Goal: Task Accomplishment & Management: Manage account settings

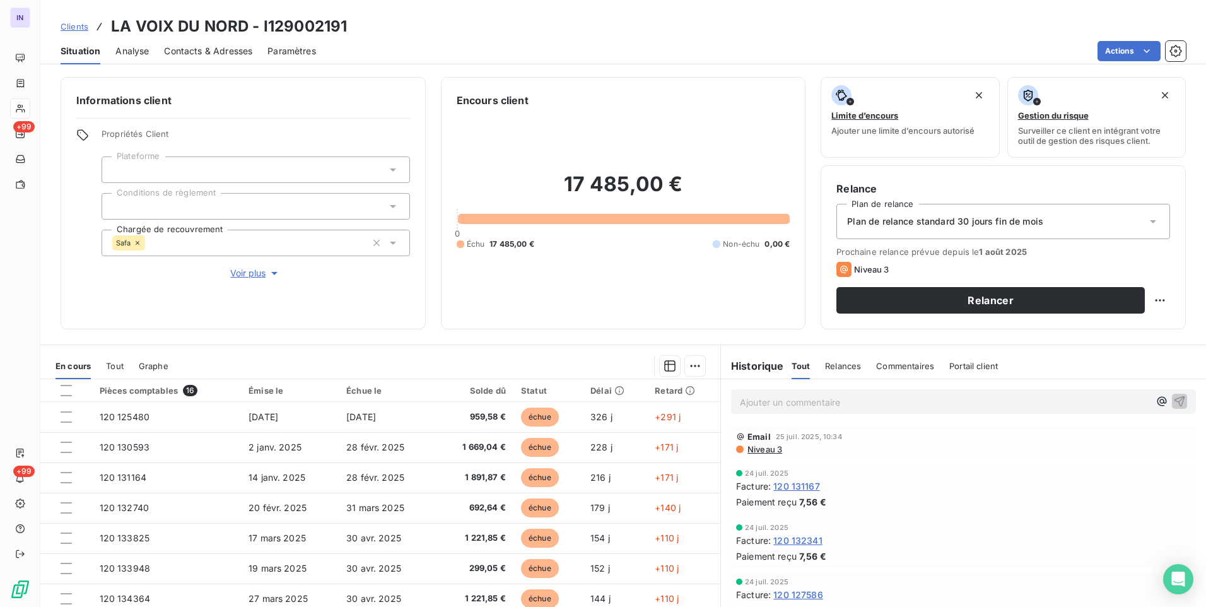
scroll to position [53, 0]
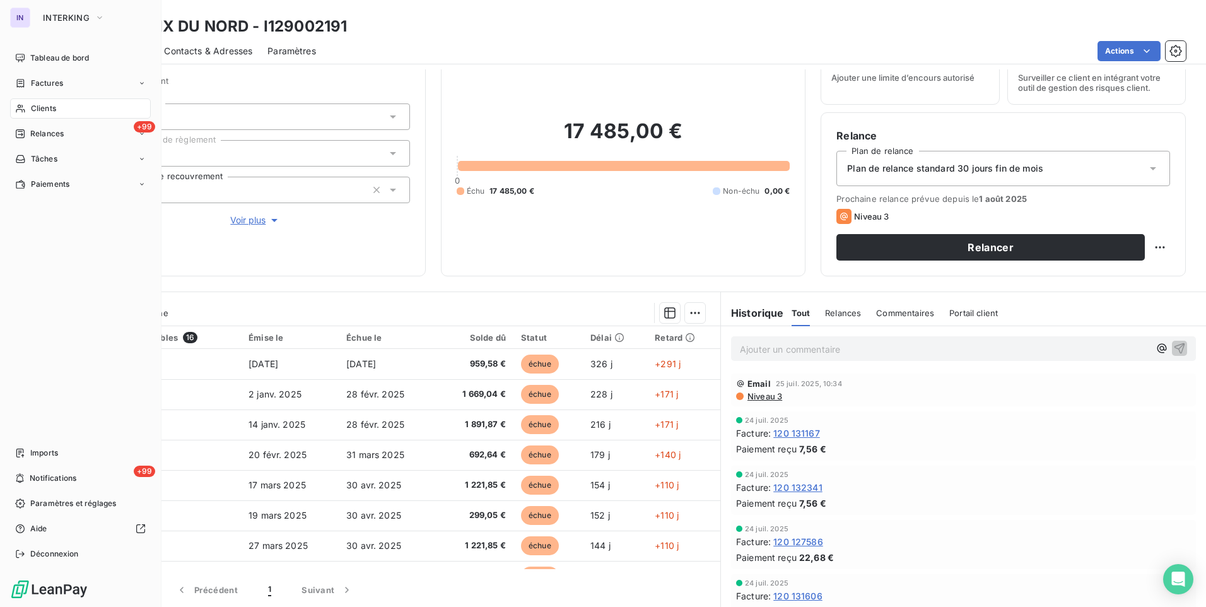
click at [47, 106] on span "Clients" at bounding box center [43, 108] width 25 height 11
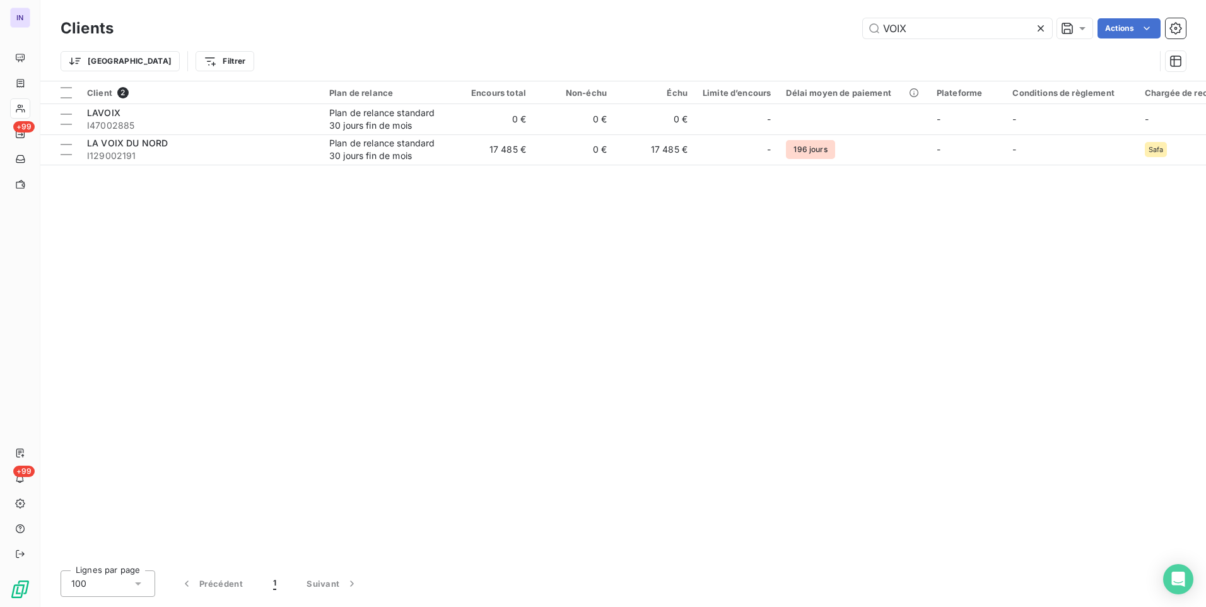
drag, startPoint x: 857, startPoint y: 35, endPoint x: 798, endPoint y: 36, distance: 58.7
click at [798, 36] on div "VOIX Actions" at bounding box center [658, 28] width 1058 height 20
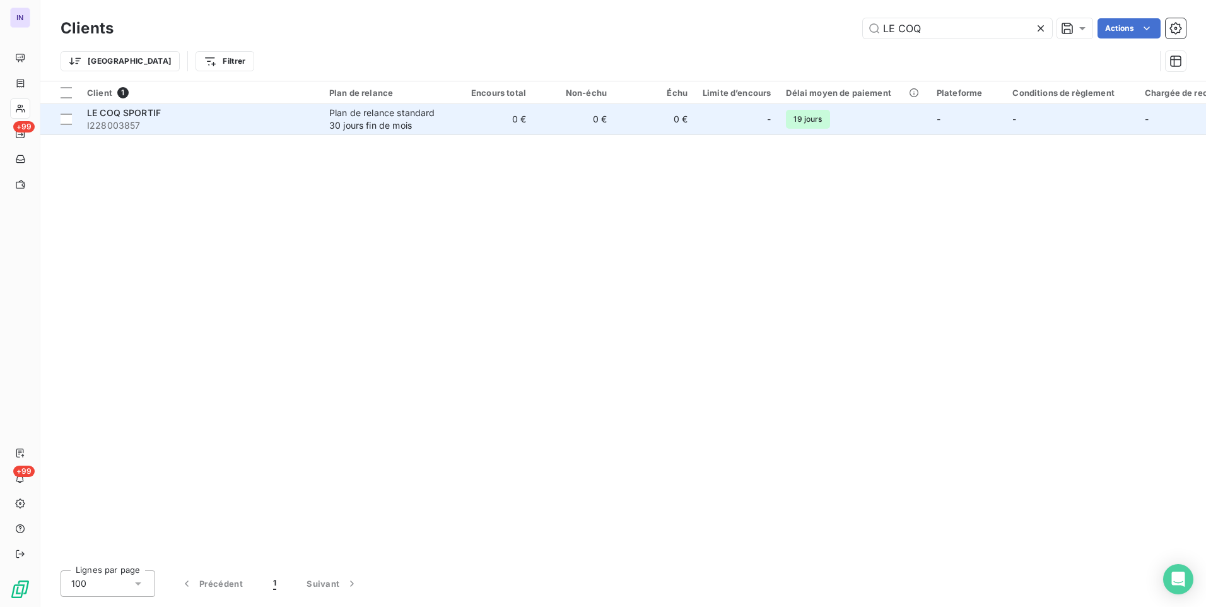
type input "LE COQ"
click at [521, 133] on td "0 €" at bounding box center [493, 119] width 81 height 30
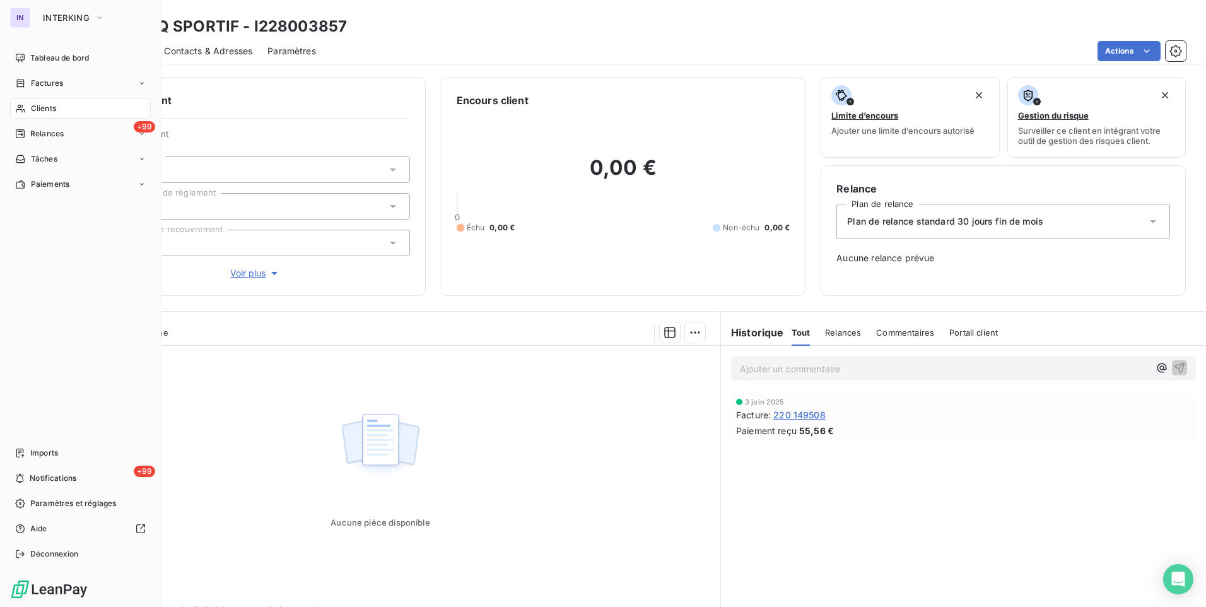
click at [40, 114] on div "Clients" at bounding box center [80, 108] width 141 height 20
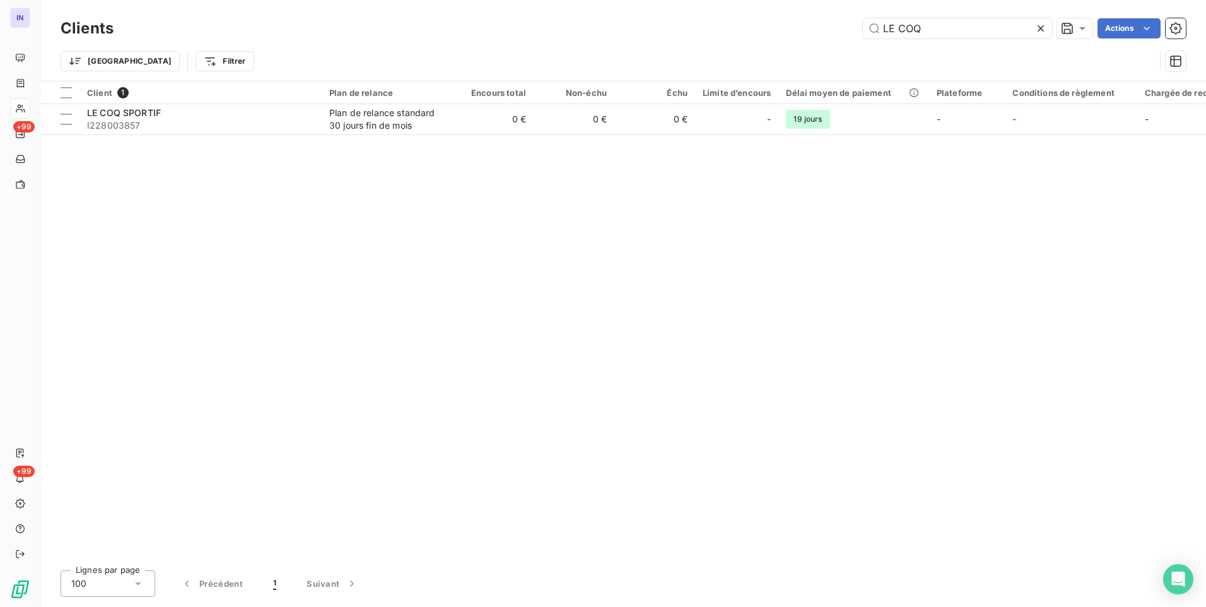
drag, startPoint x: 904, startPoint y: 26, endPoint x: 787, endPoint y: 21, distance: 116.8
click at [787, 21] on div "LE COQ Actions" at bounding box center [658, 28] width 1058 height 20
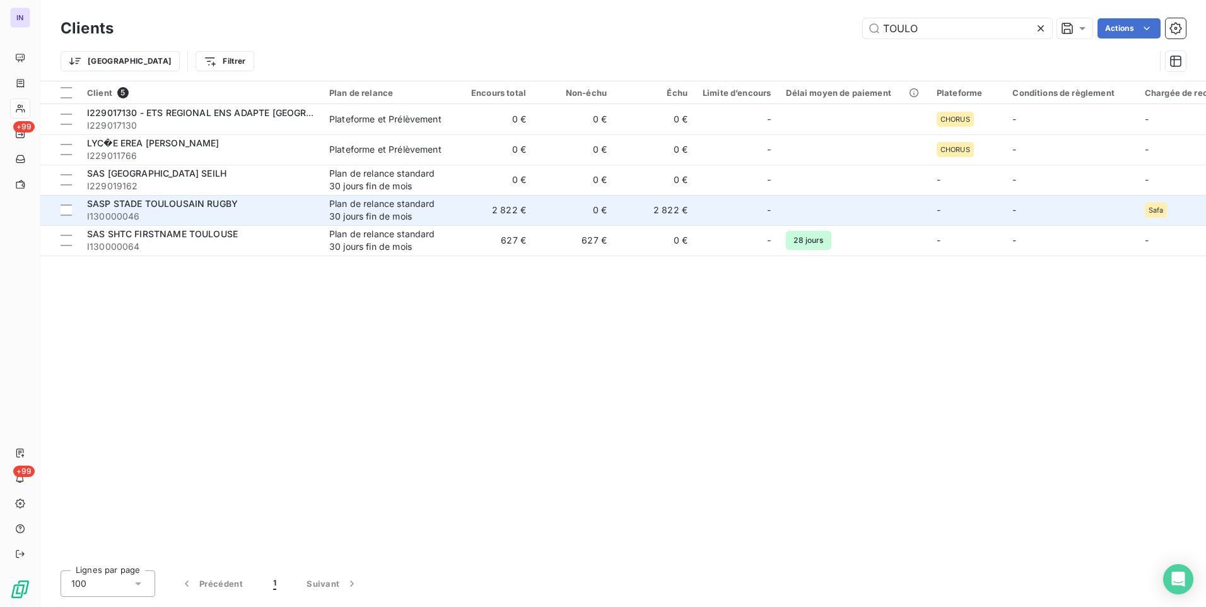
type input "TOULO"
click at [227, 213] on span "I130000046" at bounding box center [200, 216] width 227 height 13
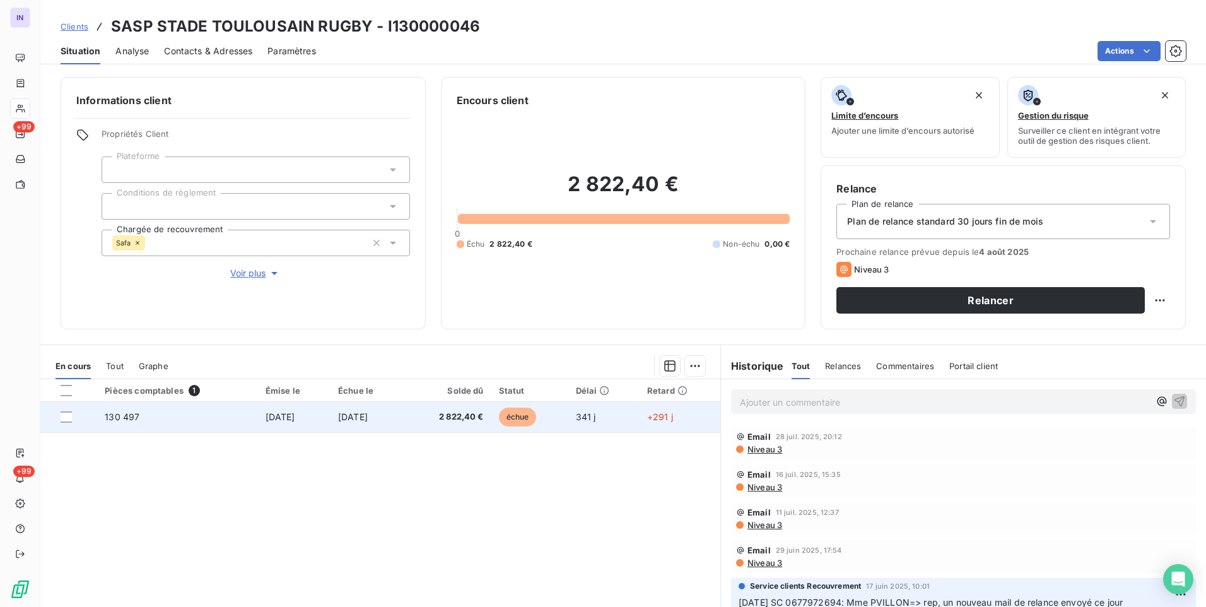
click at [357, 423] on td "[DATE]" at bounding box center [368, 417] width 74 height 30
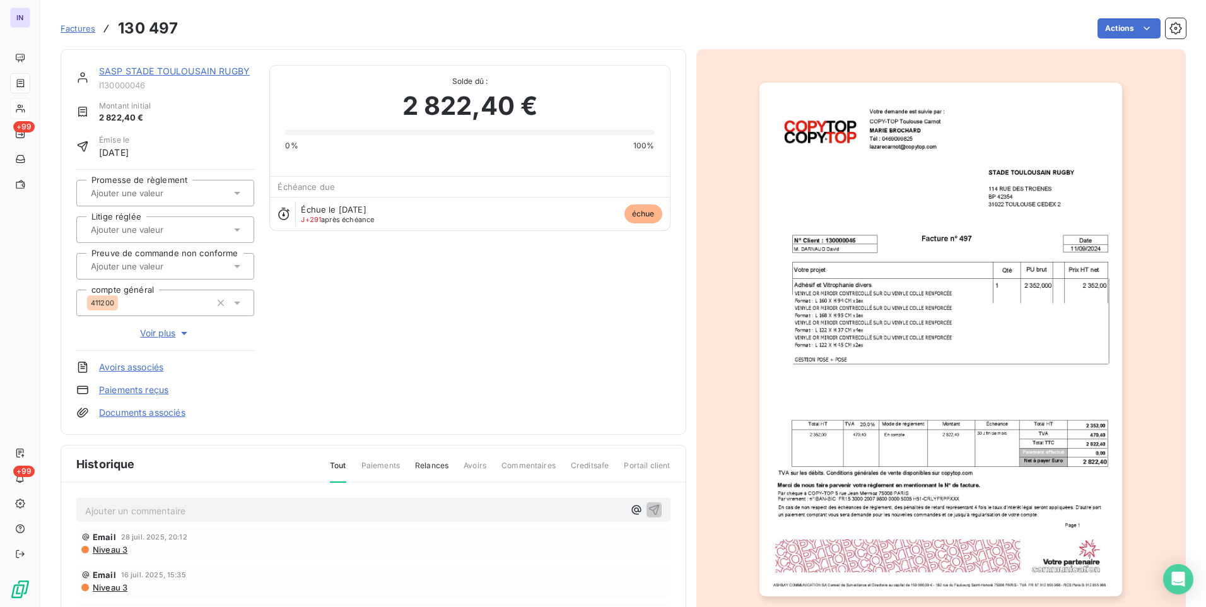
click at [1114, 40] on div "Factures 130 497 Actions" at bounding box center [624, 28] width 1126 height 27
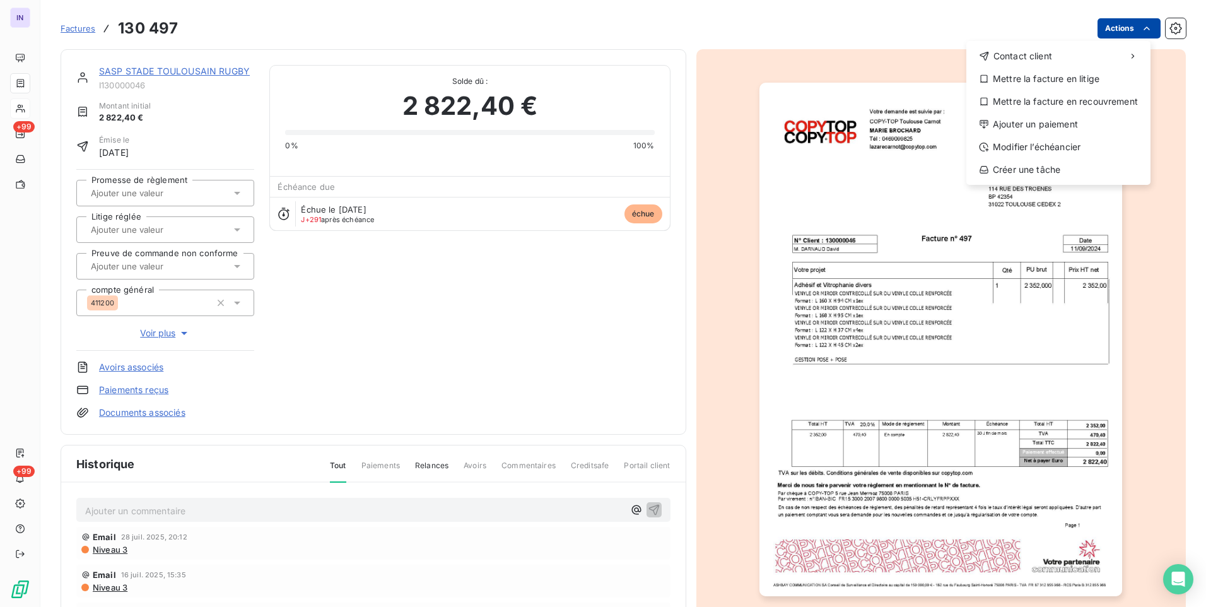
click at [1107, 25] on html "IN +99 +99 Factures 130 497 Actions Contact client Mettre la facture en litige …" at bounding box center [603, 303] width 1206 height 607
click at [1031, 123] on div "Ajouter un paiement" at bounding box center [1059, 124] width 174 height 20
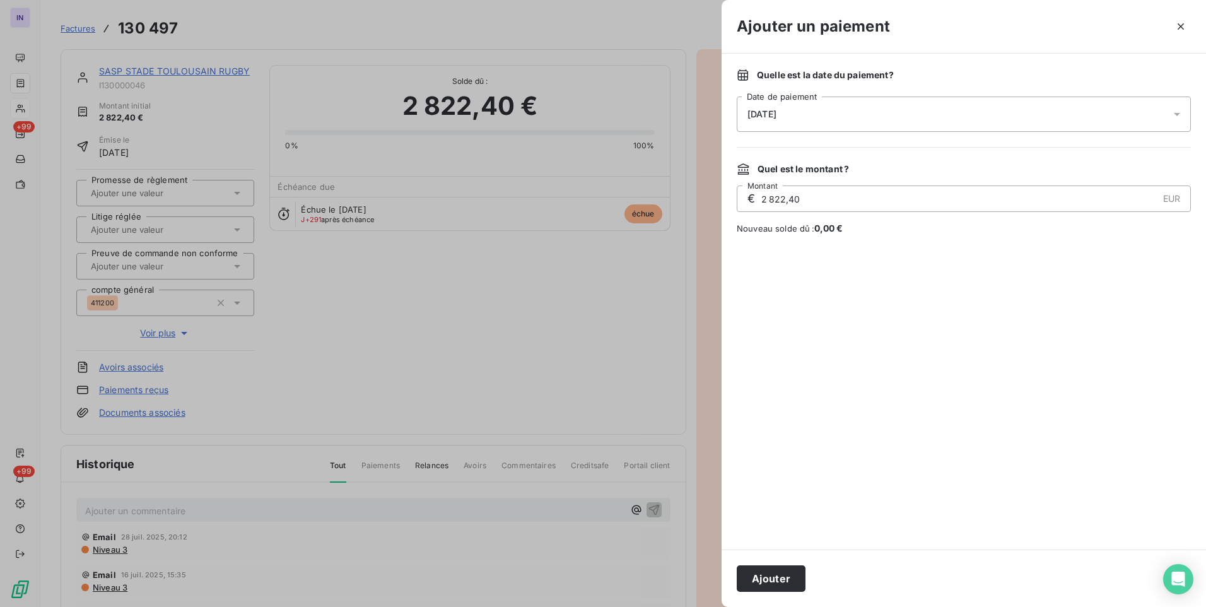
click at [873, 105] on div "[DATE]" at bounding box center [964, 114] width 454 height 35
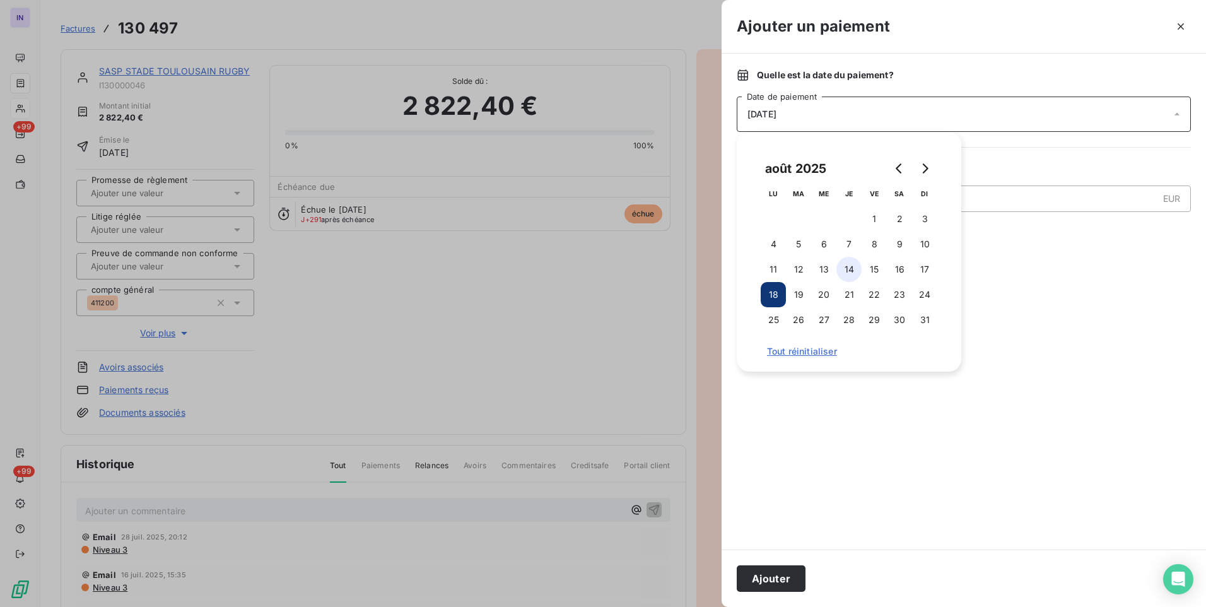
click at [853, 271] on button "14" at bounding box center [849, 269] width 25 height 25
click at [792, 573] on button "Ajouter" at bounding box center [771, 578] width 69 height 27
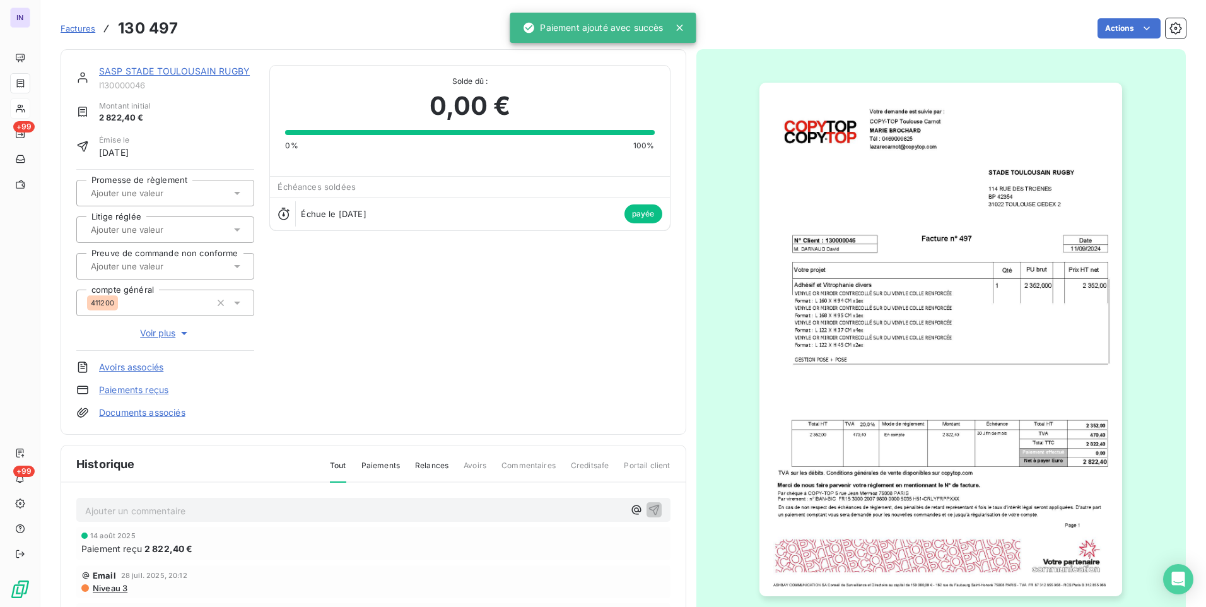
click at [168, 71] on link "SASP STADE TOULOUSAIN RUGBY" at bounding box center [174, 71] width 151 height 11
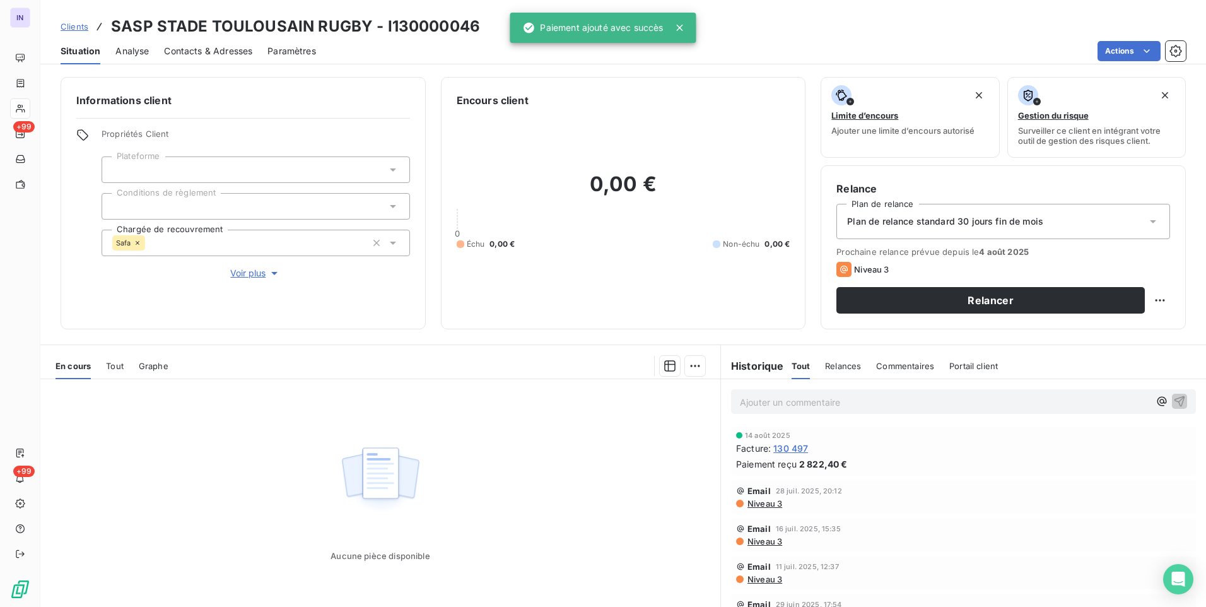
click at [139, 242] on icon at bounding box center [138, 243] width 4 height 4
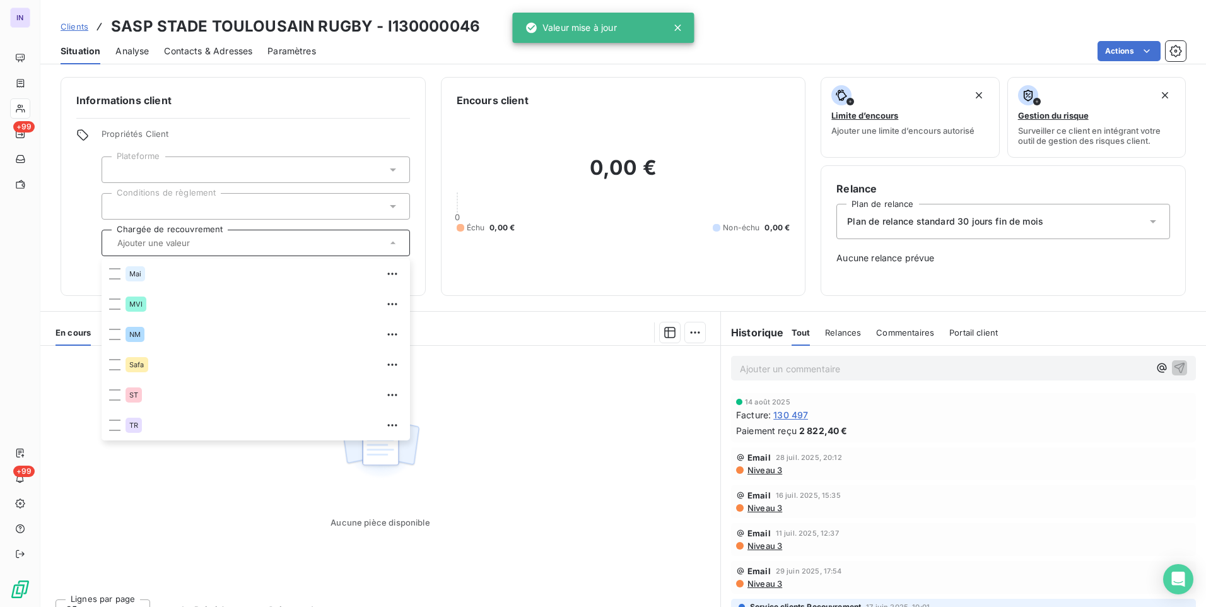
click at [588, 268] on div "0,00 € 0 Échu 0,00 € Non-échu 0,00 €" at bounding box center [624, 194] width 334 height 172
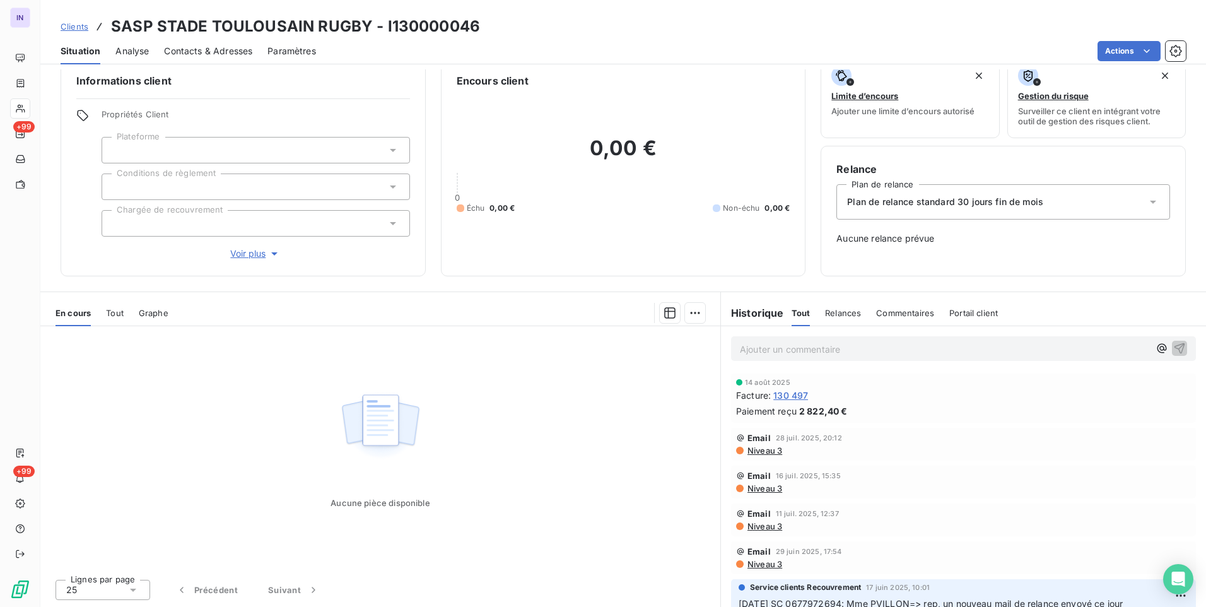
click at [784, 403] on div "14 août 2025 Facture : 130 497 Paiement reçu 2 822,40 €" at bounding box center [963, 398] width 455 height 39
click at [781, 397] on span "130 497" at bounding box center [791, 395] width 35 height 13
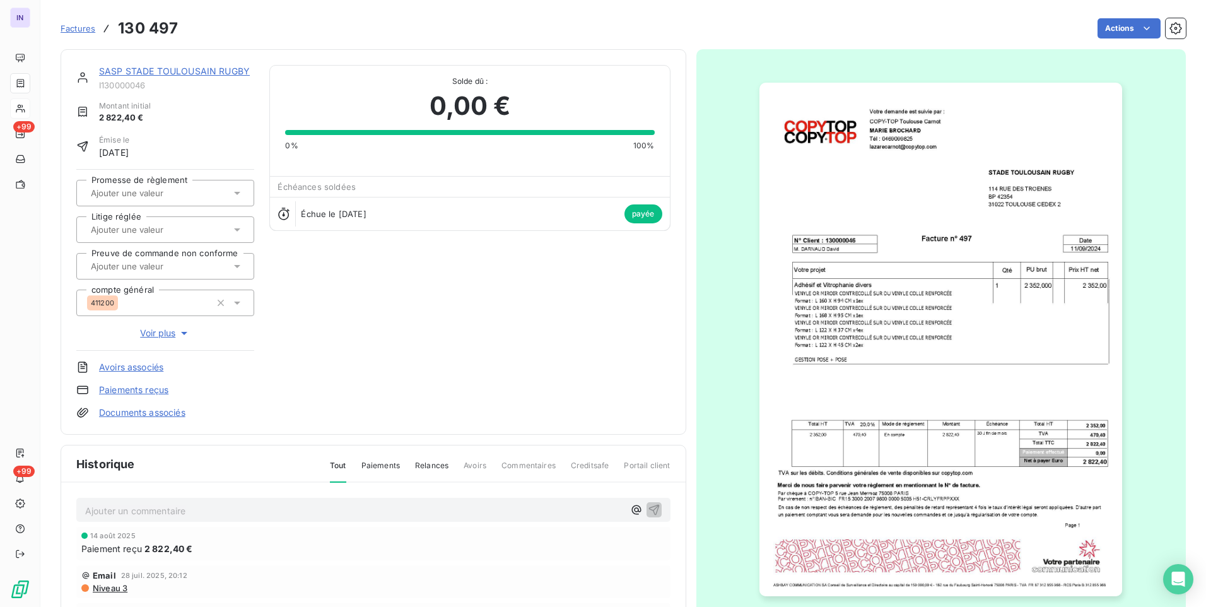
click at [145, 410] on link "Documents associés" at bounding box center [142, 412] width 86 height 13
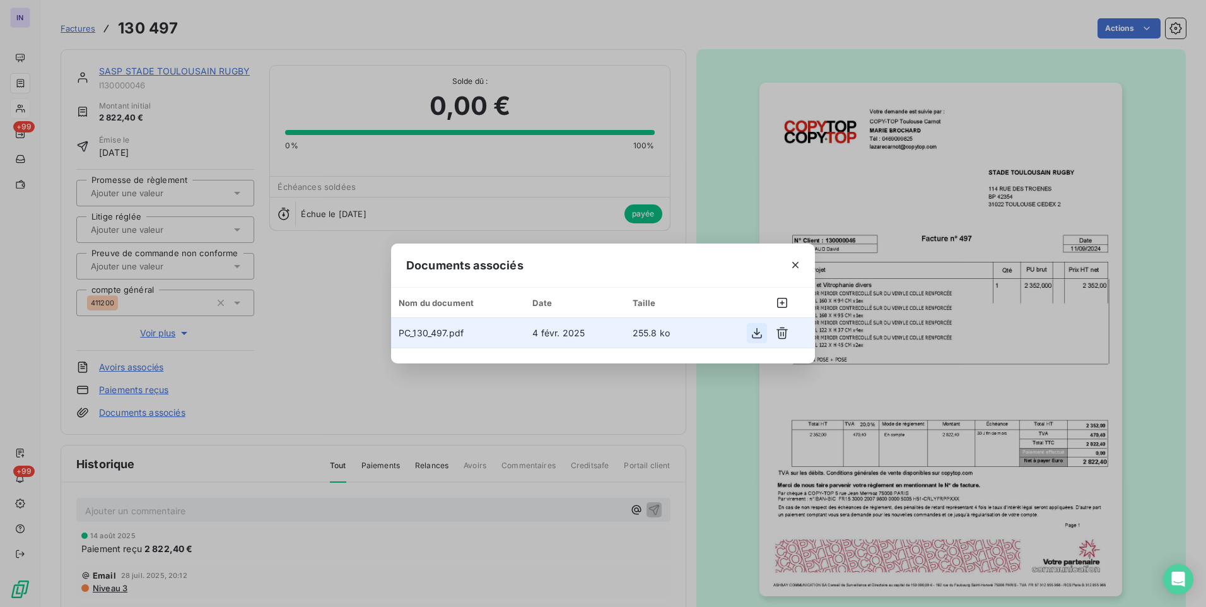
click at [758, 334] on icon "button" at bounding box center [757, 333] width 13 height 13
click at [796, 264] on icon "button" at bounding box center [795, 265] width 13 height 13
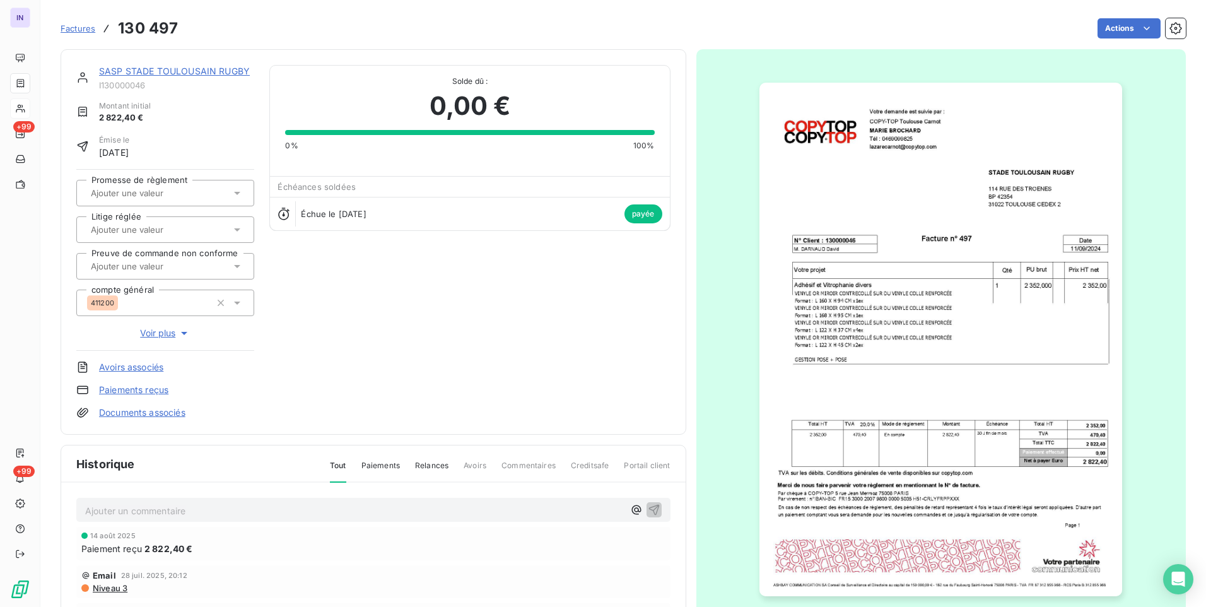
click at [149, 67] on link "SASP STADE TOULOUSAIN RUGBY" at bounding box center [174, 71] width 151 height 11
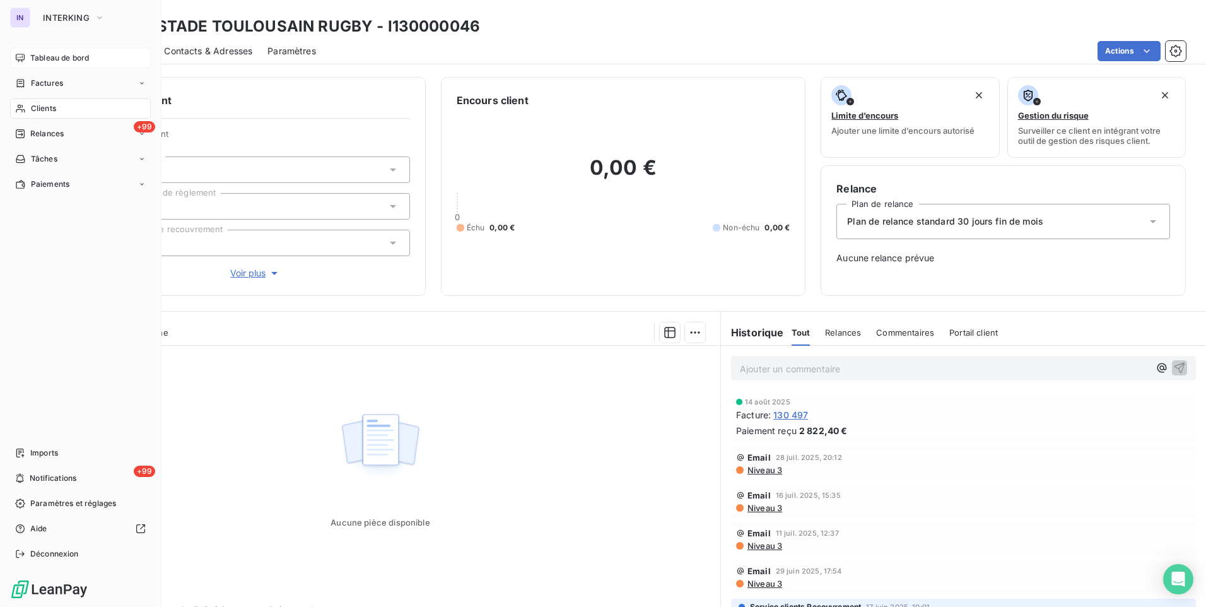
click at [62, 57] on span "Tableau de bord" at bounding box center [59, 57] width 59 height 11
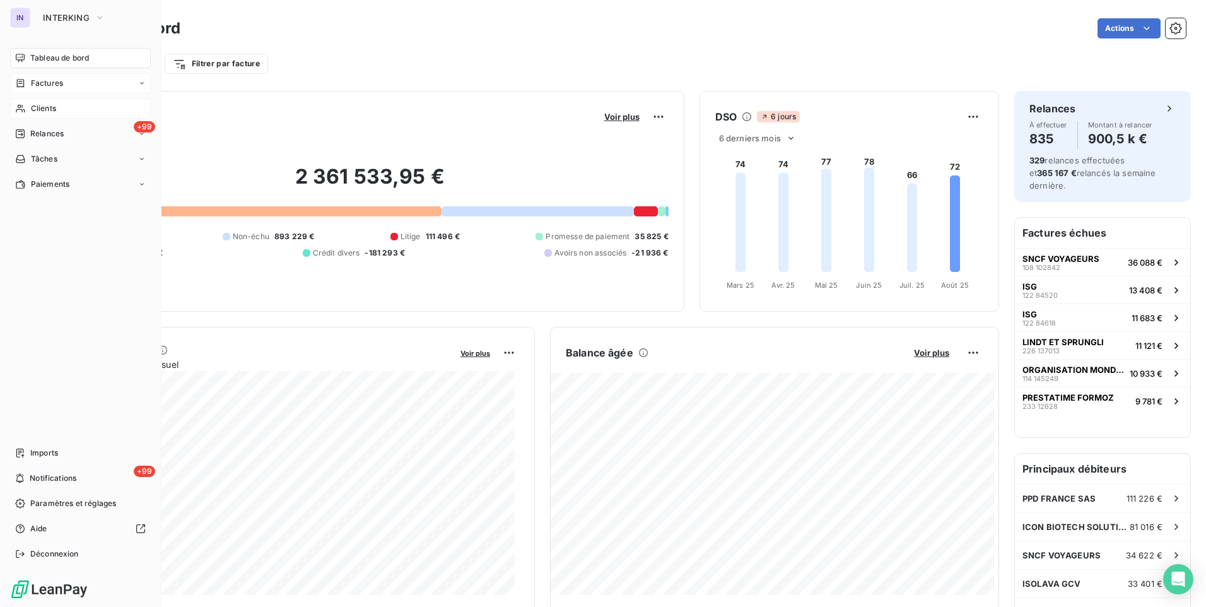
click at [50, 85] on span "Factures" at bounding box center [47, 83] width 32 height 11
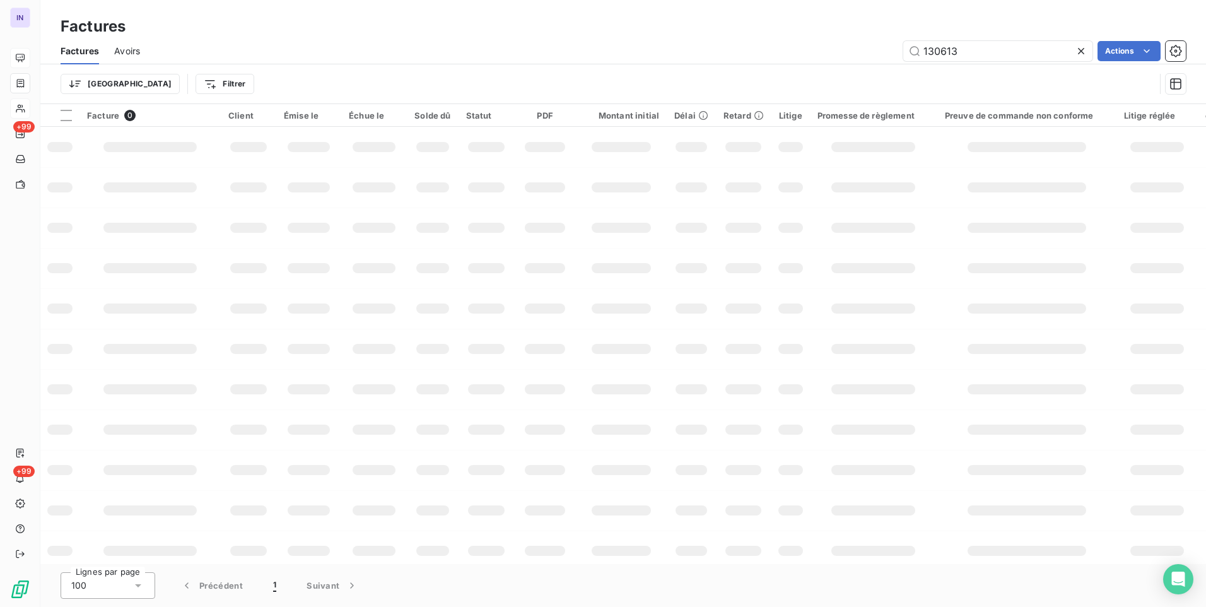
drag, startPoint x: 1001, startPoint y: 54, endPoint x: 849, endPoint y: 50, distance: 152.8
click at [849, 50] on div "130613 Actions" at bounding box center [670, 51] width 1031 height 20
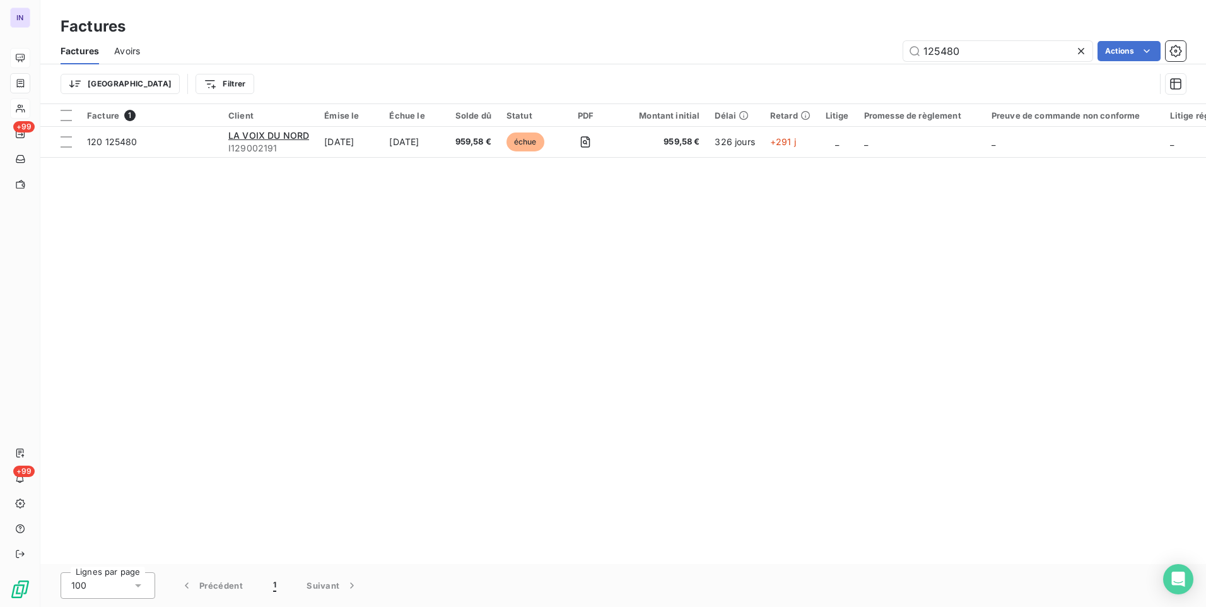
type input "125480"
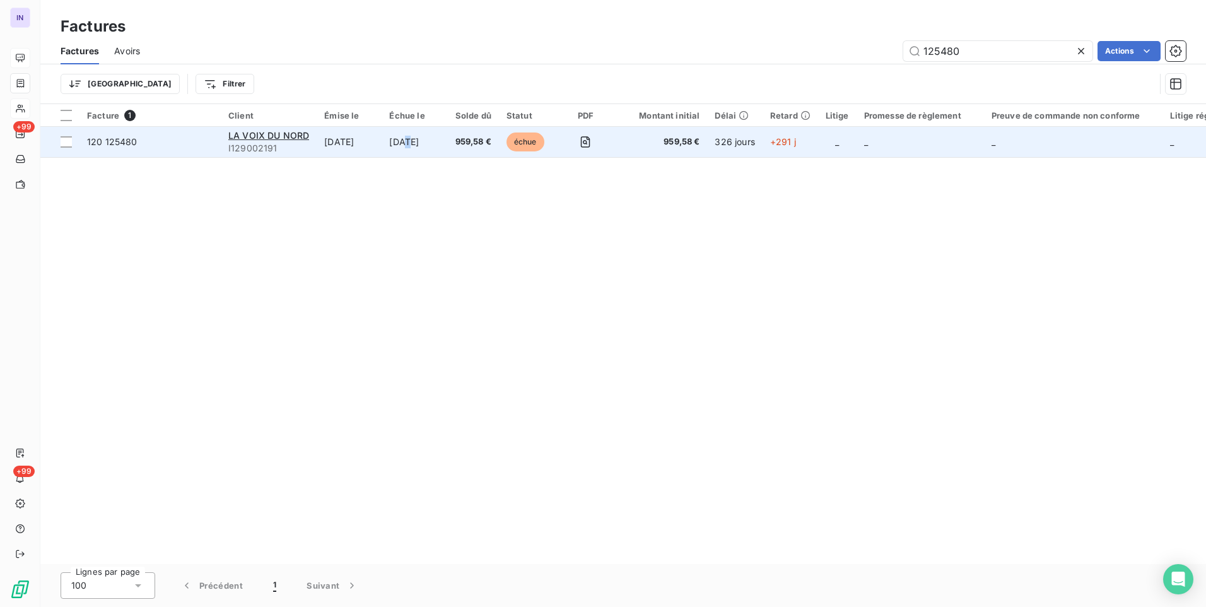
click at [413, 138] on td "[DATE]" at bounding box center [415, 142] width 66 height 30
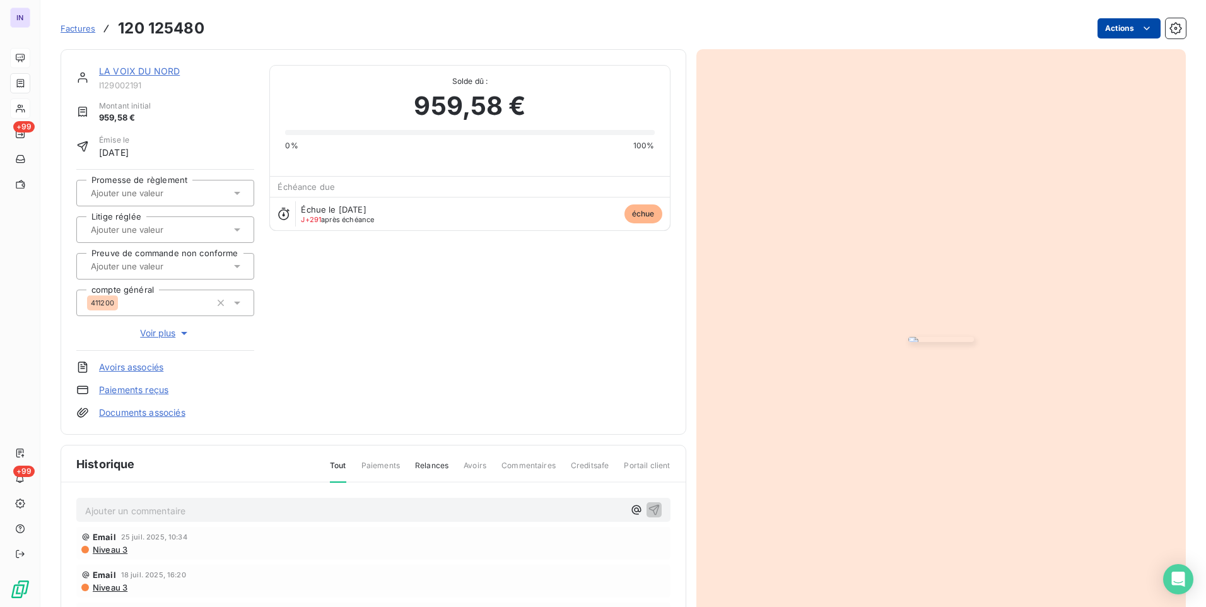
click at [1126, 30] on html "IN +99 +99 Factures 120 125480 Actions LA VOIX DU NORD I129002191 Montant initi…" at bounding box center [603, 303] width 1206 height 607
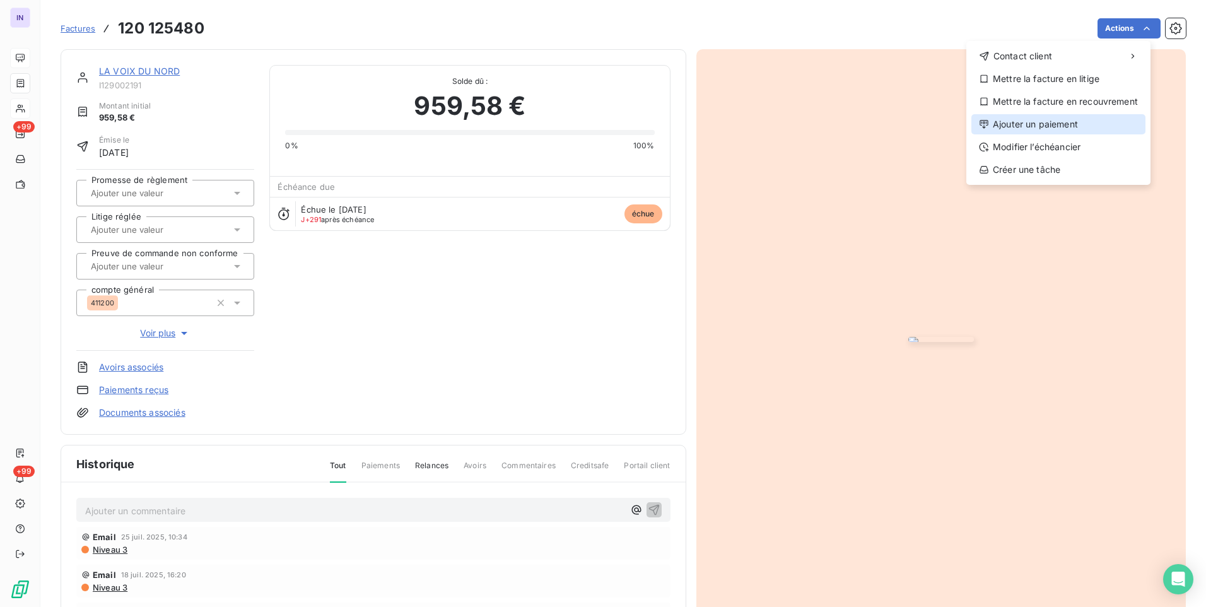
click at [1055, 121] on div "Ajouter un paiement" at bounding box center [1059, 124] width 174 height 20
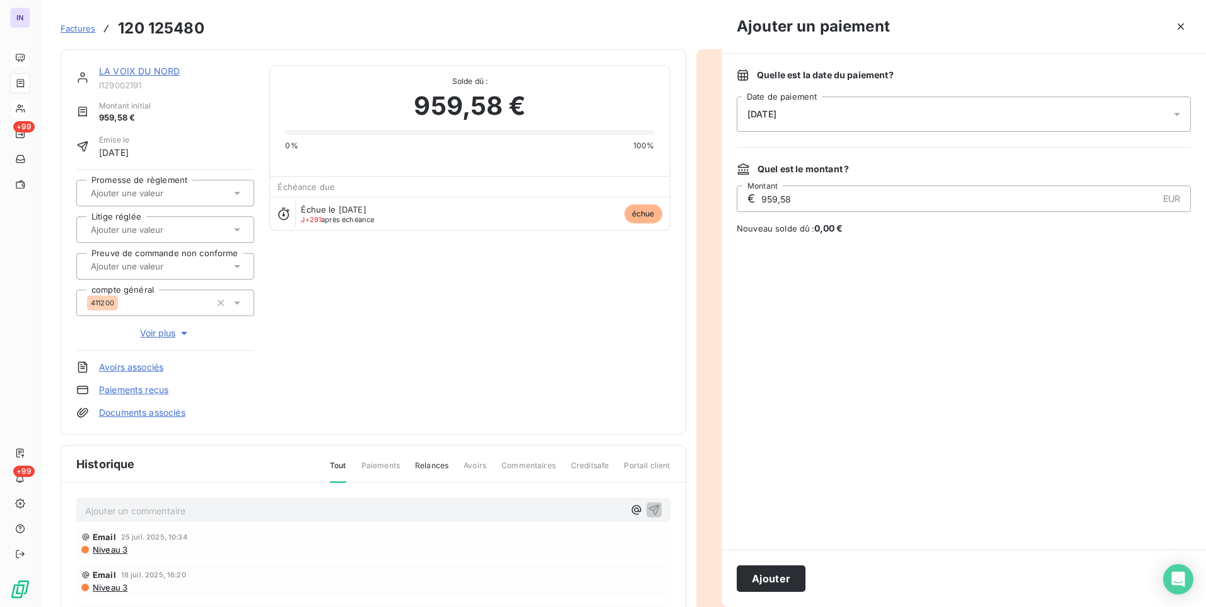
click at [928, 117] on div "[DATE]" at bounding box center [964, 114] width 454 height 35
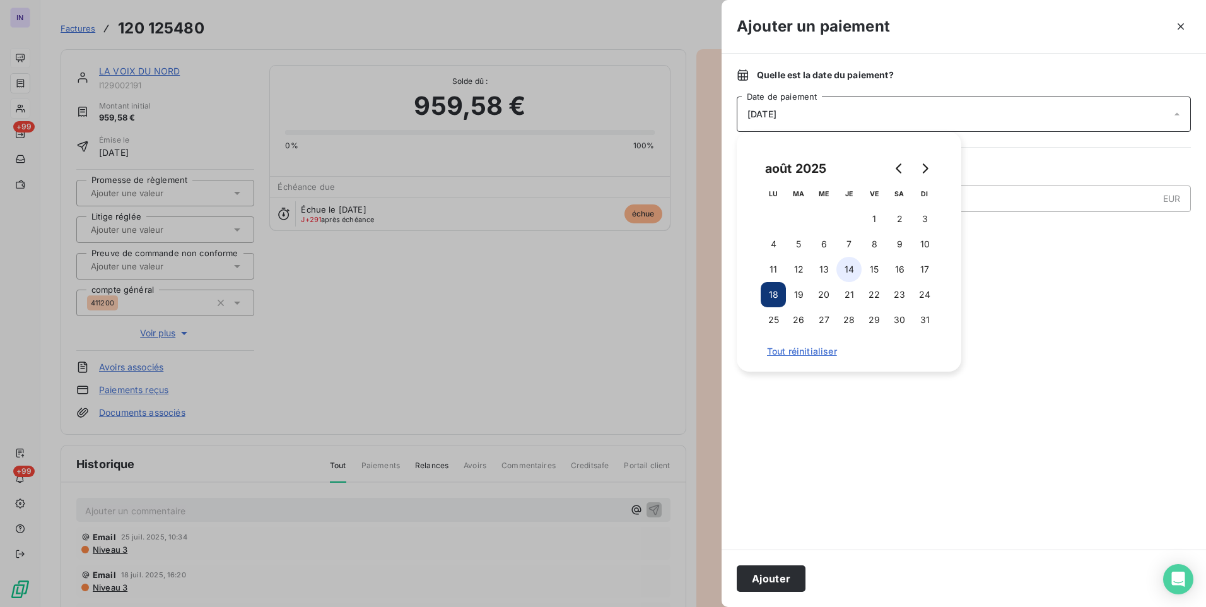
click at [846, 273] on button "14" at bounding box center [849, 269] width 25 height 25
click at [794, 573] on button "Ajouter" at bounding box center [771, 578] width 69 height 27
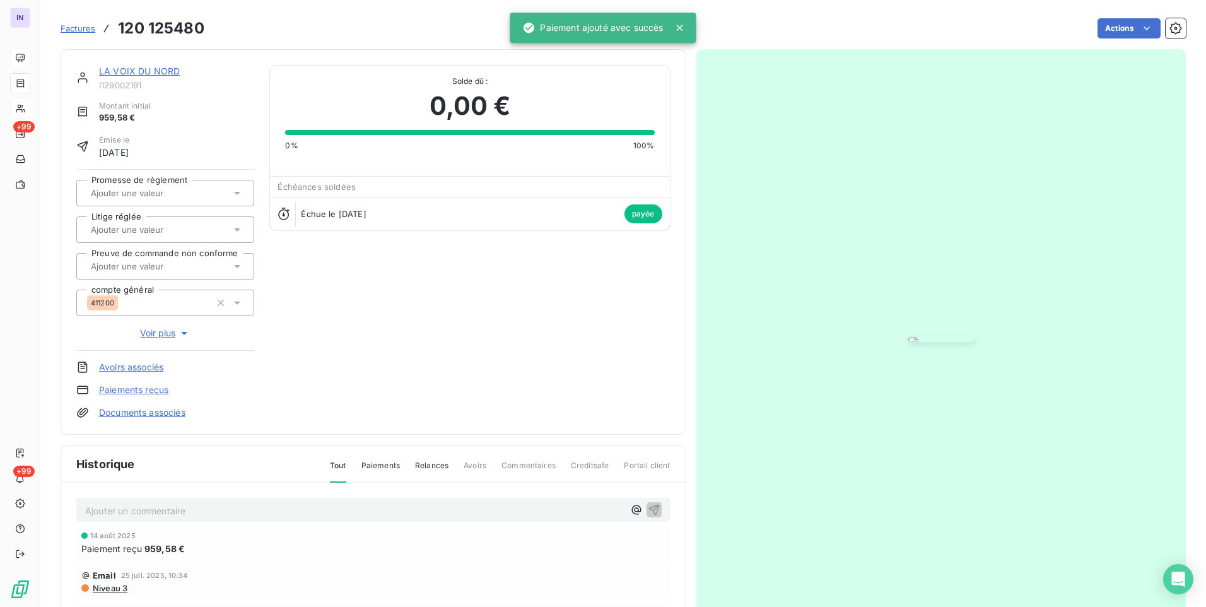
click at [146, 69] on link "LA VOIX DU NORD" at bounding box center [139, 71] width 81 height 11
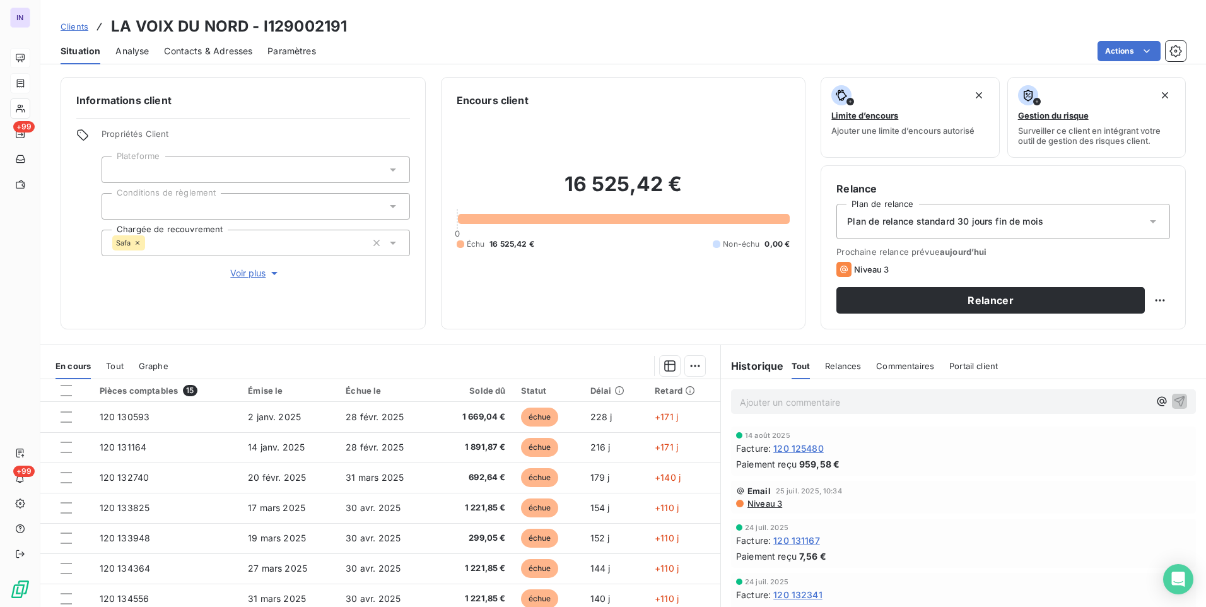
click at [138, 241] on icon at bounding box center [138, 243] width 8 height 8
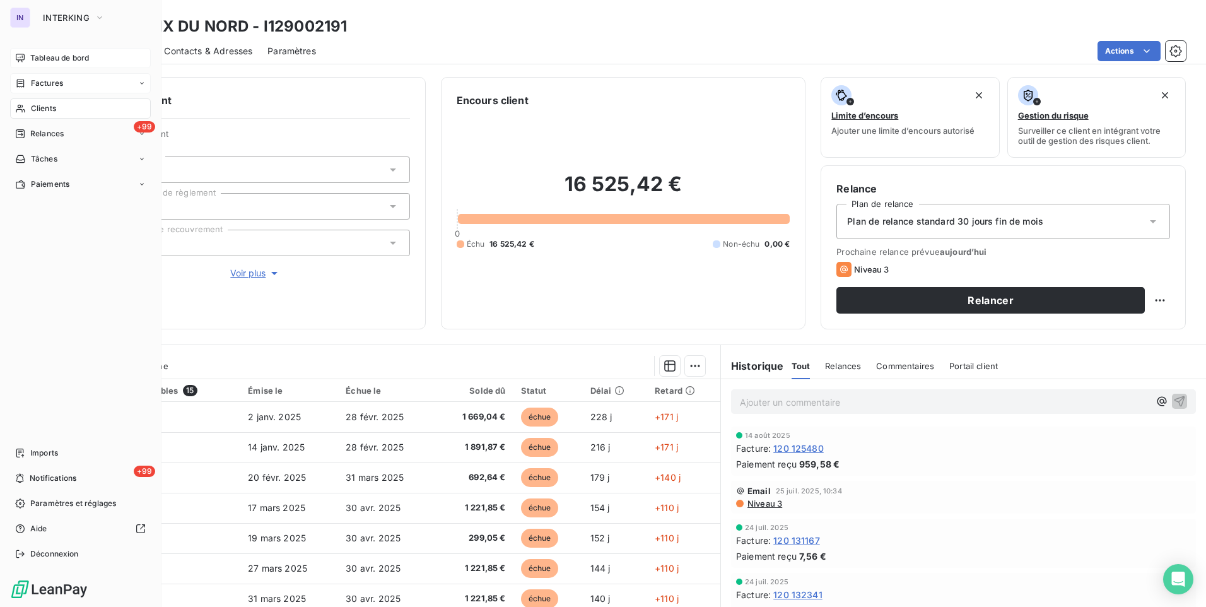
click at [56, 51] on div "Tableau de bord" at bounding box center [80, 58] width 141 height 20
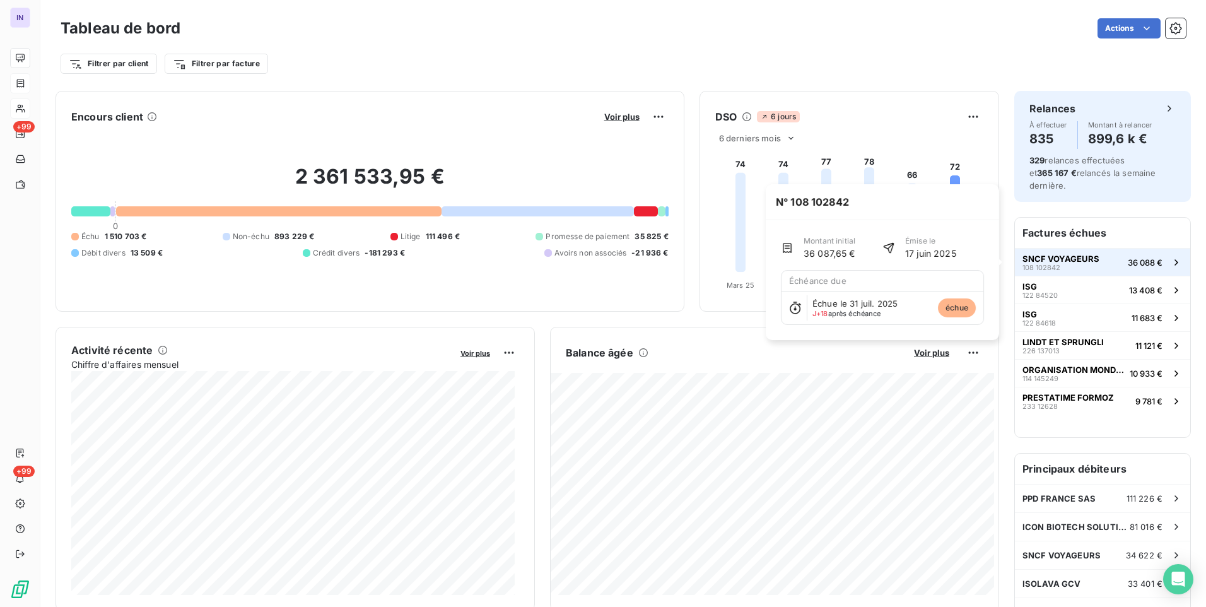
click at [1073, 264] on div "SNCF VOYAGEURS 108 102842" at bounding box center [1061, 263] width 77 height 18
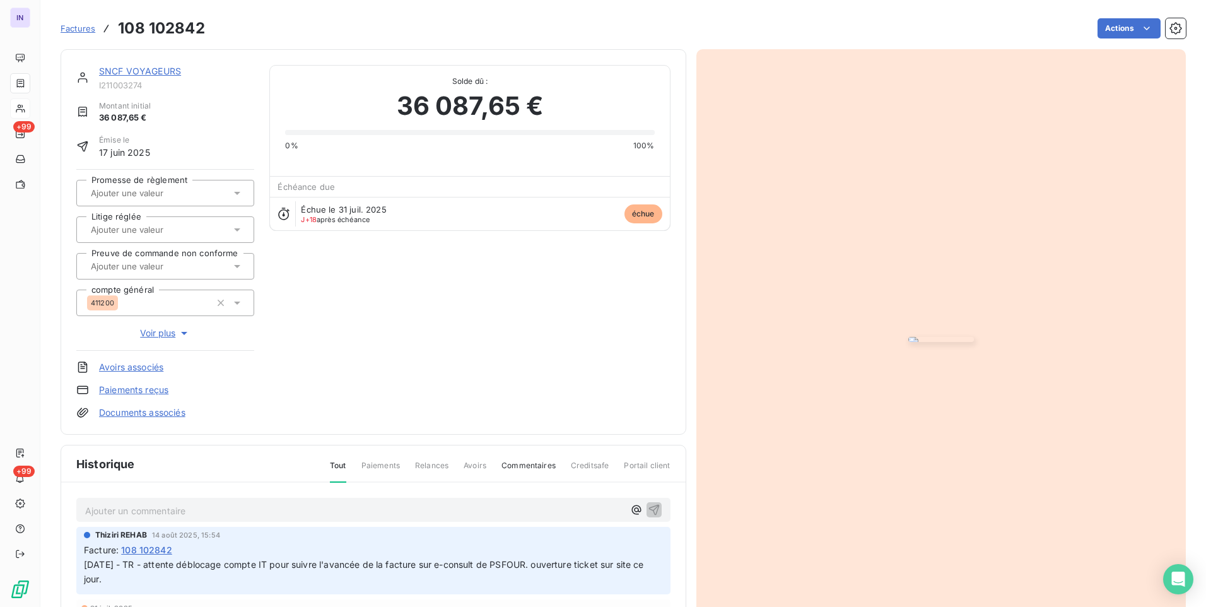
click at [117, 74] on link "SNCF VOYAGEURS" at bounding box center [140, 71] width 82 height 11
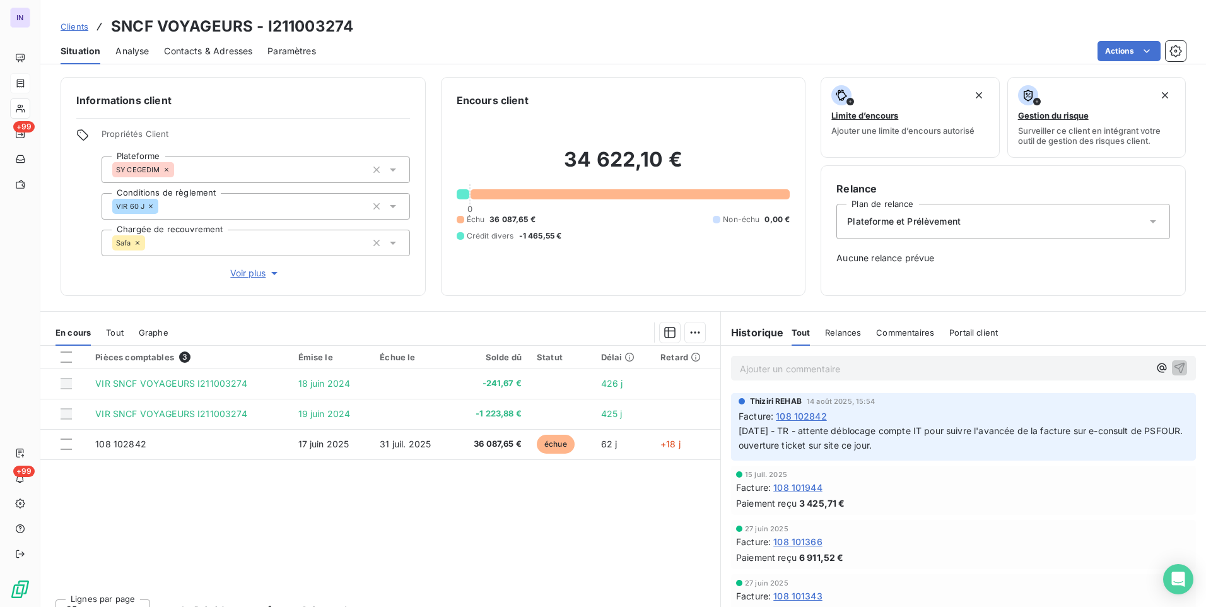
click at [186, 246] on div "Safa" at bounding box center [256, 243] width 309 height 27
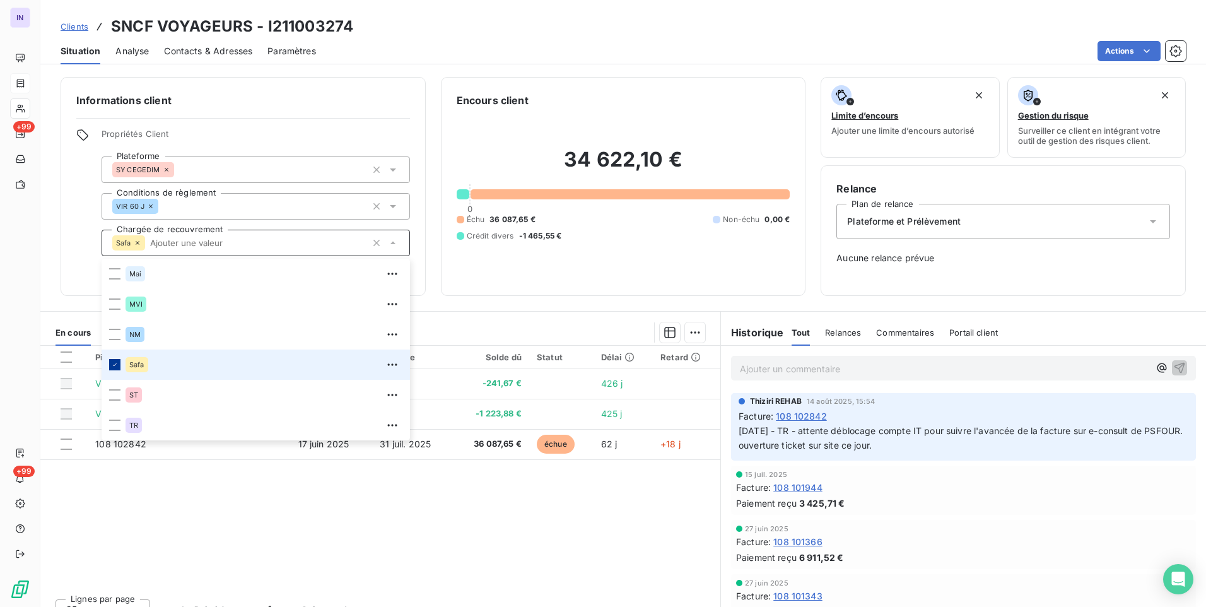
click at [115, 362] on icon at bounding box center [115, 365] width 8 height 8
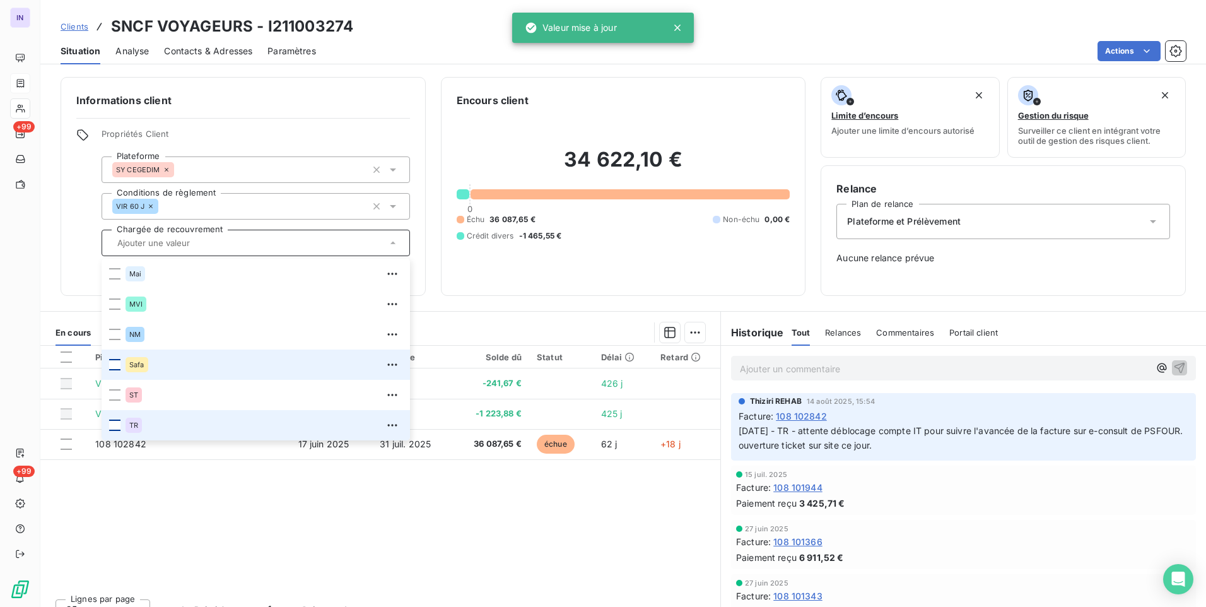
click at [115, 427] on div at bounding box center [114, 425] width 11 height 11
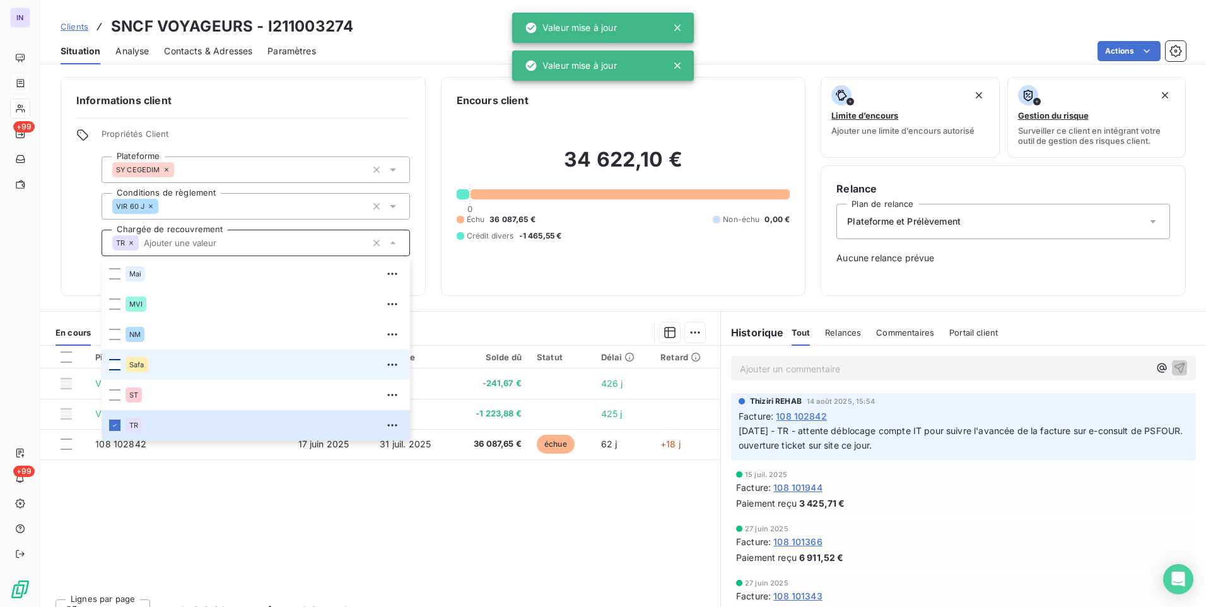
click at [427, 297] on div "Informations client Propriétés Client Plateforme SY CEGEDIM Conditions de règle…" at bounding box center [623, 338] width 1166 height 538
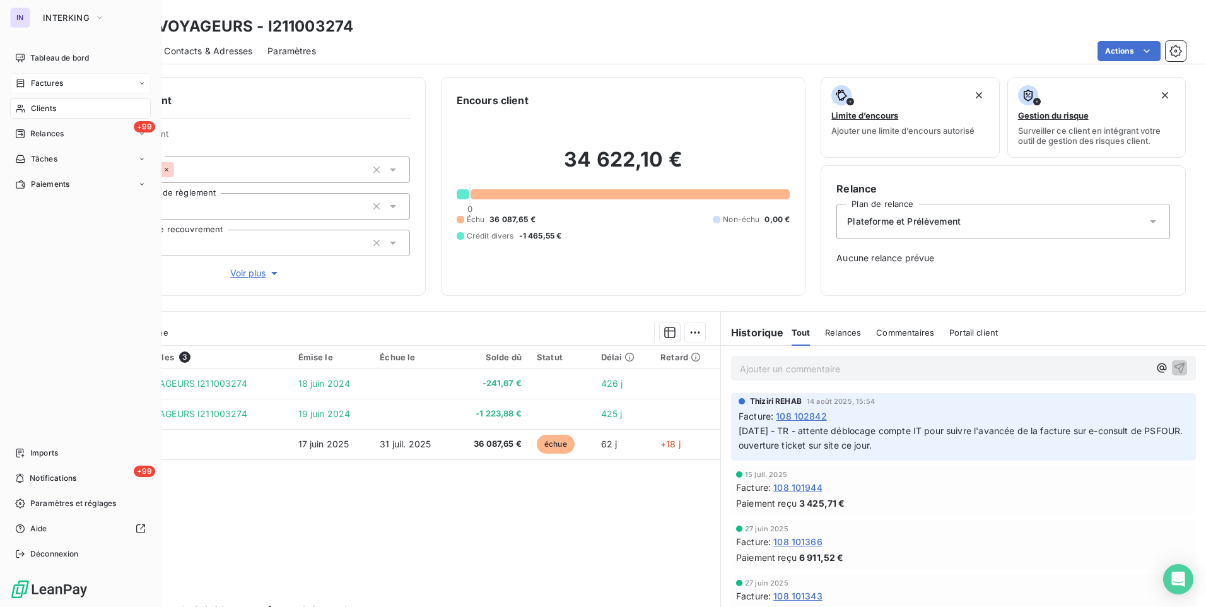
drag, startPoint x: 56, startPoint y: 84, endPoint x: 106, endPoint y: 83, distance: 50.5
click at [56, 84] on span "Factures" at bounding box center [47, 83] width 32 height 11
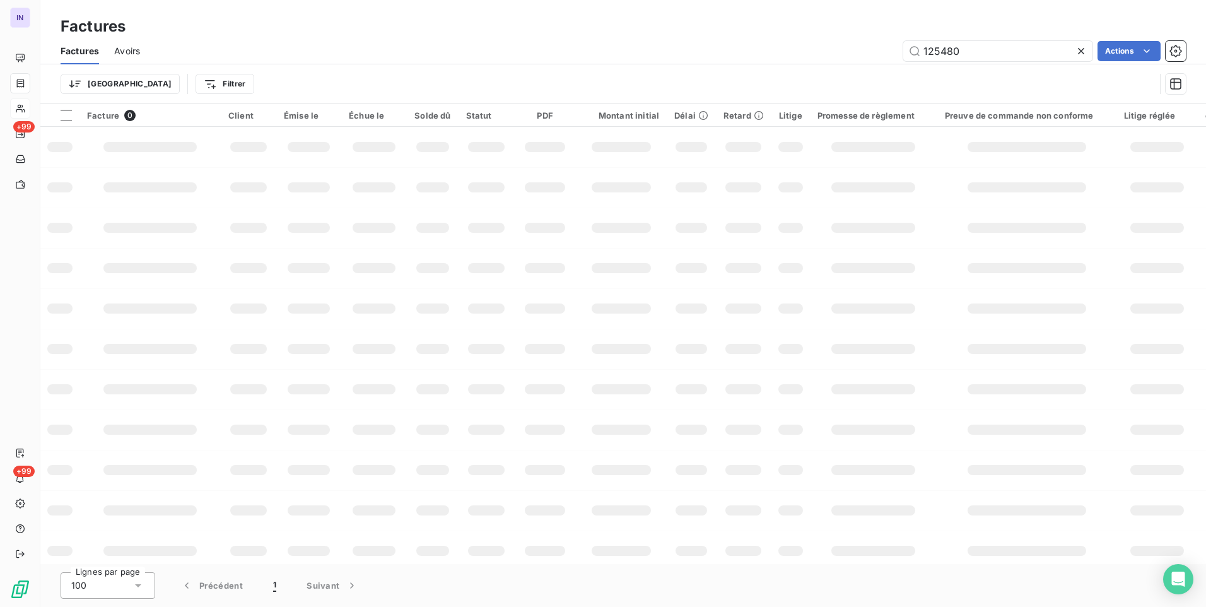
drag, startPoint x: 875, startPoint y: 57, endPoint x: 867, endPoint y: 59, distance: 8.6
click at [868, 59] on div "125480 Actions" at bounding box center [670, 51] width 1031 height 20
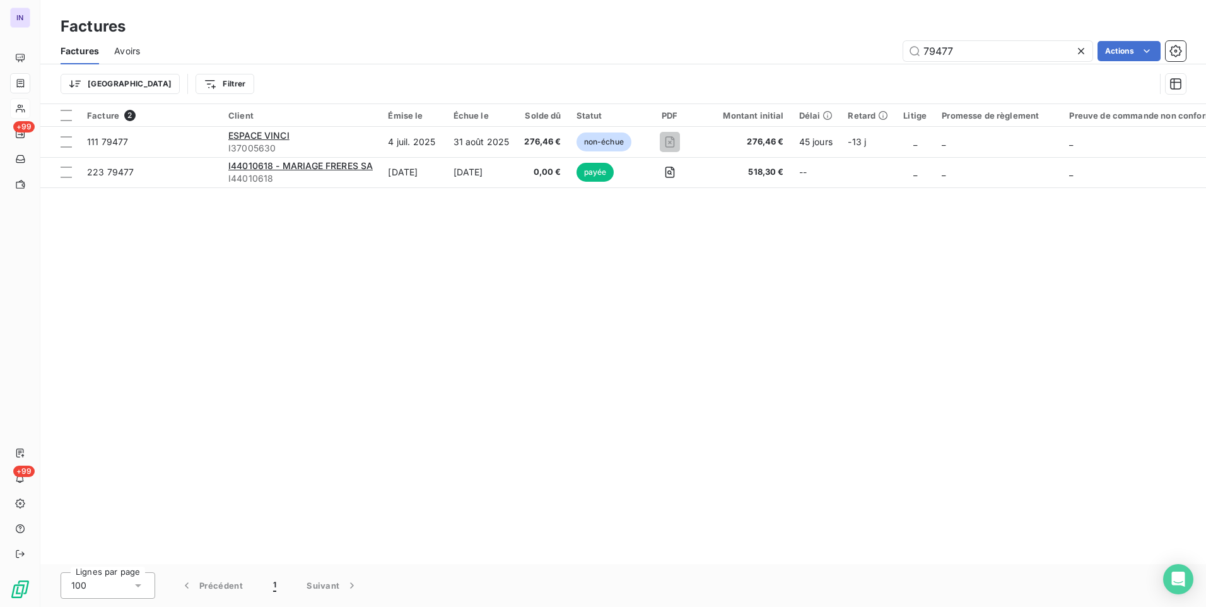
type input "79477"
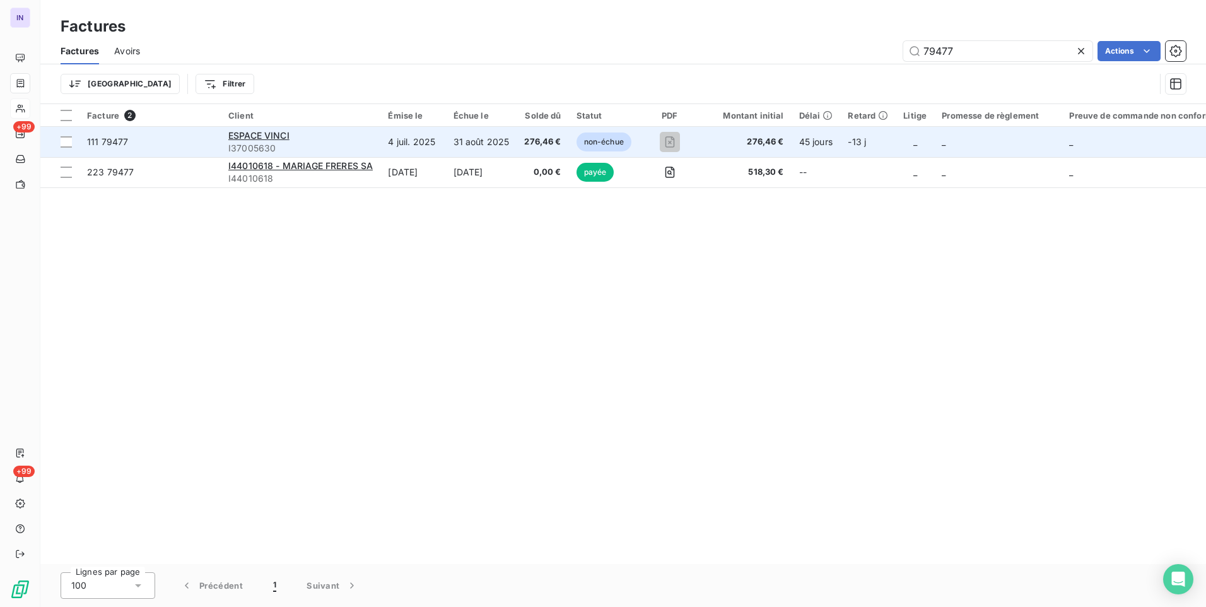
click at [432, 149] on td "4 juil. 2025" at bounding box center [413, 142] width 65 height 30
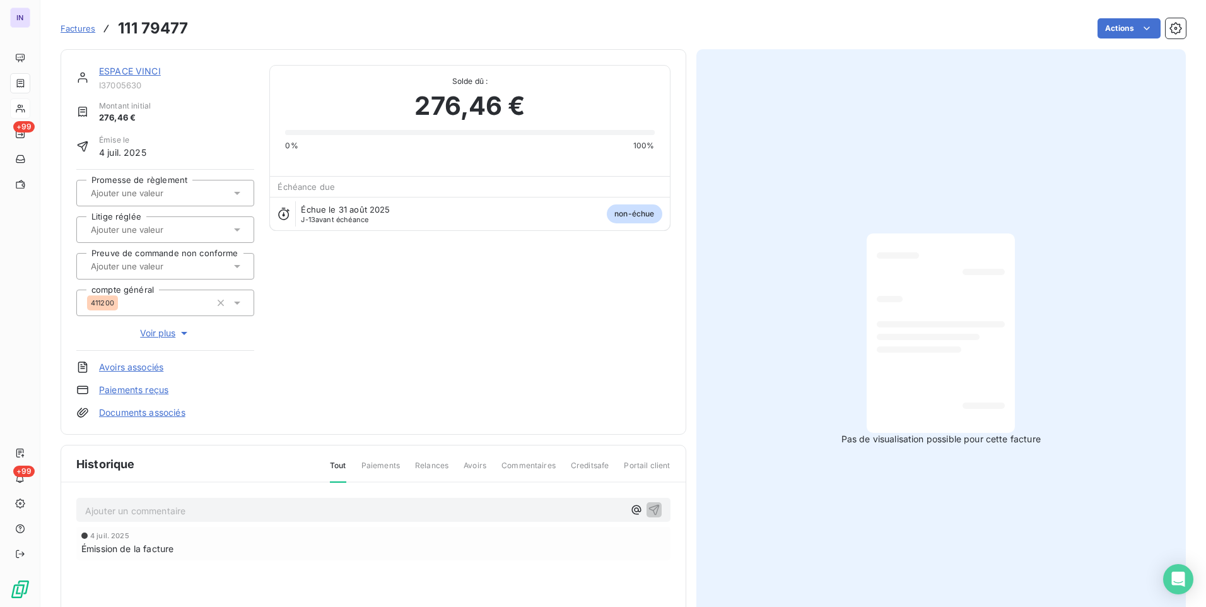
click at [1116, 25] on html "IN +99 +99 Factures 111 79477 Actions ESPACE VINCI I37005630 Montant initial 27…" at bounding box center [603, 303] width 1206 height 607
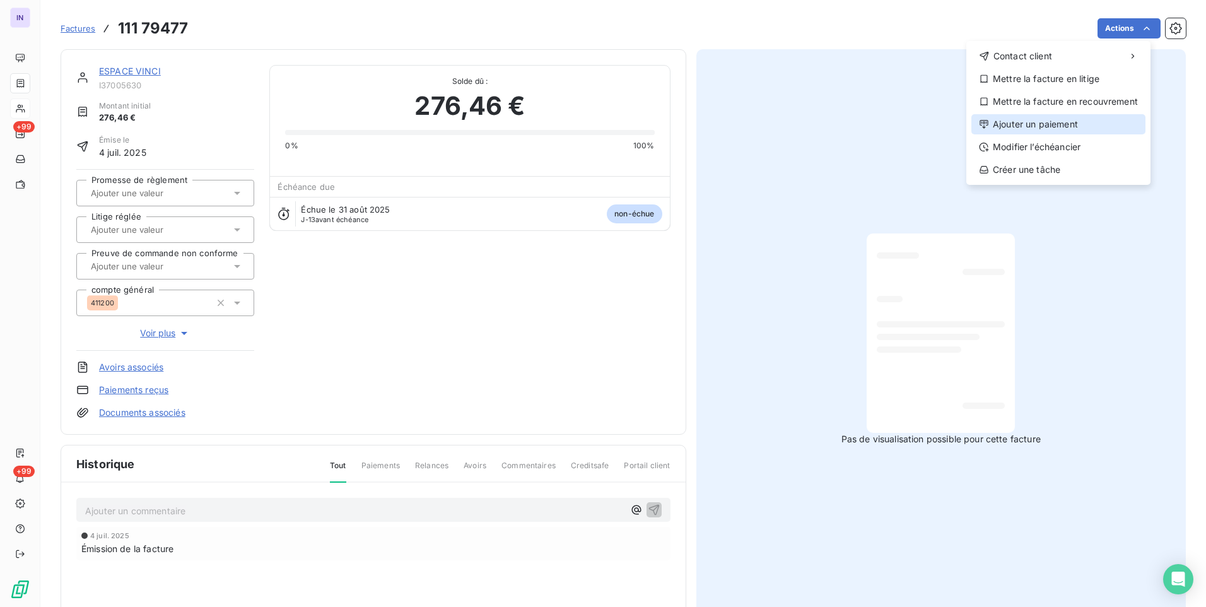
click at [1041, 117] on div "Ajouter un paiement" at bounding box center [1059, 124] width 174 height 20
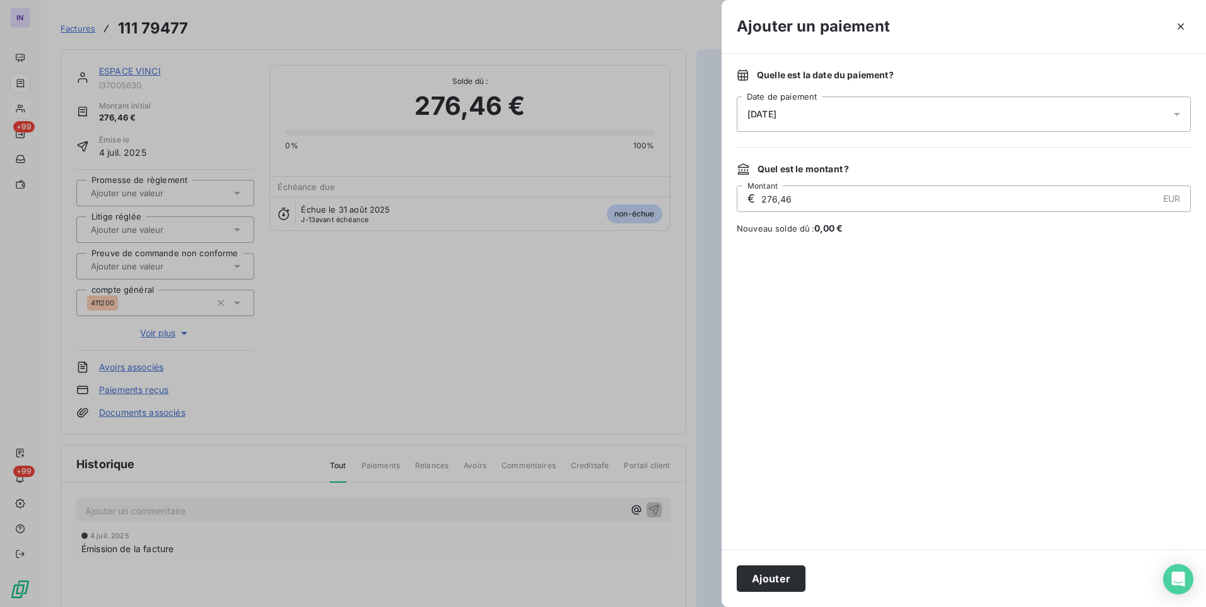
click at [777, 116] on span "[DATE]" at bounding box center [762, 114] width 29 height 10
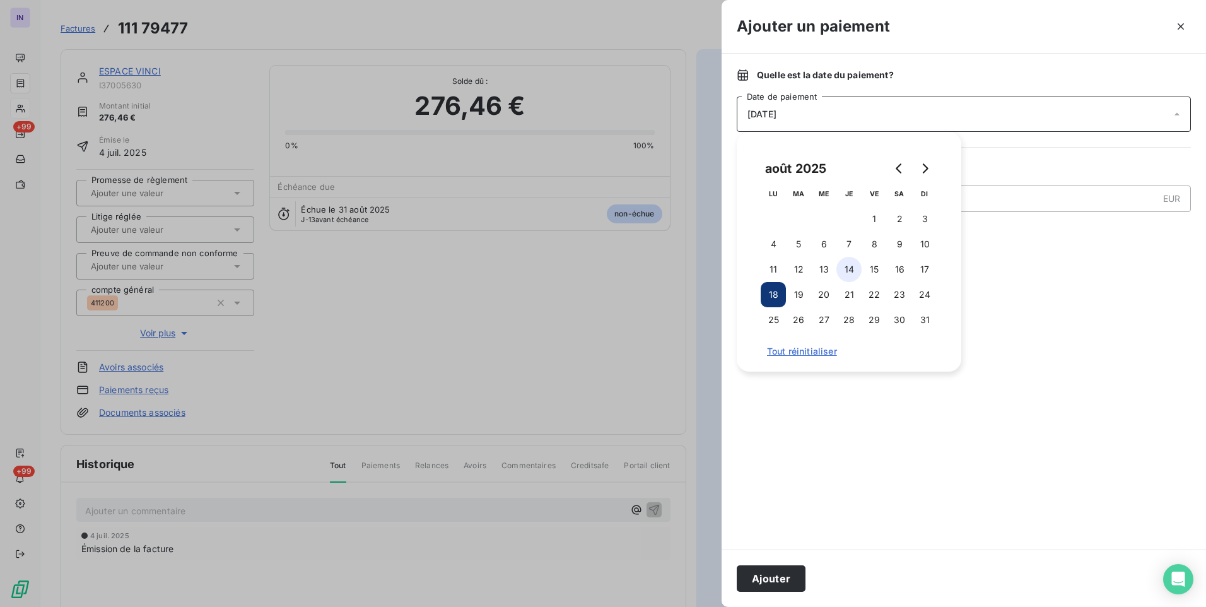
click at [850, 268] on button "14" at bounding box center [849, 269] width 25 height 25
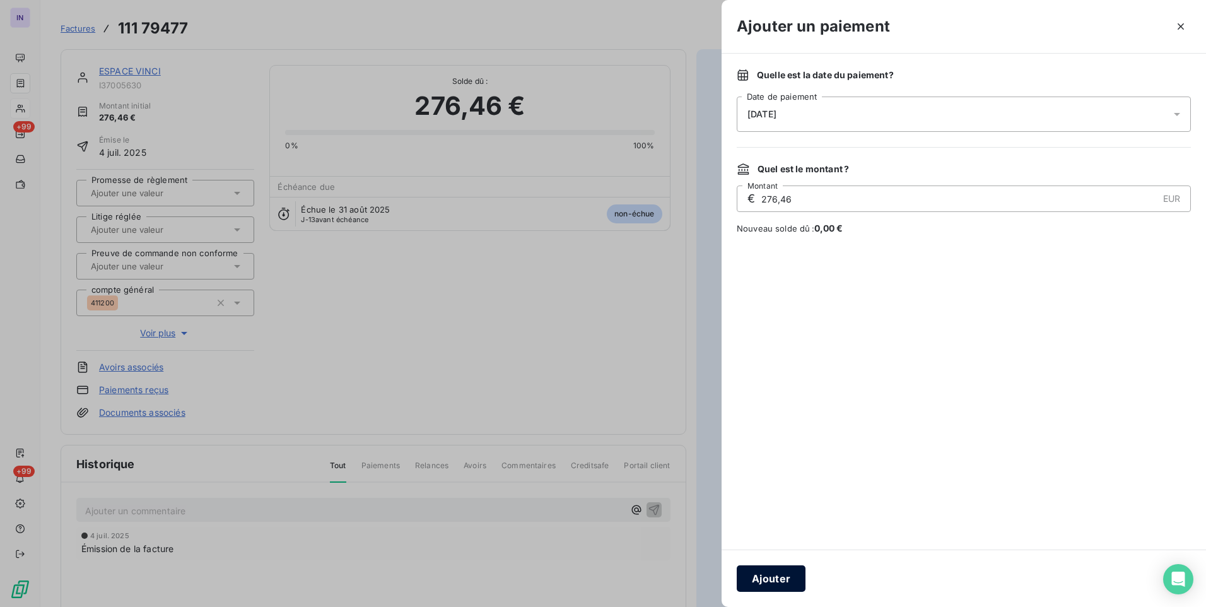
click at [779, 574] on button "Ajouter" at bounding box center [771, 578] width 69 height 27
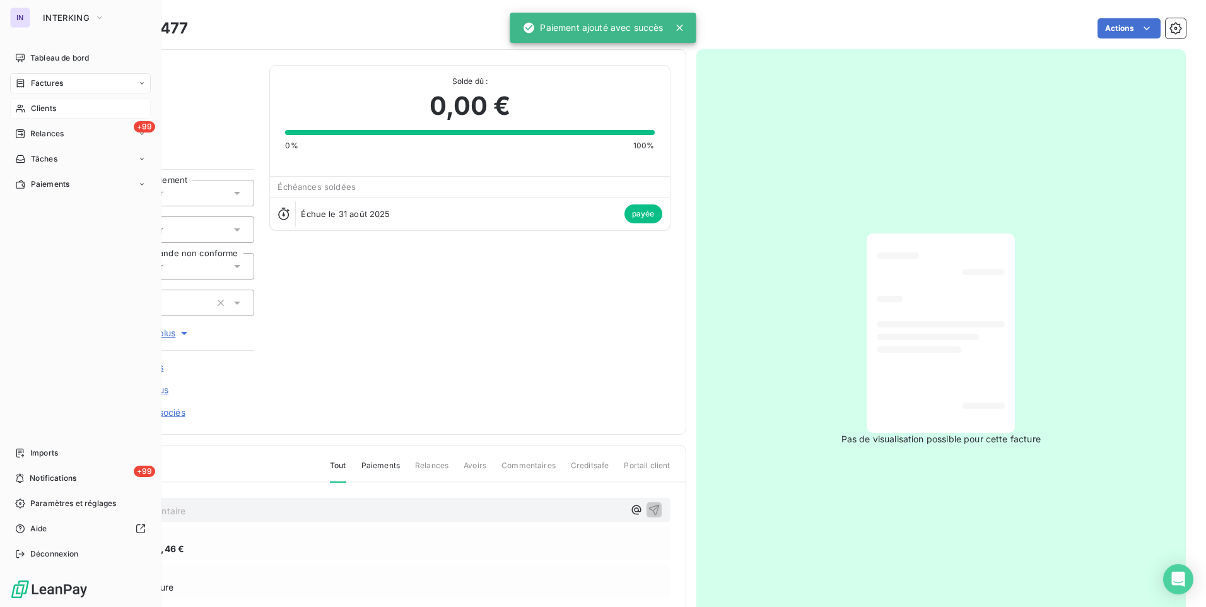
drag, startPoint x: 57, startPoint y: 84, endPoint x: 110, endPoint y: 87, distance: 53.1
click at [57, 84] on span "Factures" at bounding box center [47, 83] width 32 height 11
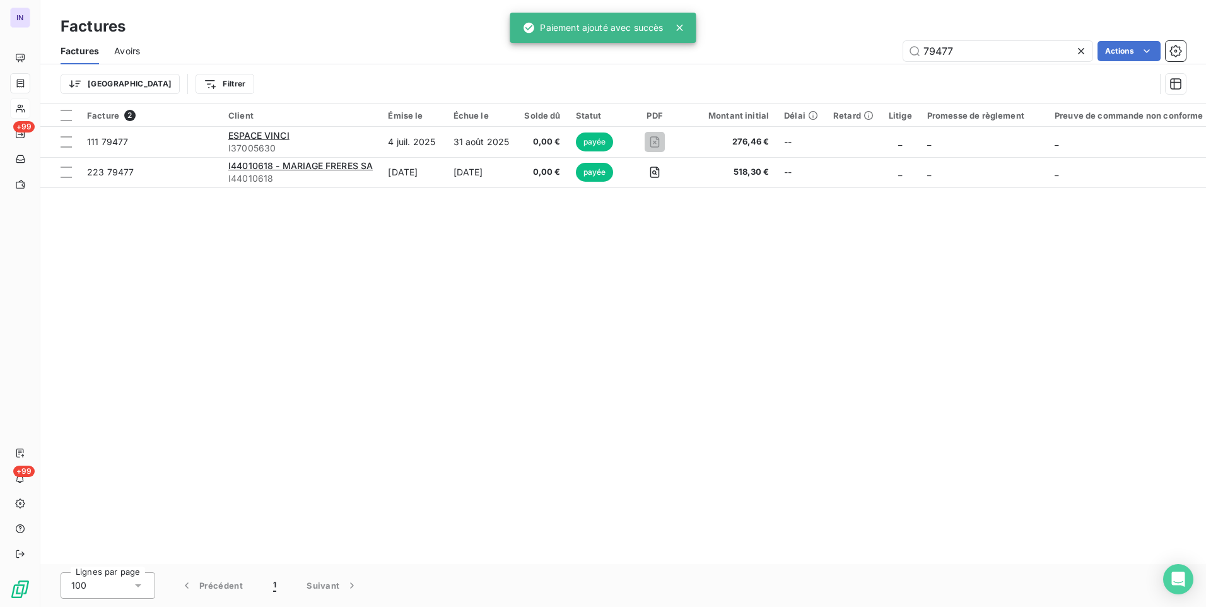
drag, startPoint x: 993, startPoint y: 53, endPoint x: 794, endPoint y: 45, distance: 198.3
click at [796, 45] on div "79477 Actions" at bounding box center [670, 51] width 1031 height 20
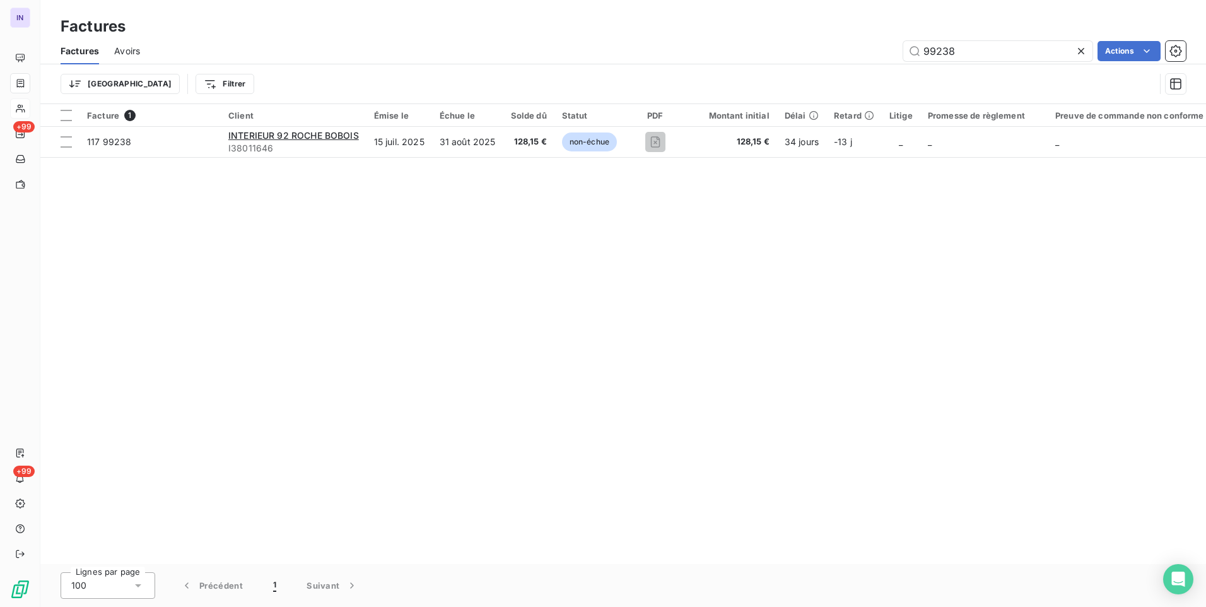
type input "99238"
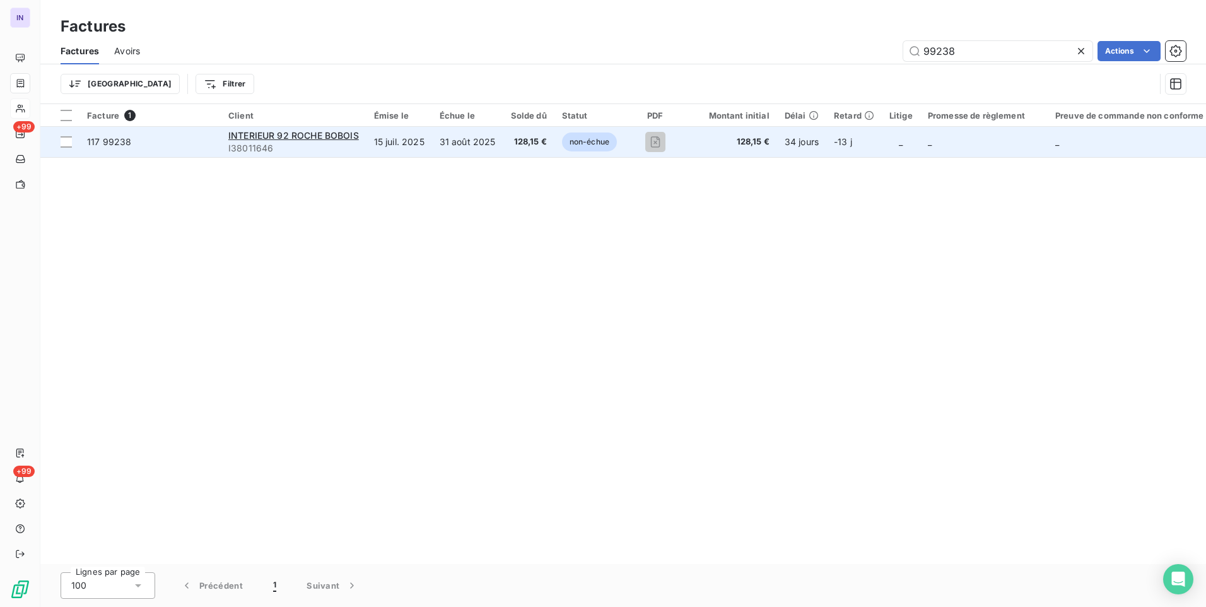
click at [493, 146] on td "31 août 2025" at bounding box center [467, 142] width 71 height 30
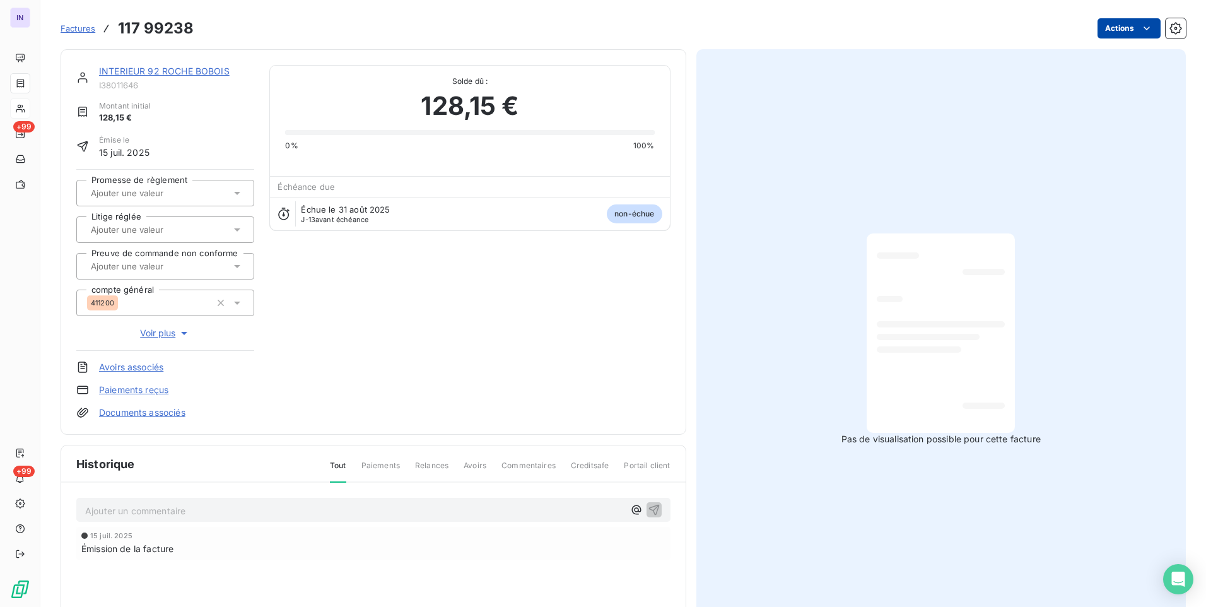
click at [1097, 31] on html "IN +99 +99 Factures 117 99238 Actions INTERIEUR 92 ROCHE BOBOIS I38011646 Monta…" at bounding box center [603, 303] width 1206 height 607
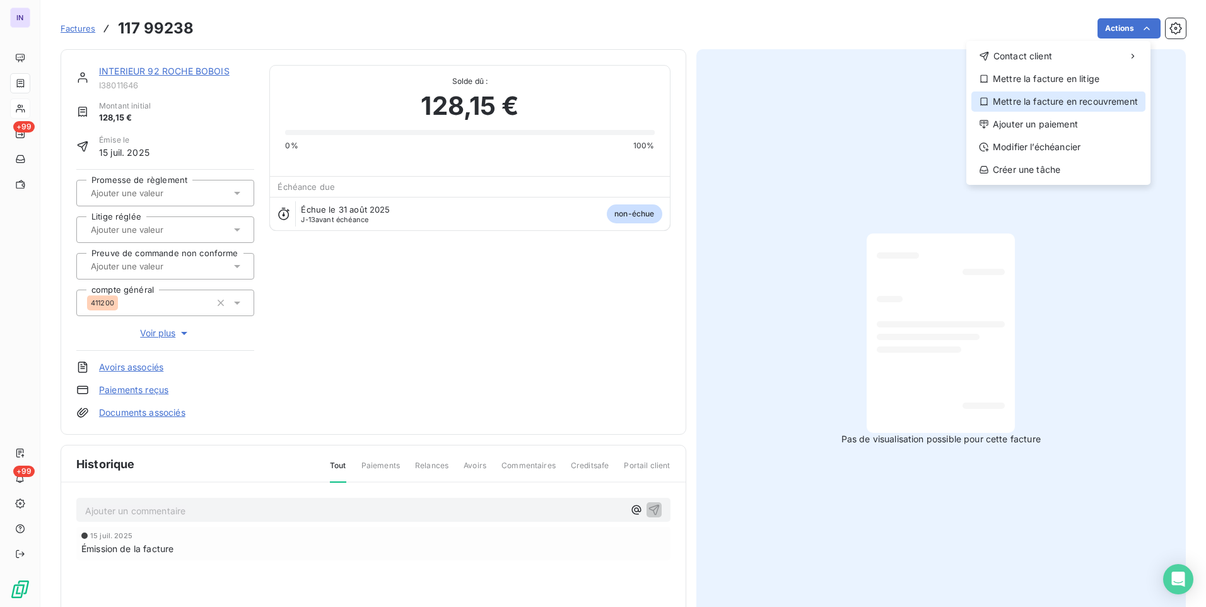
click at [1071, 105] on div "Mettre la facture en recouvrement" at bounding box center [1059, 101] width 174 height 20
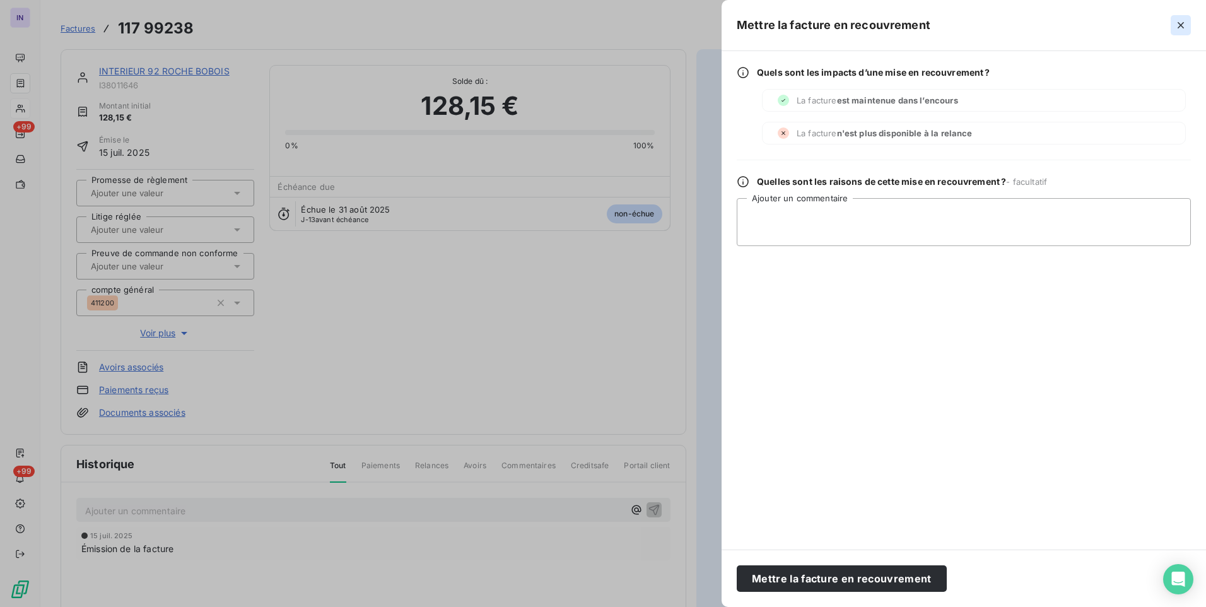
drag, startPoint x: 1184, startPoint y: 21, endPoint x: 1174, endPoint y: 34, distance: 17.0
click at [1184, 21] on icon "button" at bounding box center [1181, 25] width 13 height 13
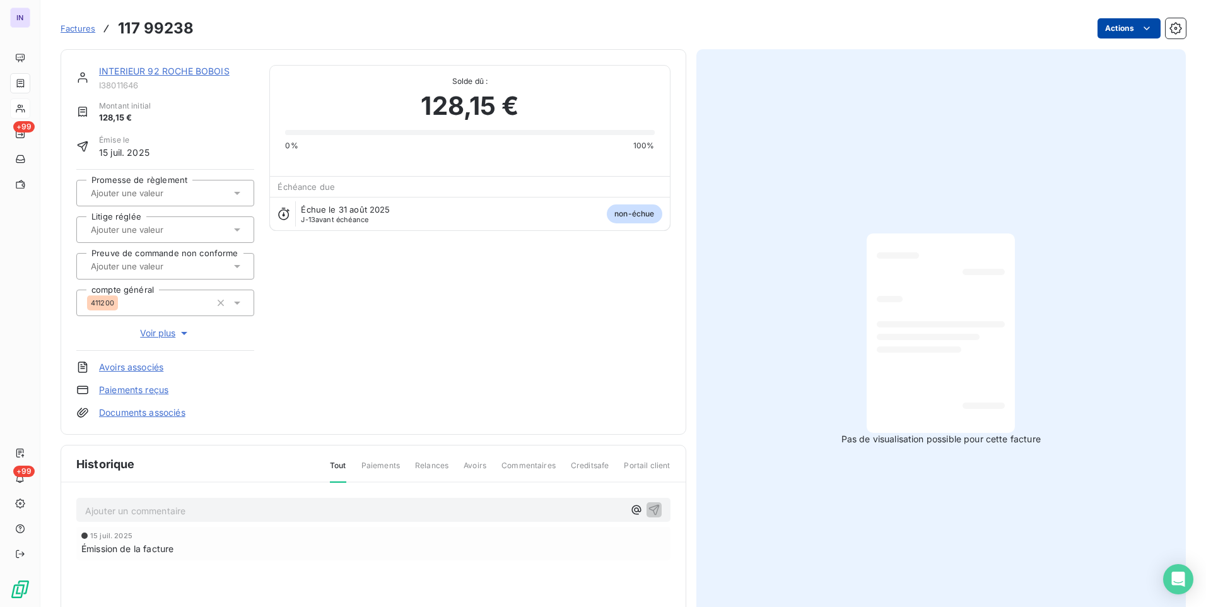
click at [1121, 28] on html "IN +99 +99 Factures 117 99238 Actions INTERIEUR 92 ROCHE BOBOIS I38011646 Monta…" at bounding box center [603, 303] width 1206 height 607
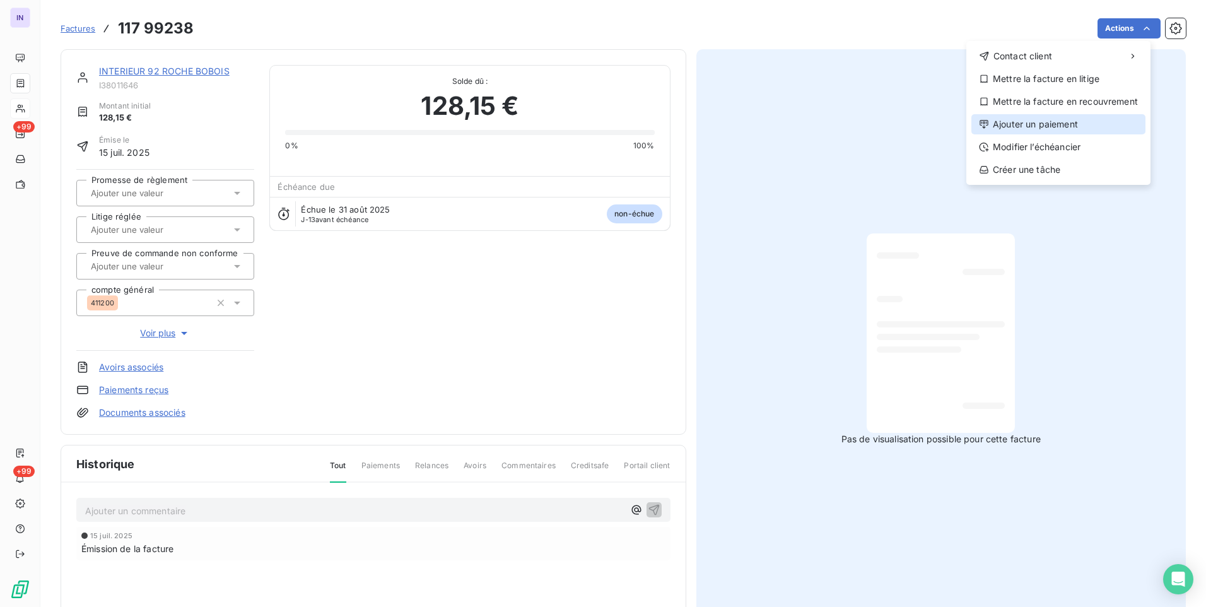
click at [1026, 122] on div "Ajouter un paiement" at bounding box center [1059, 124] width 174 height 20
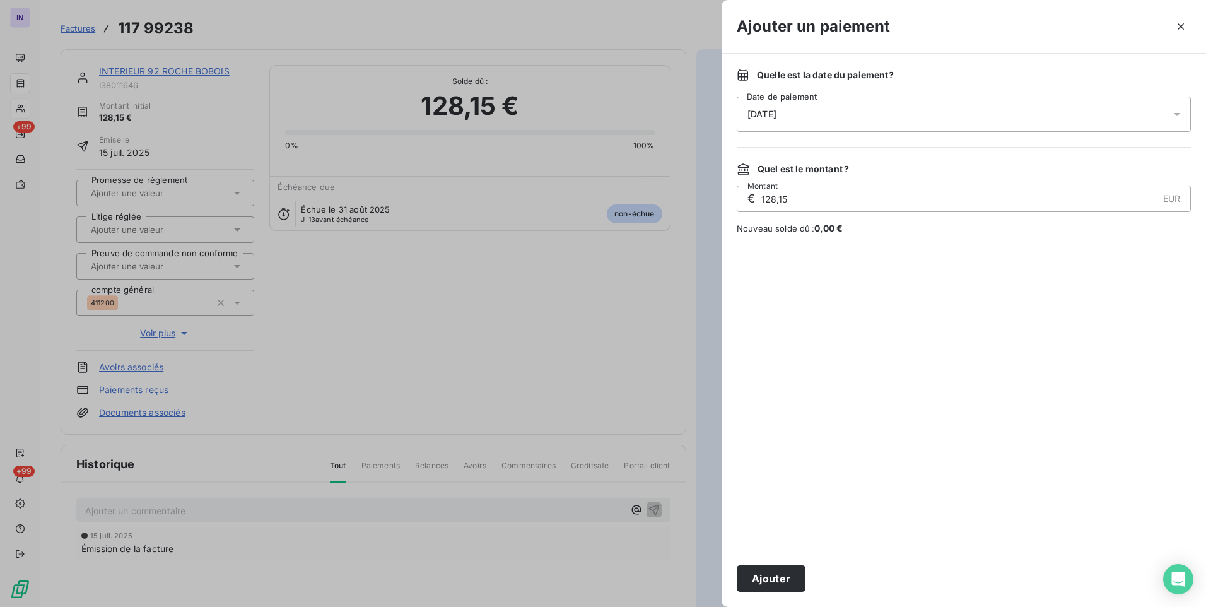
click at [918, 117] on div "[DATE]" at bounding box center [964, 114] width 454 height 35
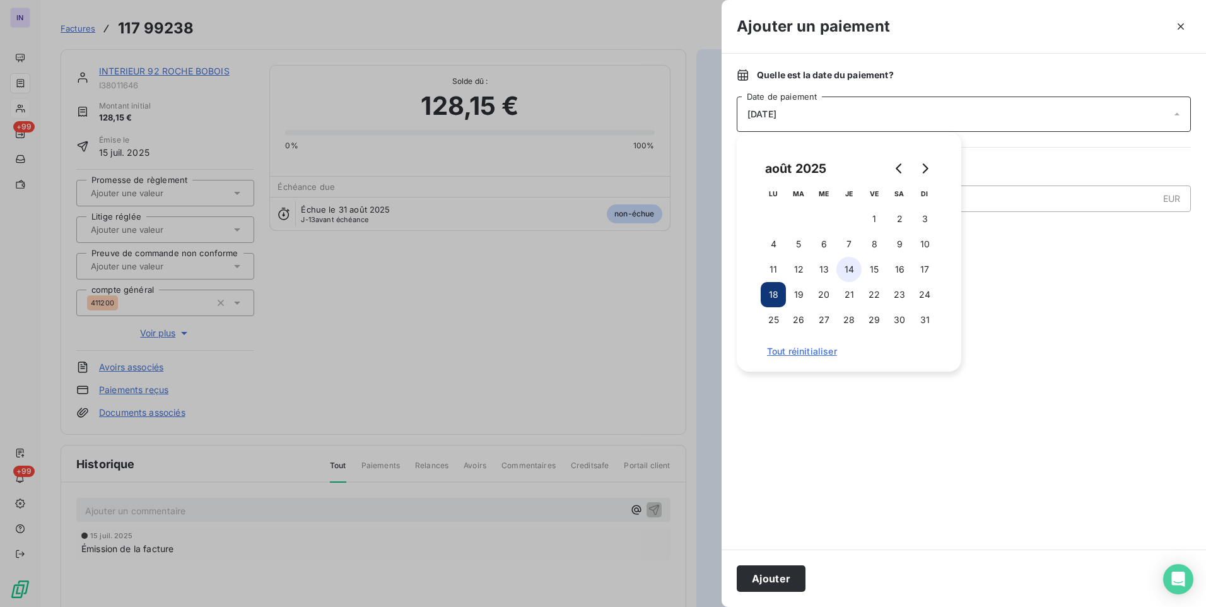
click at [853, 269] on button "14" at bounding box center [849, 269] width 25 height 25
click at [794, 572] on button "Ajouter" at bounding box center [771, 578] width 69 height 27
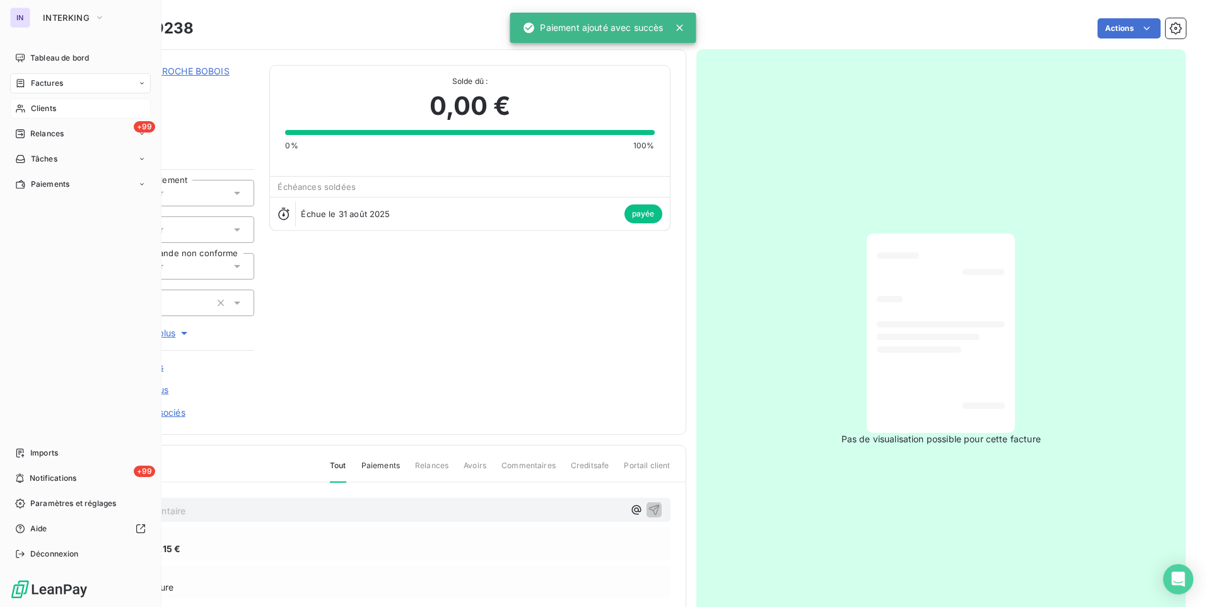
click at [35, 81] on span "Factures" at bounding box center [47, 83] width 32 height 11
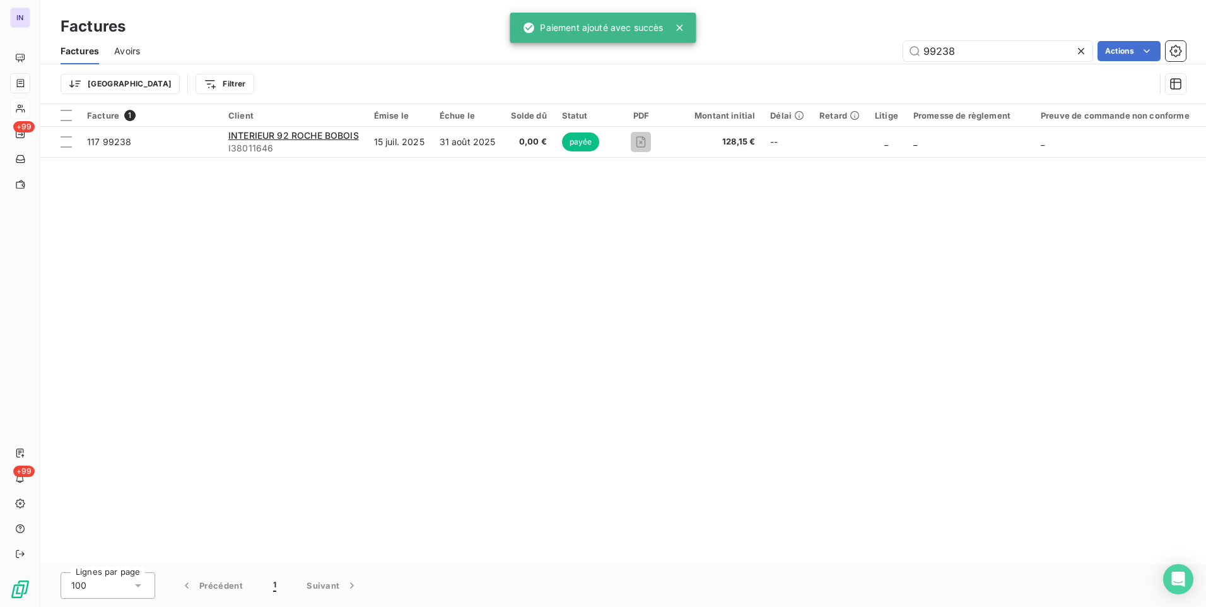
drag, startPoint x: 976, startPoint y: 55, endPoint x: 813, endPoint y: 62, distance: 162.9
click at [815, 59] on div "99238 Actions" at bounding box center [670, 51] width 1031 height 20
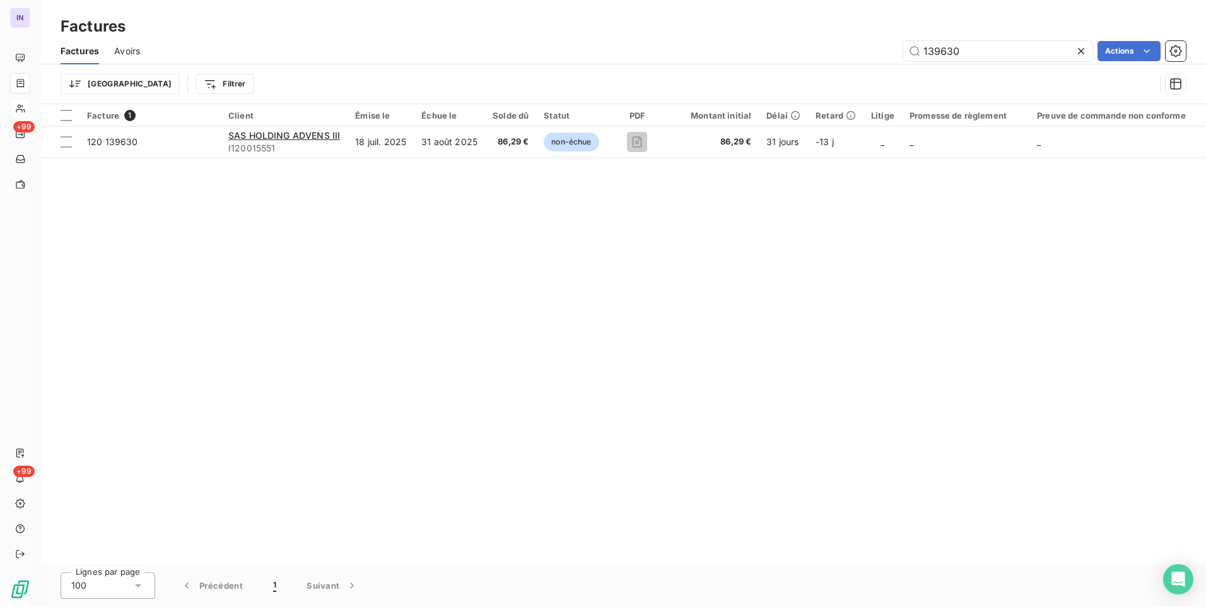
type input "139630"
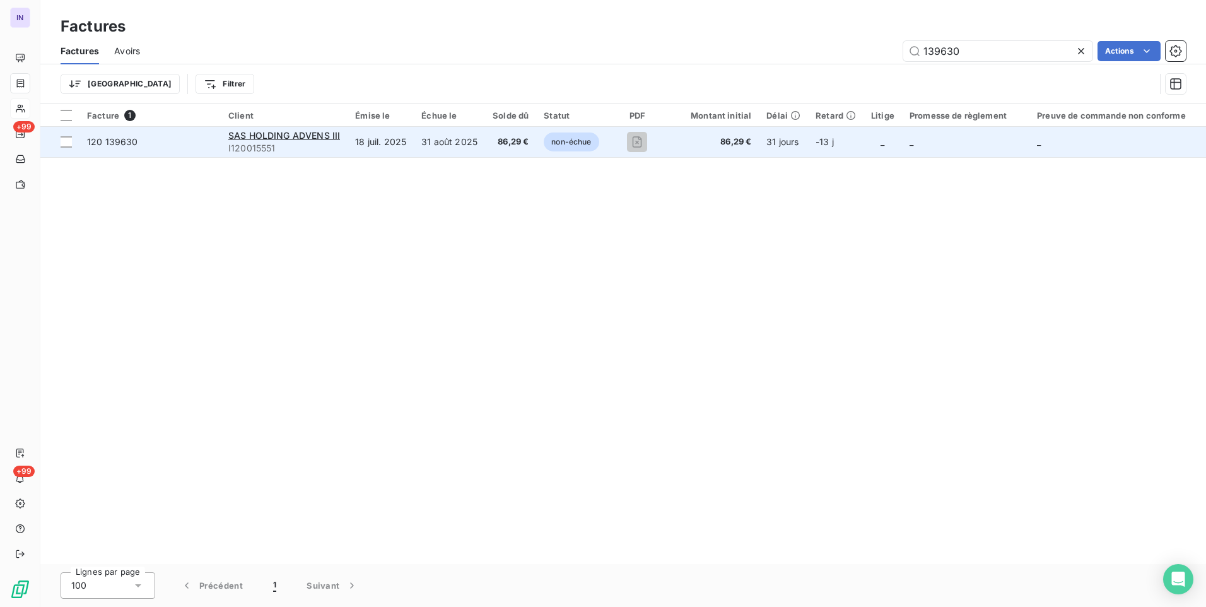
click at [489, 136] on td "86,29 €" at bounding box center [510, 142] width 51 height 30
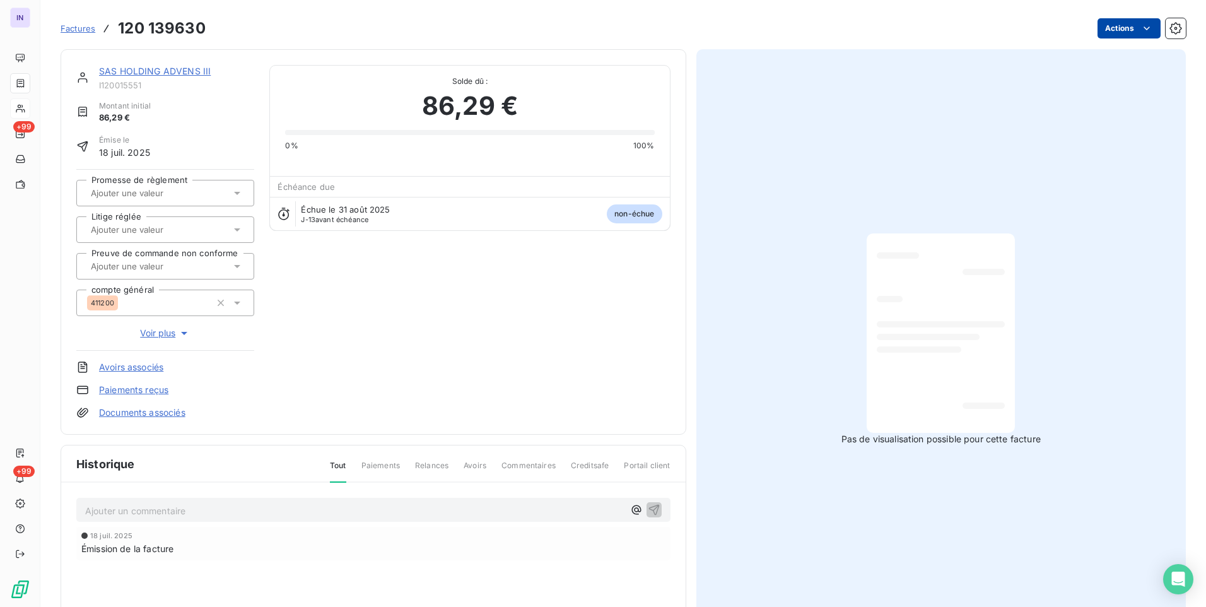
click at [1105, 28] on html "IN +99 +99 Factures 120 139630 Actions SAS HOLDING ADVENS III I120015551 Montan…" at bounding box center [603, 303] width 1206 height 607
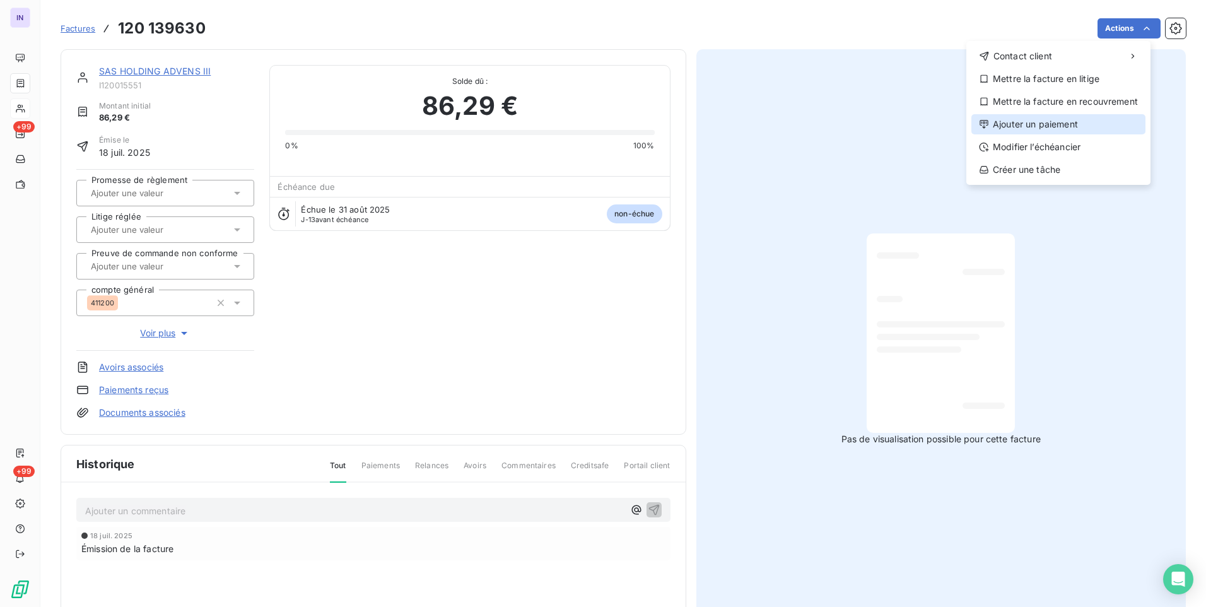
click at [1050, 122] on div "Ajouter un paiement" at bounding box center [1059, 124] width 174 height 20
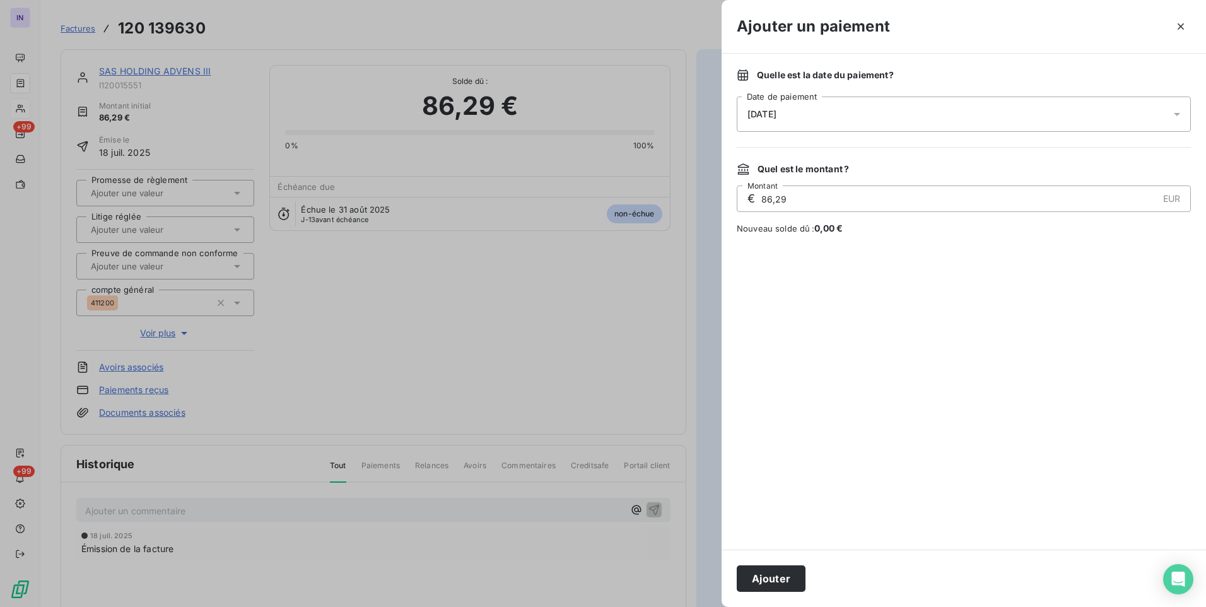
click at [902, 117] on div "[DATE]" at bounding box center [964, 114] width 454 height 35
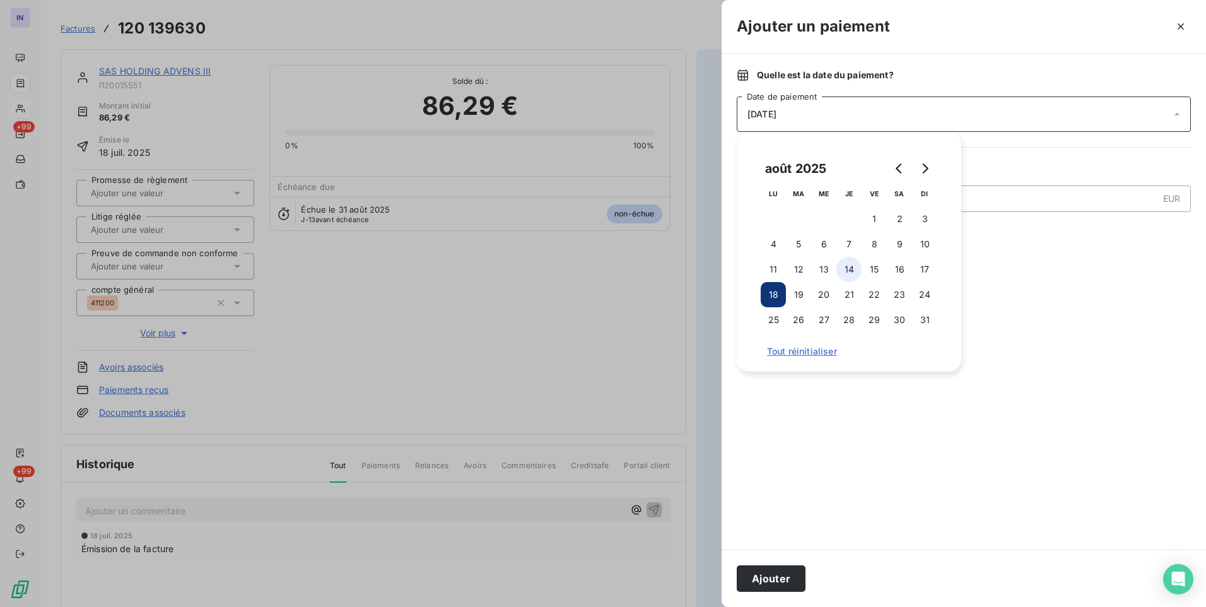
click at [847, 269] on button "14" at bounding box center [849, 269] width 25 height 25
click at [785, 566] on button "Ajouter" at bounding box center [771, 578] width 69 height 27
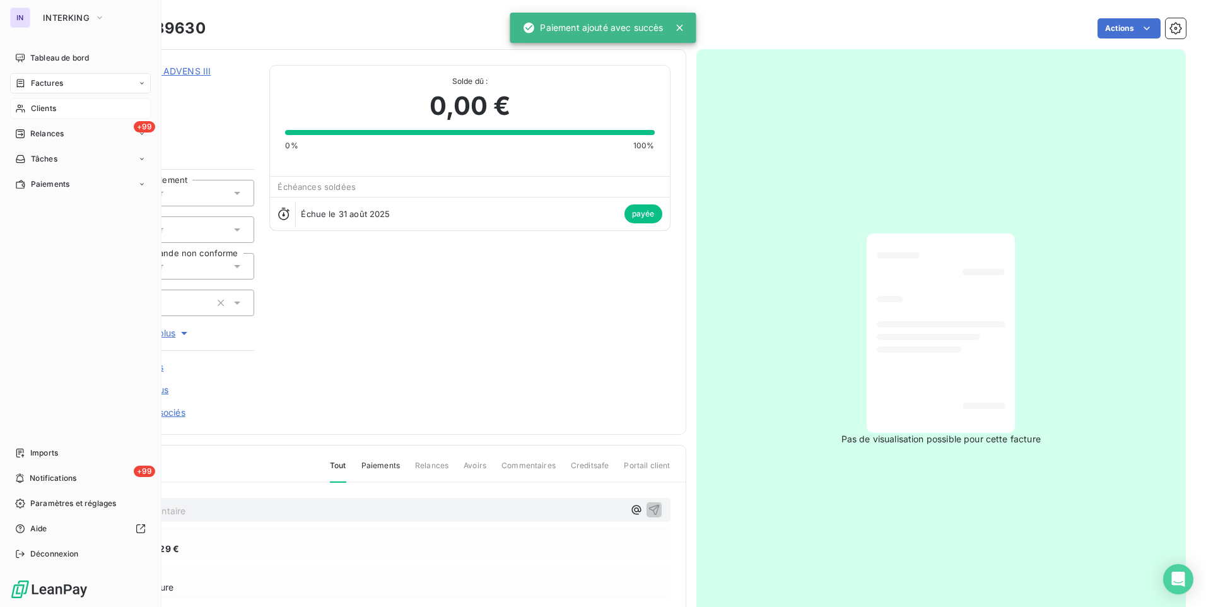
drag, startPoint x: 37, startPoint y: 112, endPoint x: 128, endPoint y: 113, distance: 91.5
click at [37, 112] on span "Clients" at bounding box center [43, 108] width 25 height 11
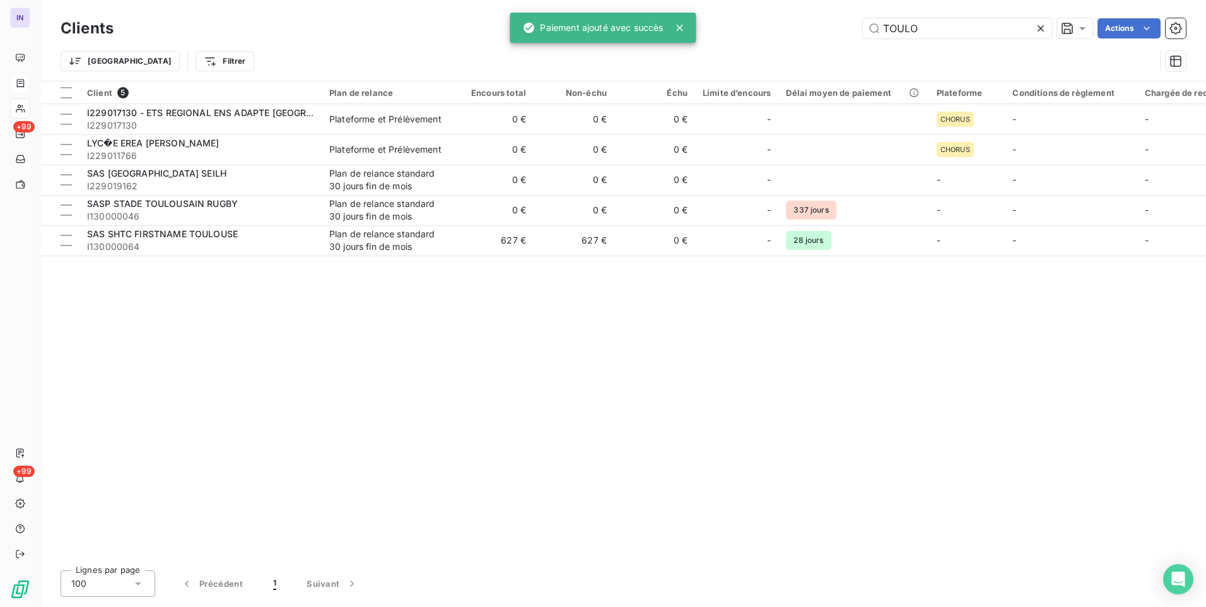
drag, startPoint x: 849, startPoint y: 28, endPoint x: 818, endPoint y: 30, distance: 31.0
click at [818, 30] on div "TOULO Actions" at bounding box center [658, 28] width 1058 height 20
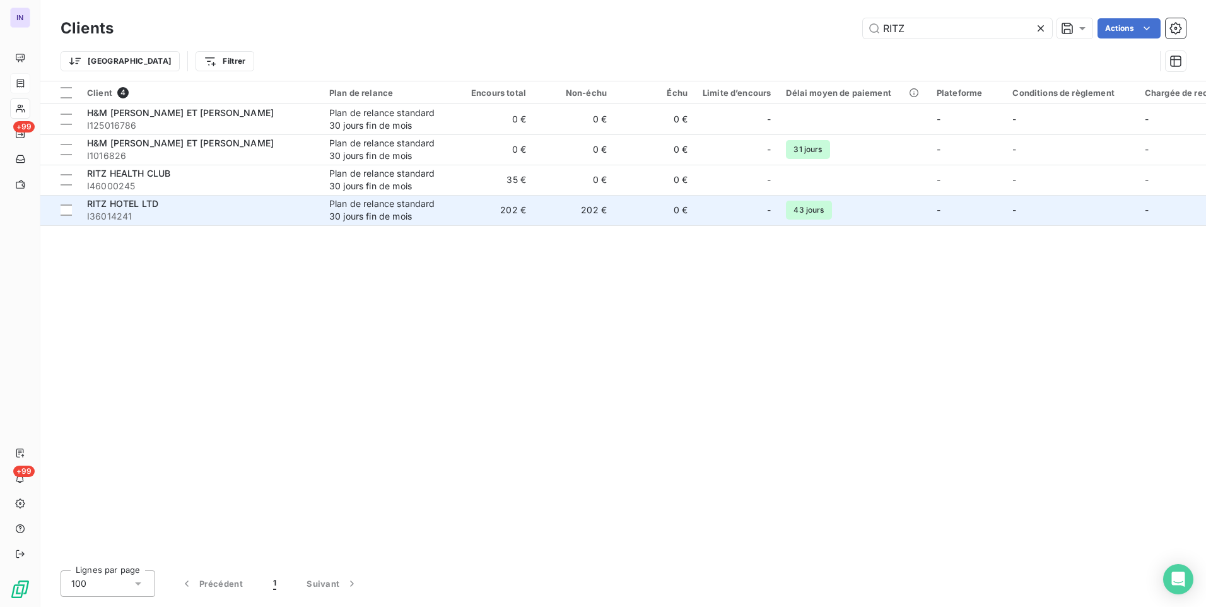
type input "RITZ"
click at [328, 211] on td "Plan de relance standard 30 jours fin de mois" at bounding box center [387, 210] width 131 height 30
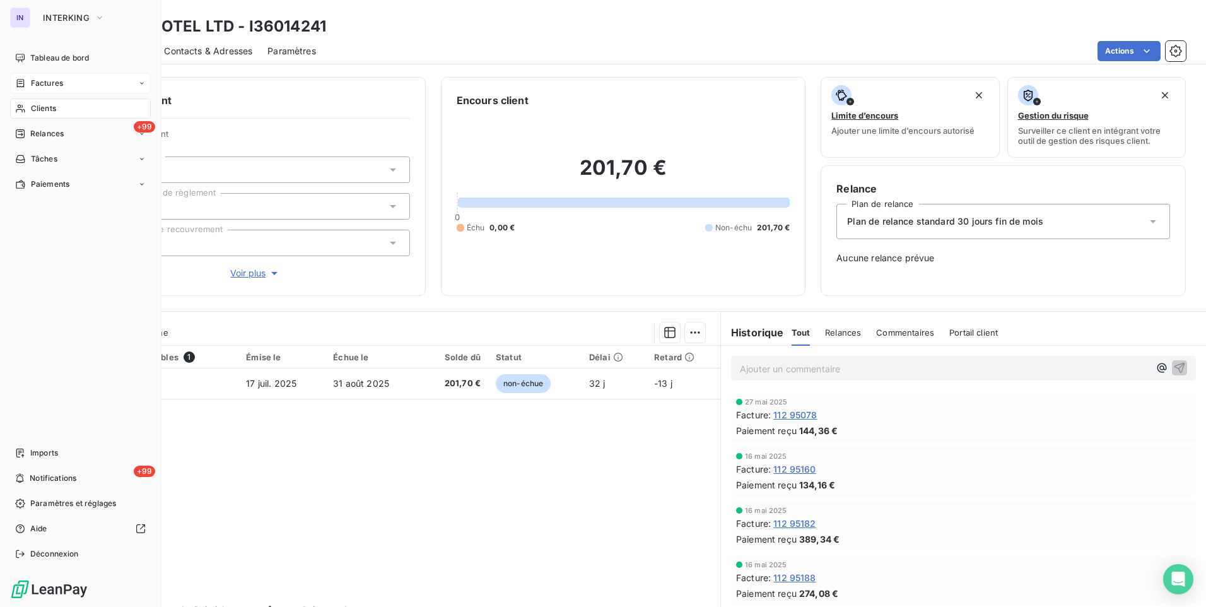
click at [48, 105] on span "Clients" at bounding box center [43, 108] width 25 height 11
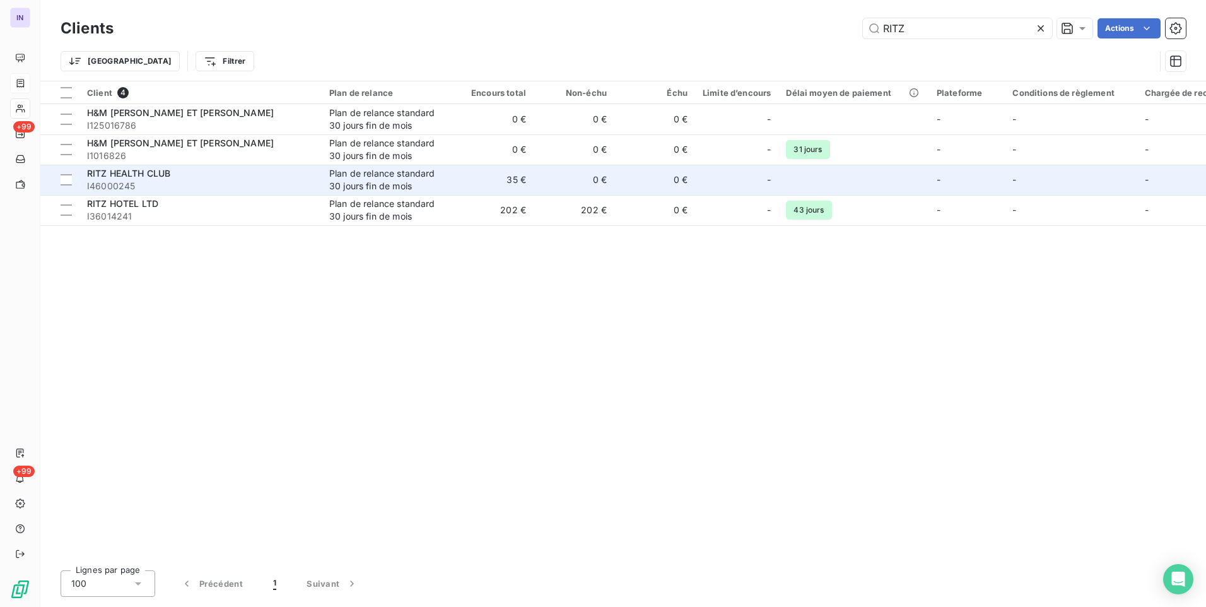
click at [437, 180] on div "Plan de relance standard 30 jours fin de mois" at bounding box center [387, 179] width 116 height 25
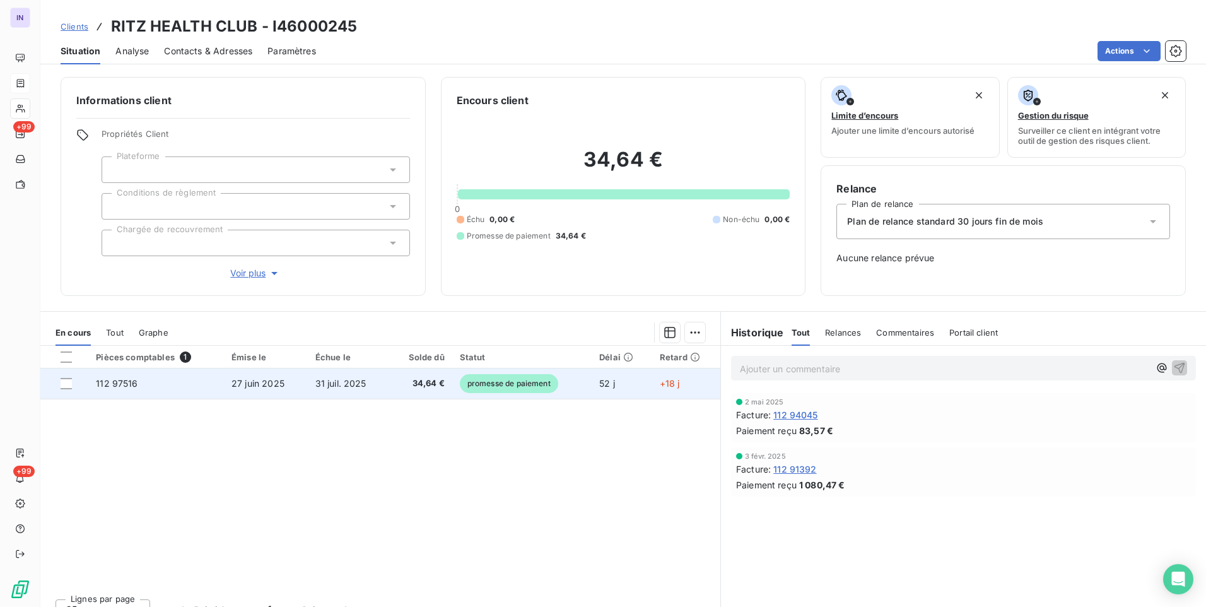
click at [403, 387] on span "34,64 €" at bounding box center [421, 383] width 48 height 13
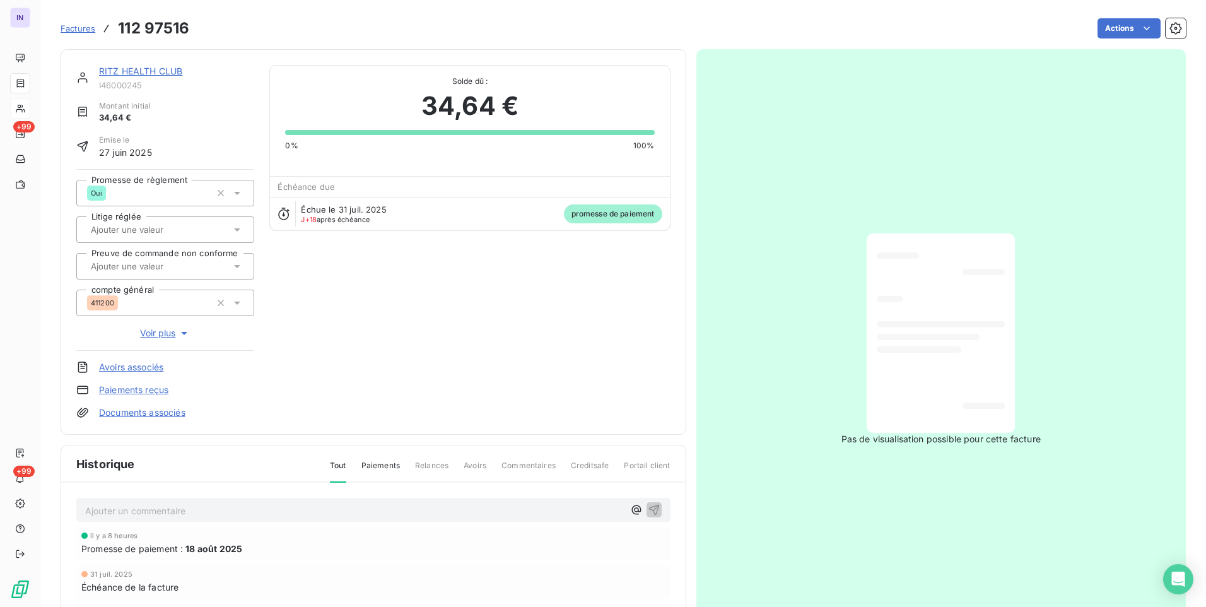
click at [1117, 32] on html "IN +99 +99 Factures 112 97516 Actions RITZ HEALTH CLUB I46000245 Montant initia…" at bounding box center [603, 303] width 1206 height 607
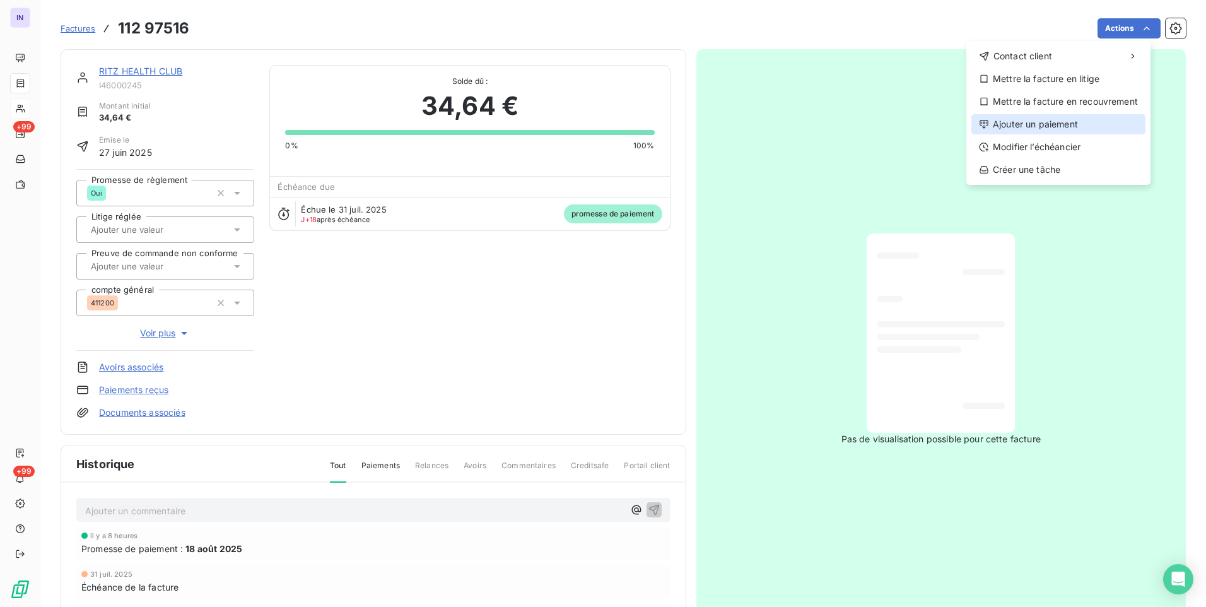
click at [1034, 123] on div "Ajouter un paiement" at bounding box center [1059, 124] width 174 height 20
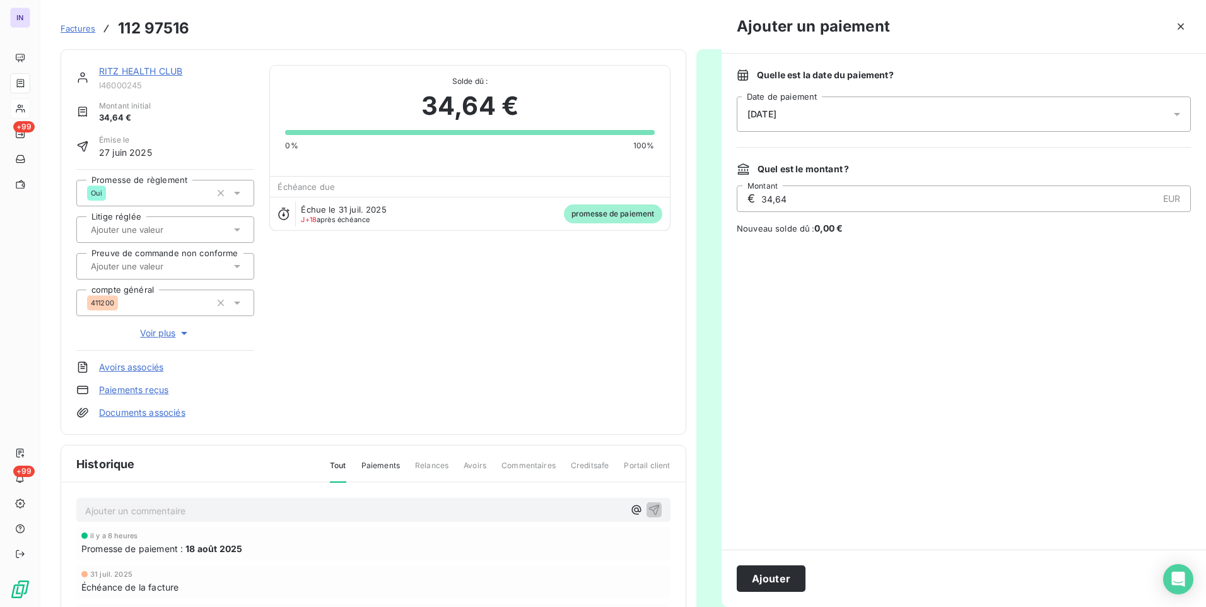
click at [914, 122] on div "[DATE]" at bounding box center [964, 114] width 454 height 35
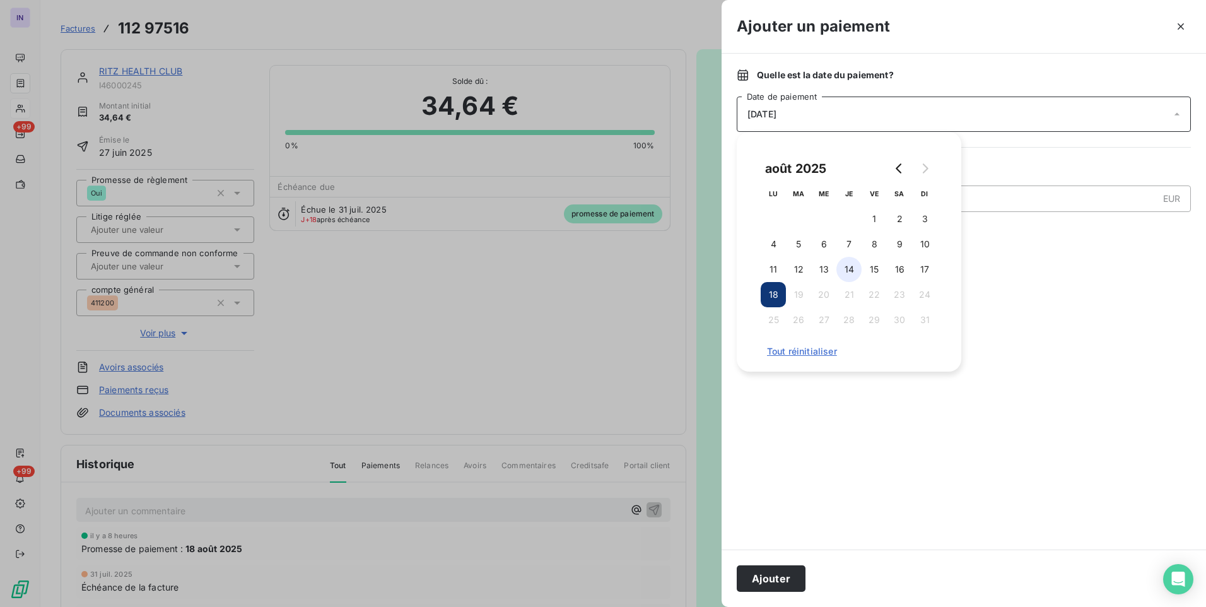
click at [852, 271] on button "14" at bounding box center [849, 269] width 25 height 25
click at [780, 579] on button "Ajouter" at bounding box center [771, 578] width 69 height 27
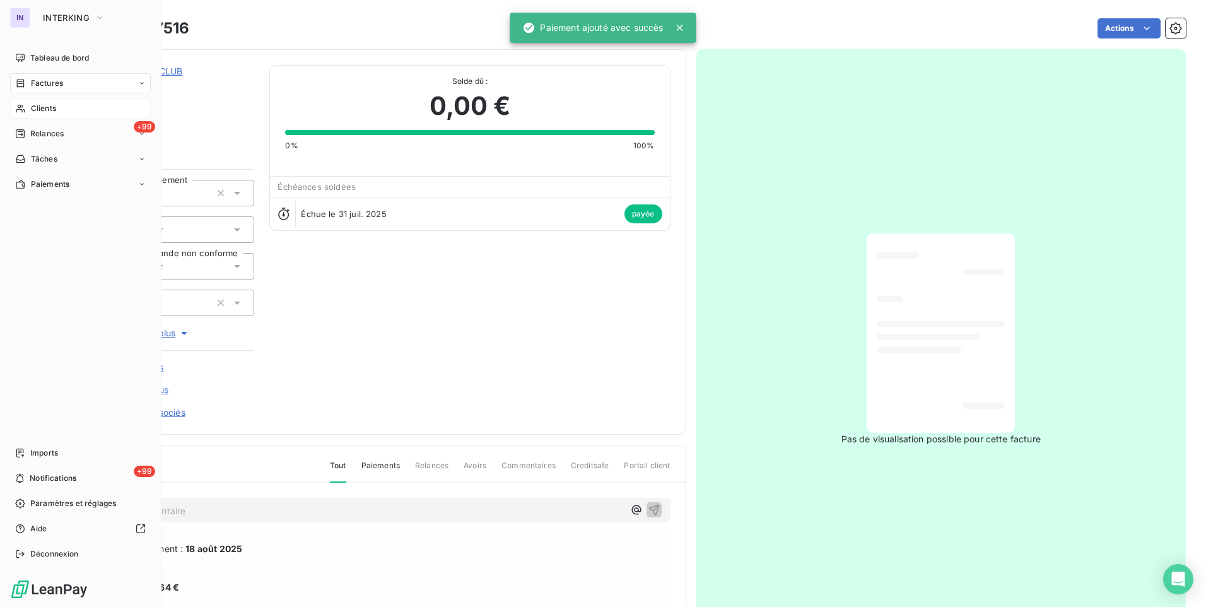
drag, startPoint x: 53, startPoint y: 107, endPoint x: 124, endPoint y: 112, distance: 71.4
click at [53, 107] on span "Clients" at bounding box center [43, 108] width 25 height 11
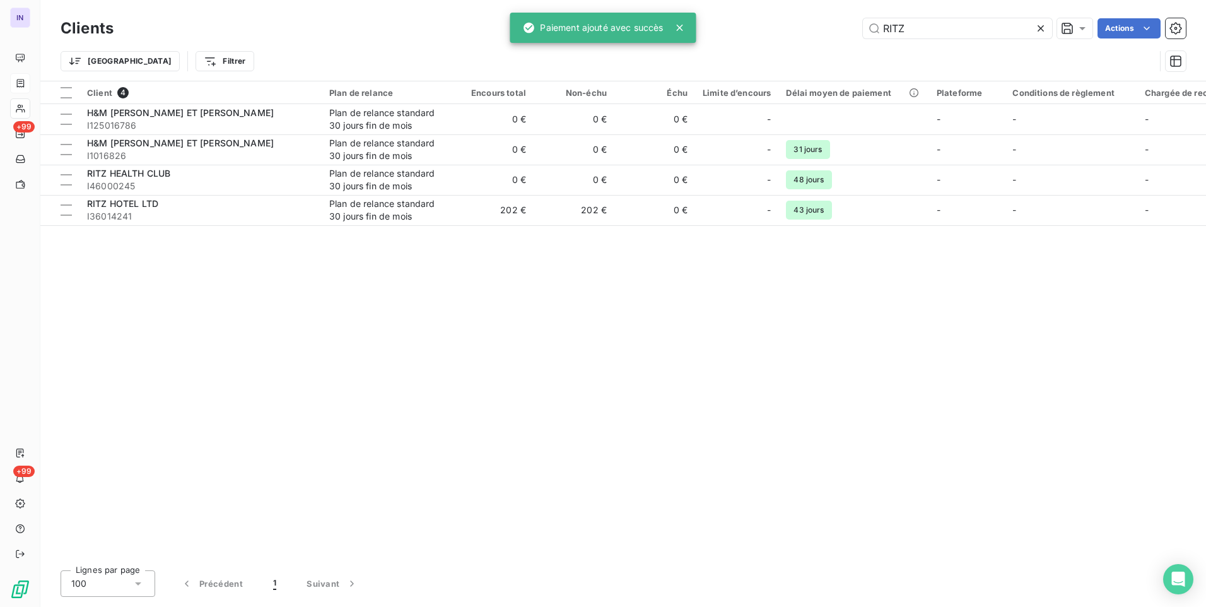
drag, startPoint x: 919, startPoint y: 28, endPoint x: 804, endPoint y: 38, distance: 115.2
click at [805, 38] on div "RITZ Actions" at bounding box center [658, 28] width 1058 height 20
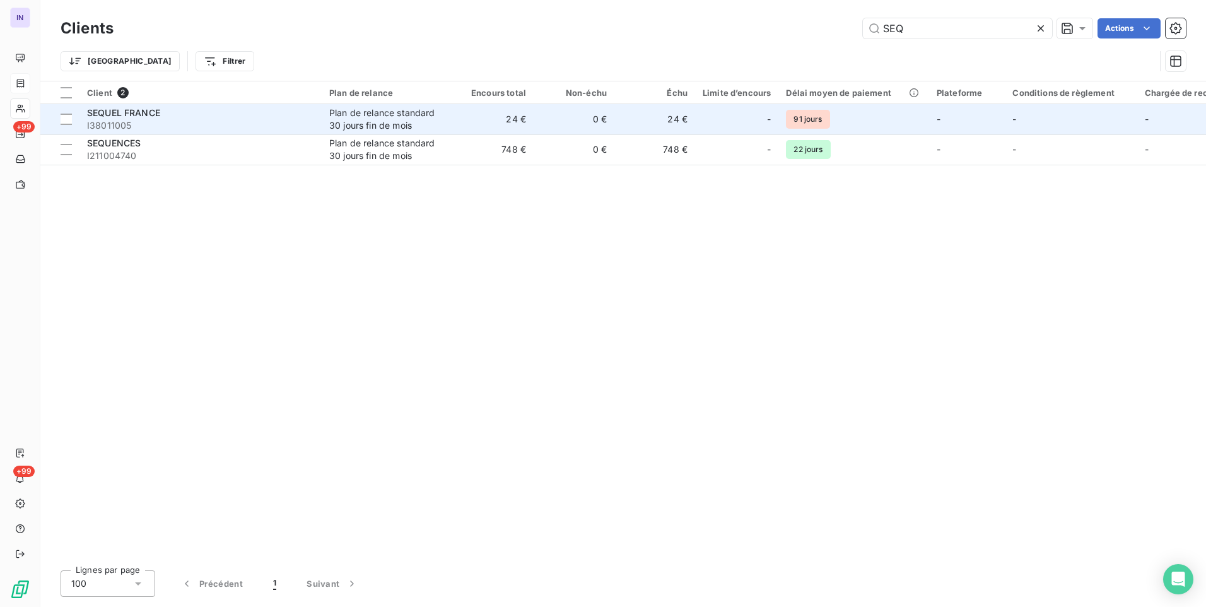
type input "SEQ"
click at [533, 127] on td "24 €" at bounding box center [493, 119] width 81 height 30
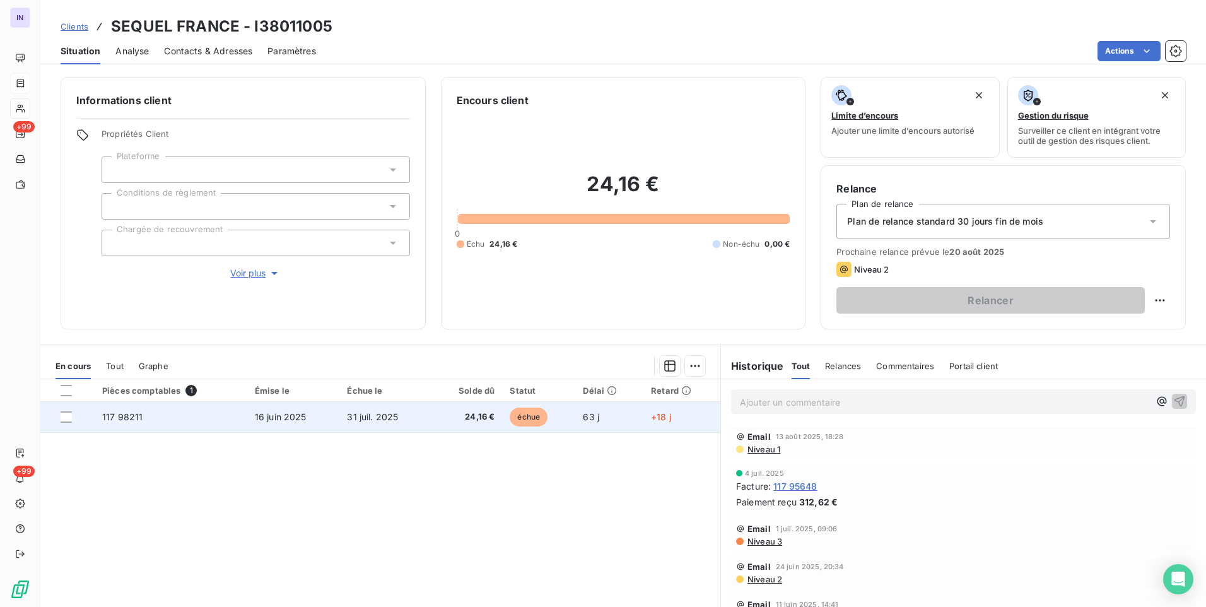
click at [386, 416] on span "31 juil. 2025" at bounding box center [372, 416] width 51 height 11
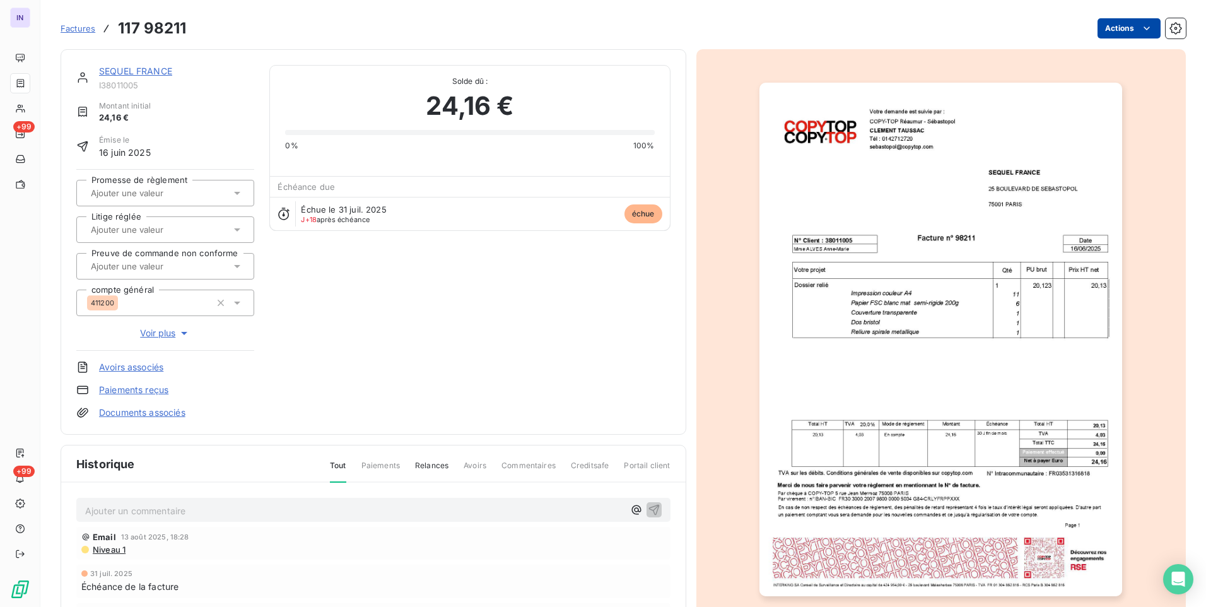
click at [1112, 35] on html "IN +99 +99 Factures 117 98211 Actions SEQUEL FRANCE I38011005 Montant initial 2…" at bounding box center [603, 303] width 1206 height 607
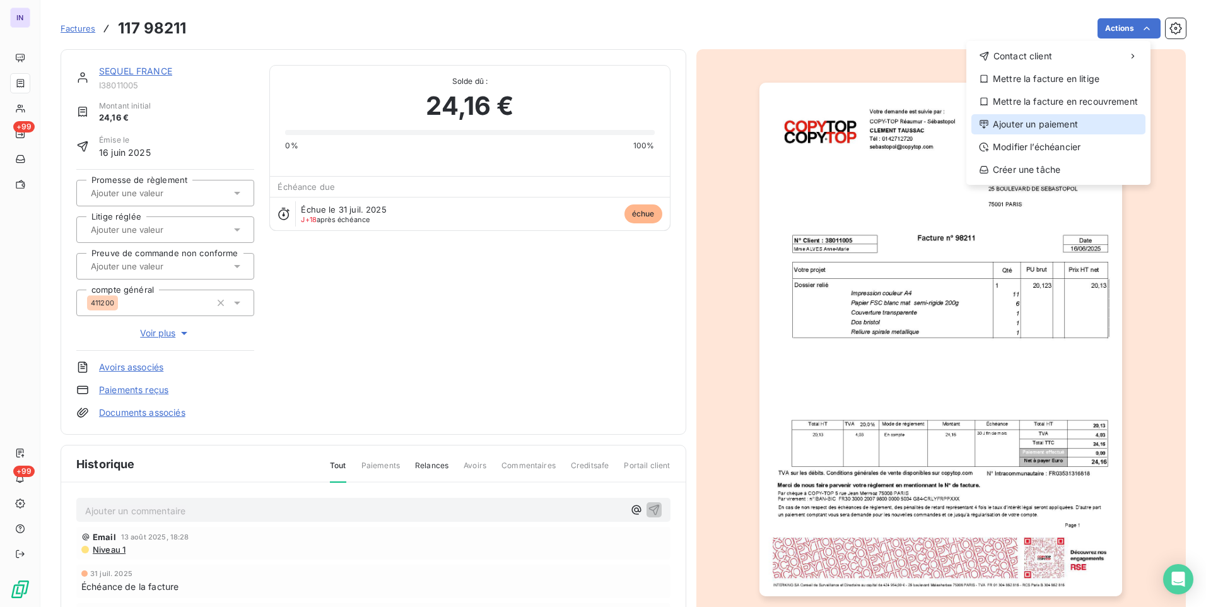
click at [1041, 123] on div "Ajouter un paiement" at bounding box center [1059, 124] width 174 height 20
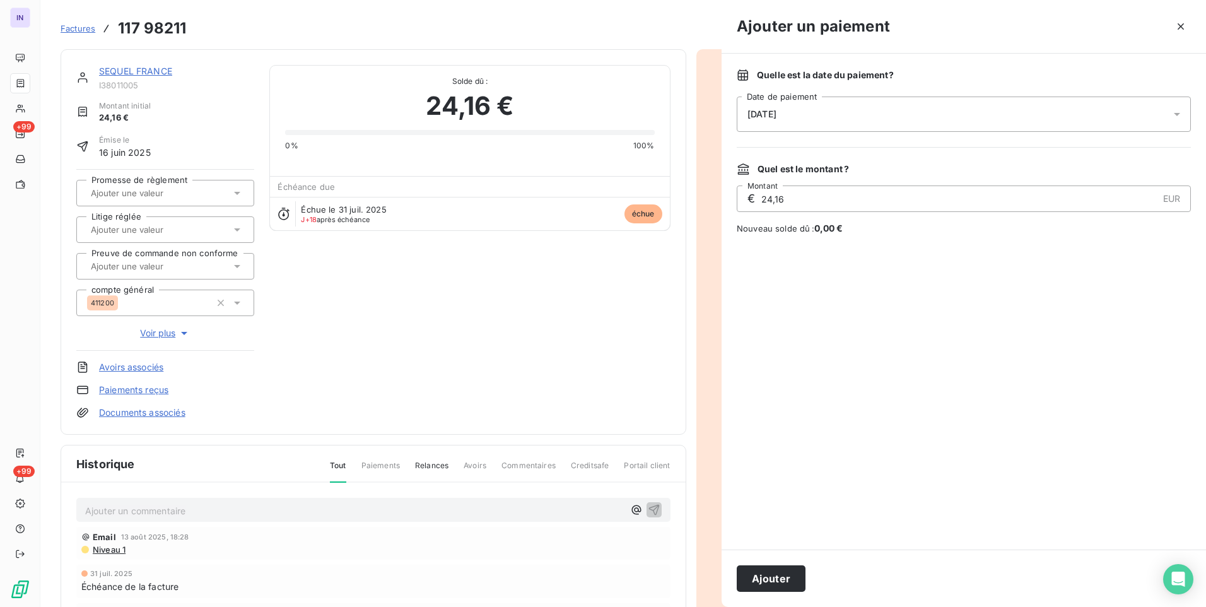
click at [927, 112] on div "[DATE]" at bounding box center [964, 114] width 454 height 35
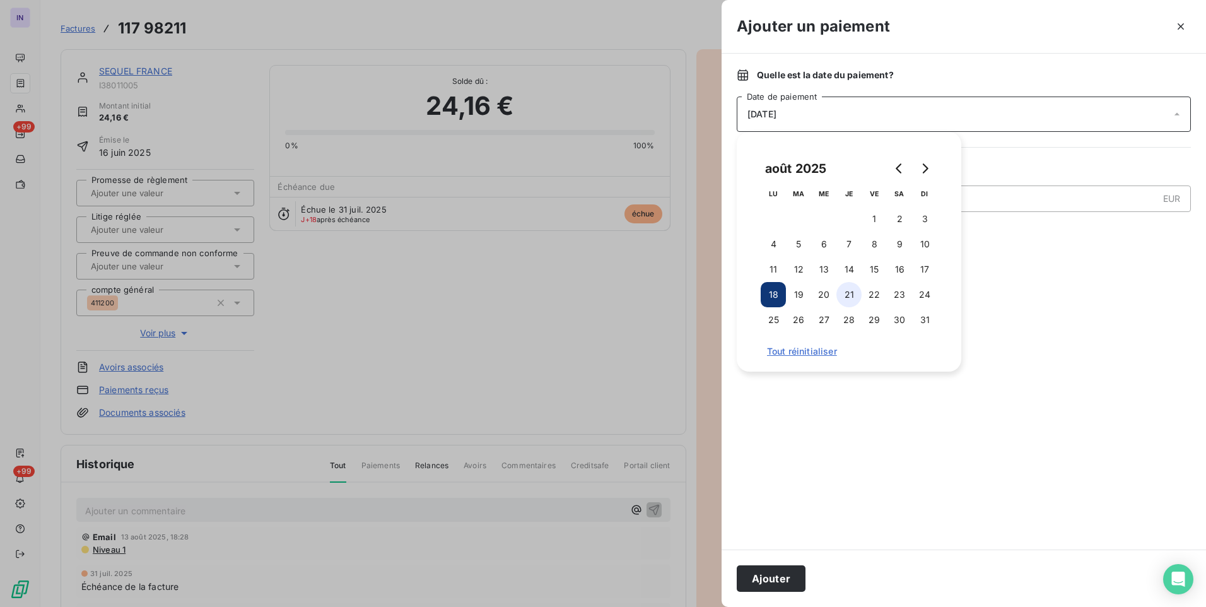
drag, startPoint x: 849, startPoint y: 268, endPoint x: 846, endPoint y: 298, distance: 31.1
click at [849, 268] on button "14" at bounding box center [849, 269] width 25 height 25
click at [784, 571] on button "Ajouter" at bounding box center [771, 578] width 69 height 27
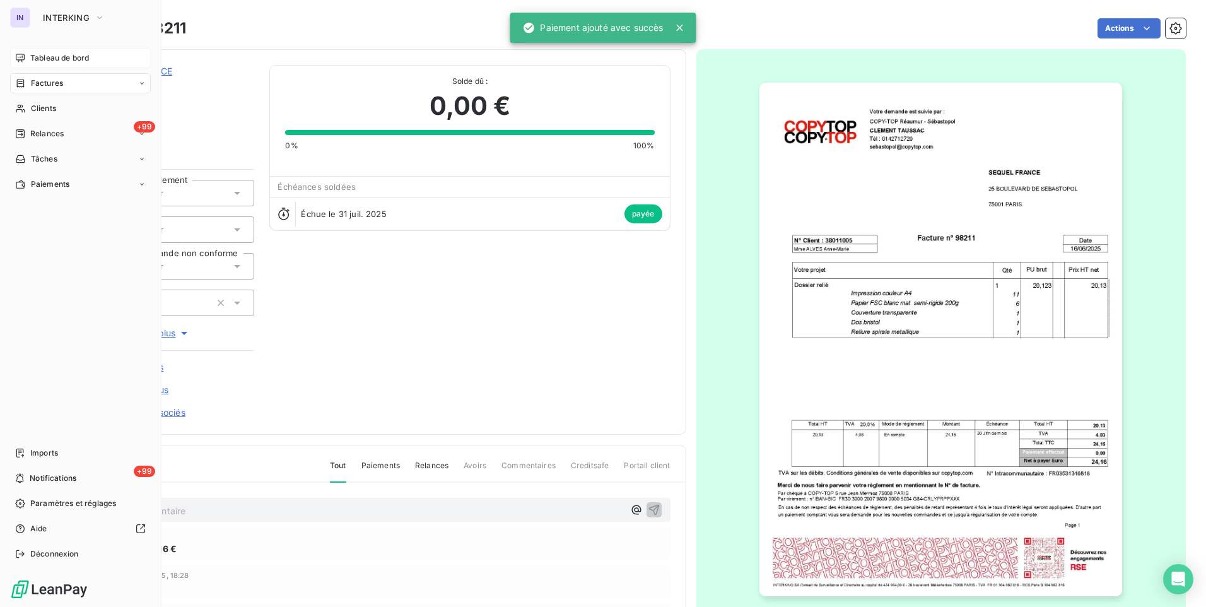
click at [50, 57] on span "Tableau de bord" at bounding box center [59, 57] width 59 height 11
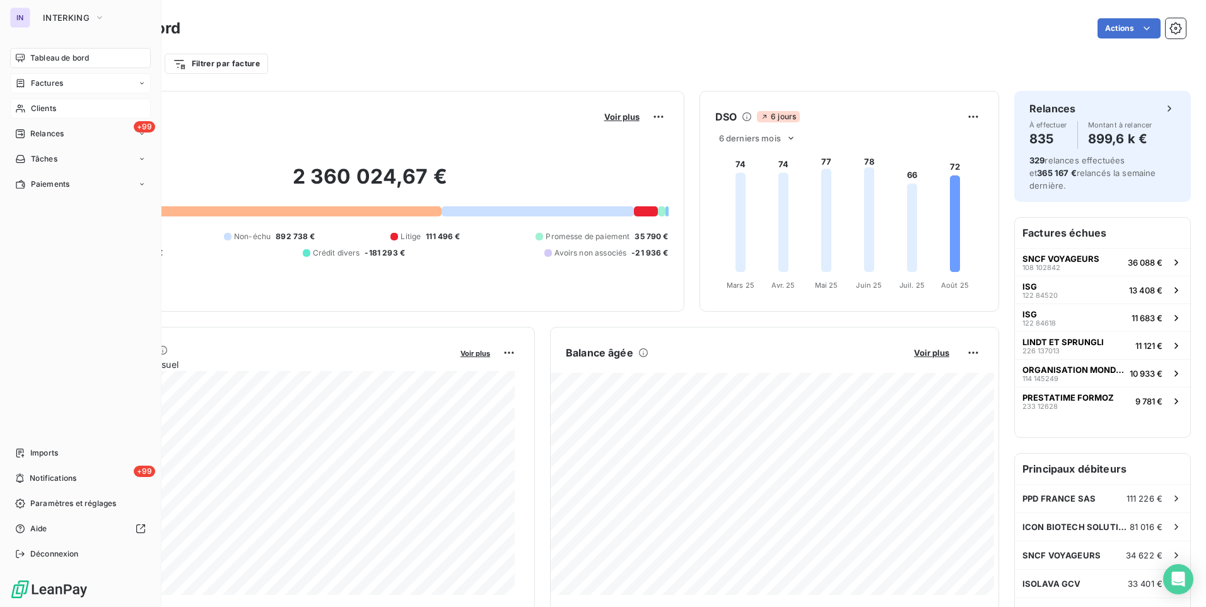
drag, startPoint x: 43, startPoint y: 109, endPoint x: 143, endPoint y: 106, distance: 100.4
click at [43, 109] on span "Clients" at bounding box center [43, 108] width 25 height 11
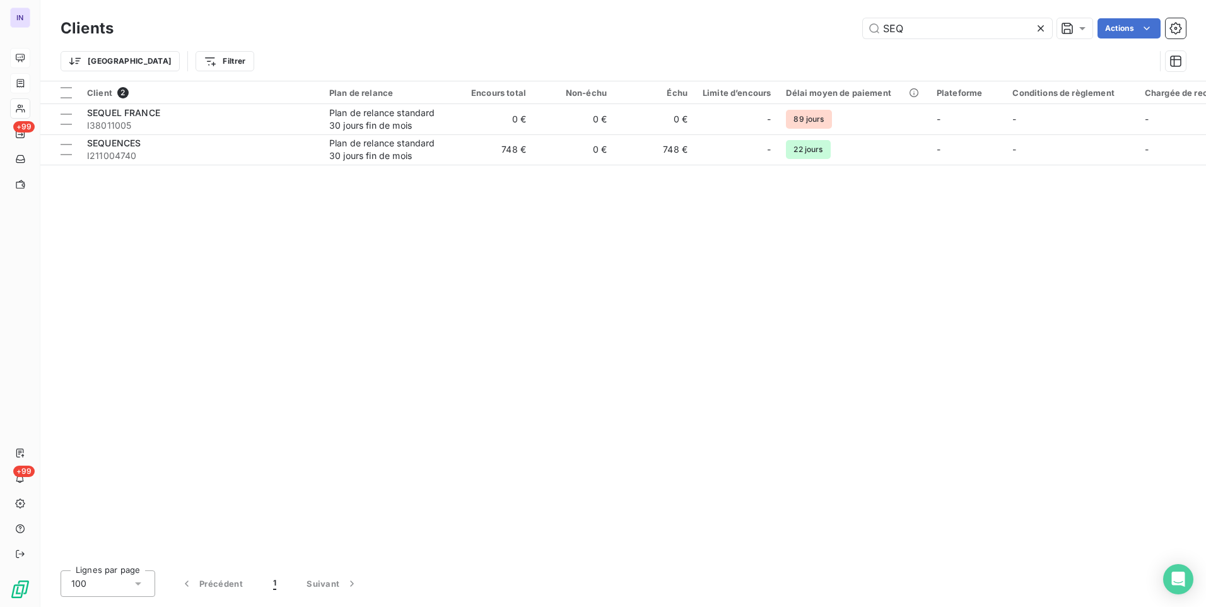
drag, startPoint x: 892, startPoint y: 26, endPoint x: 767, endPoint y: 23, distance: 125.6
click at [767, 23] on div "SEQ Actions" at bounding box center [658, 28] width 1058 height 20
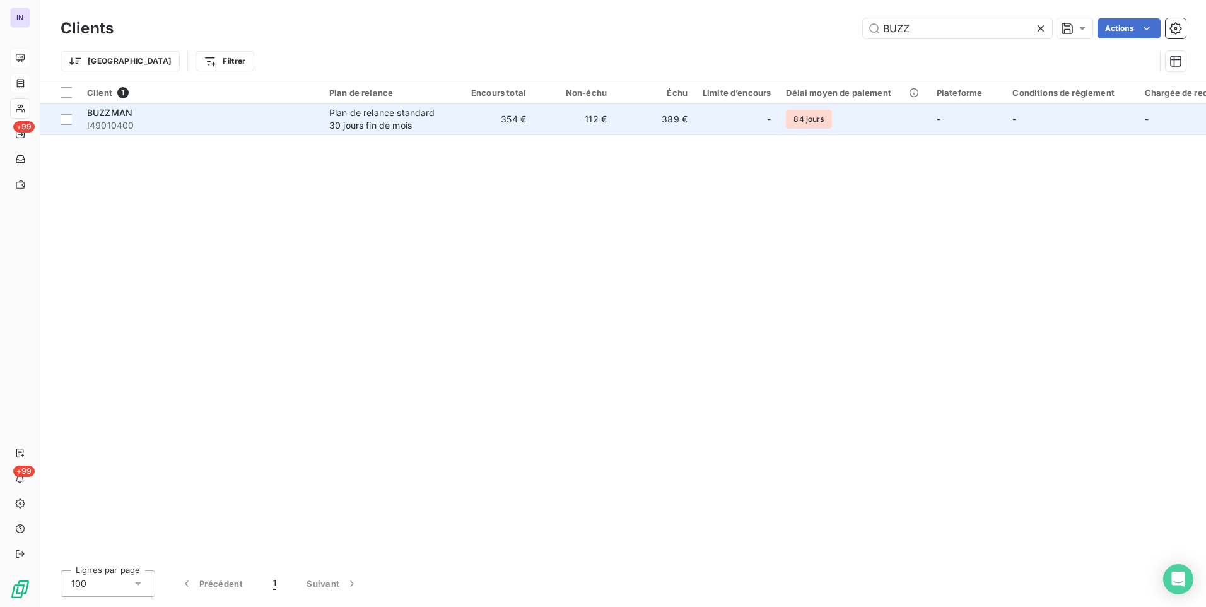
type input "BUZZ"
click at [159, 119] on span "I49010400" at bounding box center [200, 125] width 227 height 13
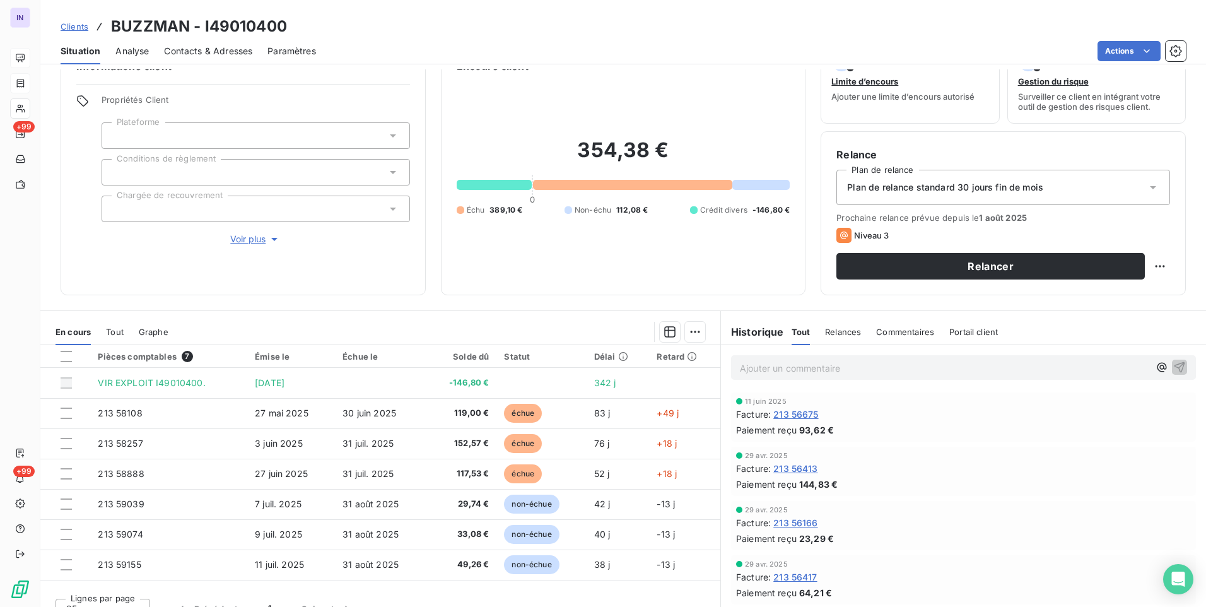
scroll to position [53, 0]
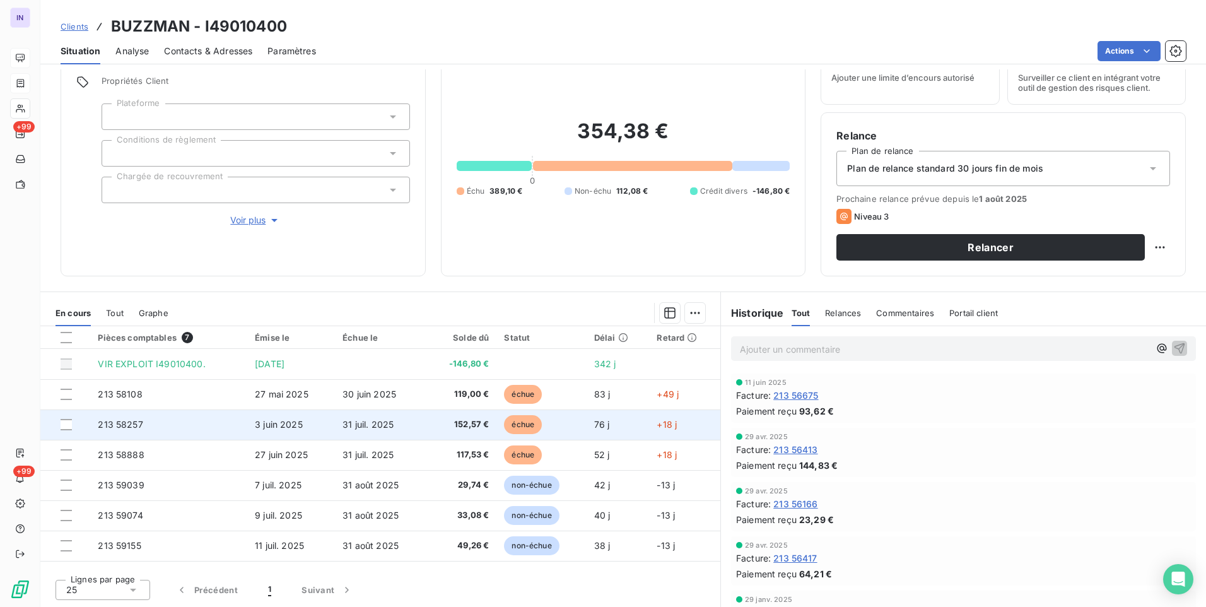
click at [314, 430] on td "3 juin 2025" at bounding box center [291, 425] width 88 height 30
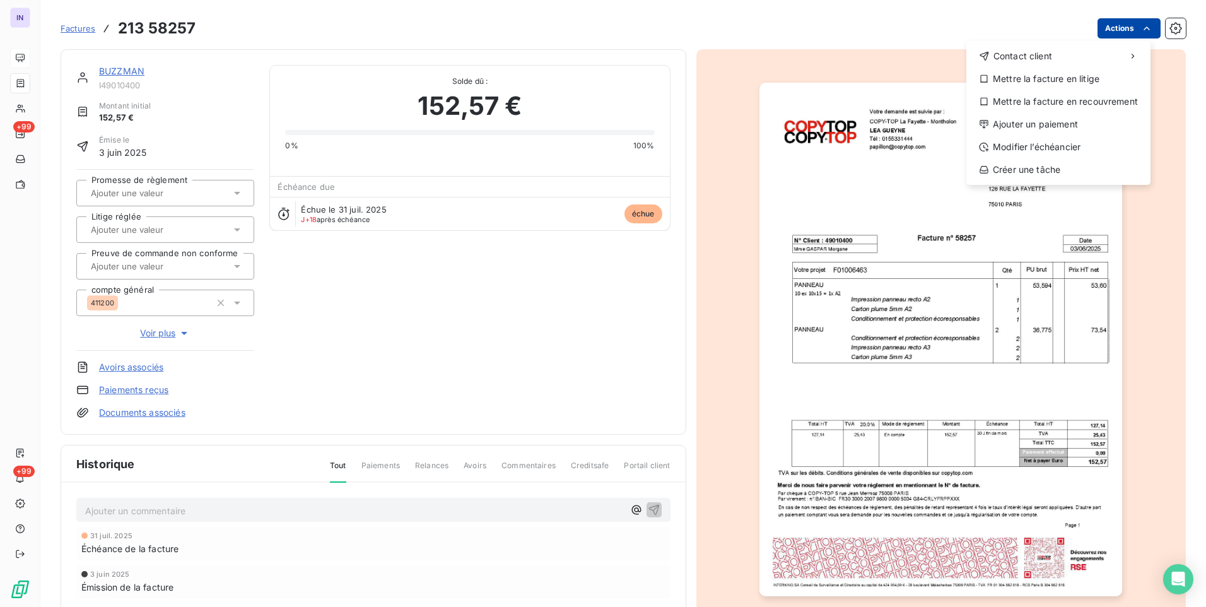
click at [1112, 22] on html "IN +99 +99 Factures [PHONE_NUMBER] Actions Contact client Mettre la facture en …" at bounding box center [603, 303] width 1206 height 607
click at [1013, 129] on div "Ajouter un paiement" at bounding box center [1059, 124] width 174 height 20
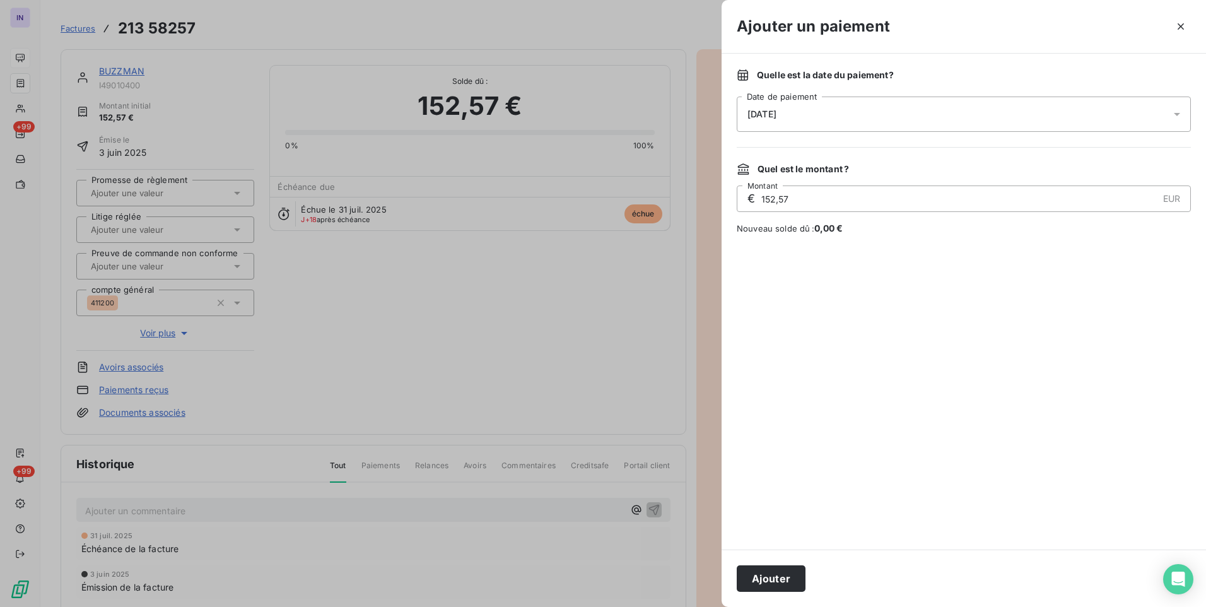
drag, startPoint x: 914, startPoint y: 99, endPoint x: 886, endPoint y: 124, distance: 37.5
click at [913, 99] on div "[DATE]" at bounding box center [964, 114] width 454 height 35
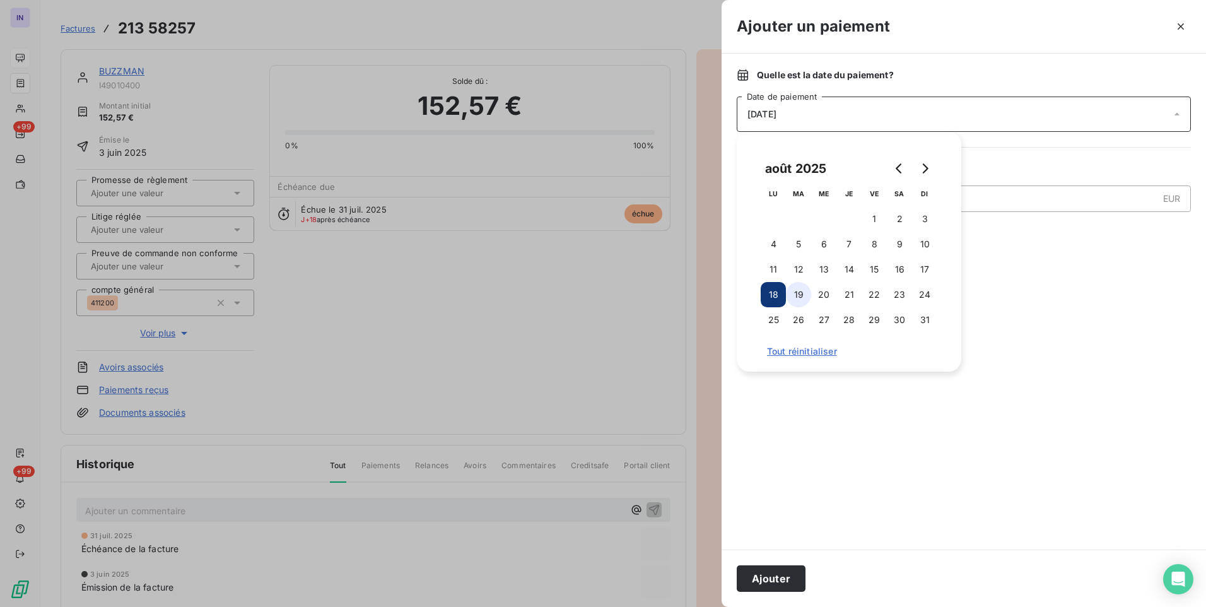
click at [801, 292] on button "19" at bounding box center [798, 294] width 25 height 25
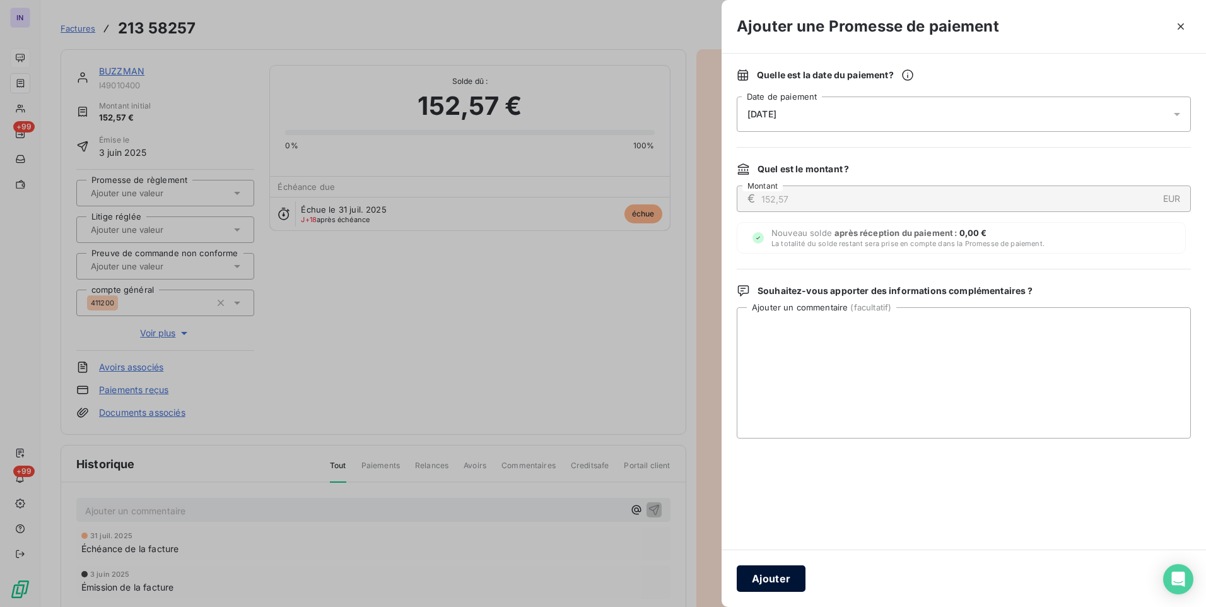
drag, startPoint x: 766, startPoint y: 582, endPoint x: 368, endPoint y: 370, distance: 450.8
click at [764, 579] on button "Ajouter" at bounding box center [771, 578] width 69 height 27
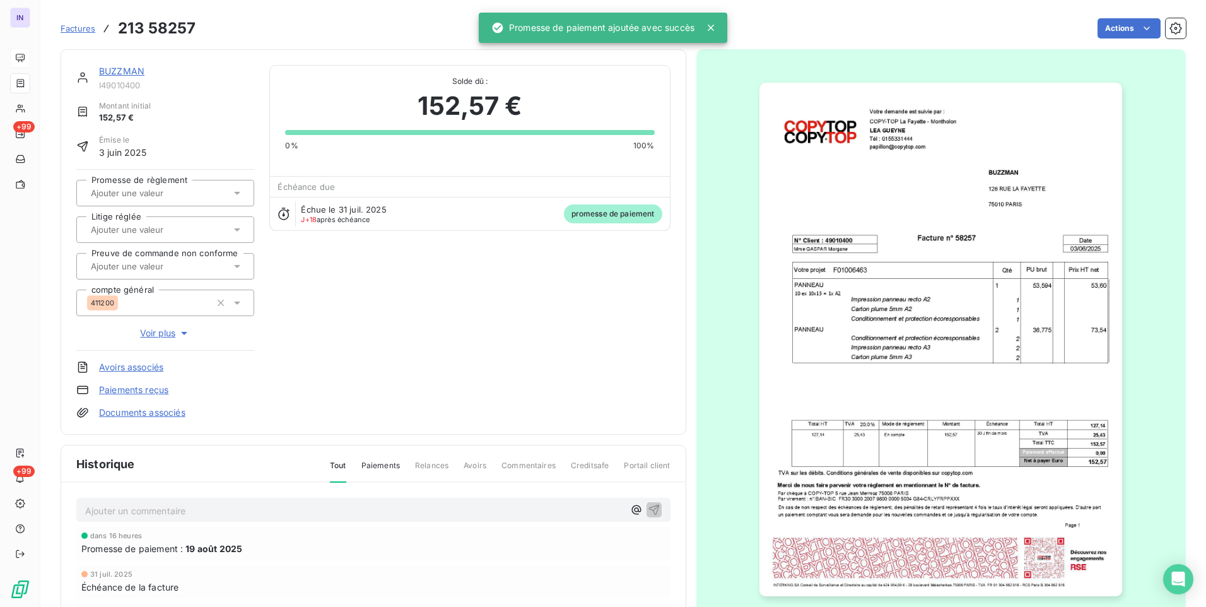
drag, startPoint x: 168, startPoint y: 186, endPoint x: 173, endPoint y: 204, distance: 19.0
click at [169, 186] on div at bounding box center [159, 193] width 144 height 16
click at [174, 230] on div "Oui" at bounding box center [173, 226] width 143 height 20
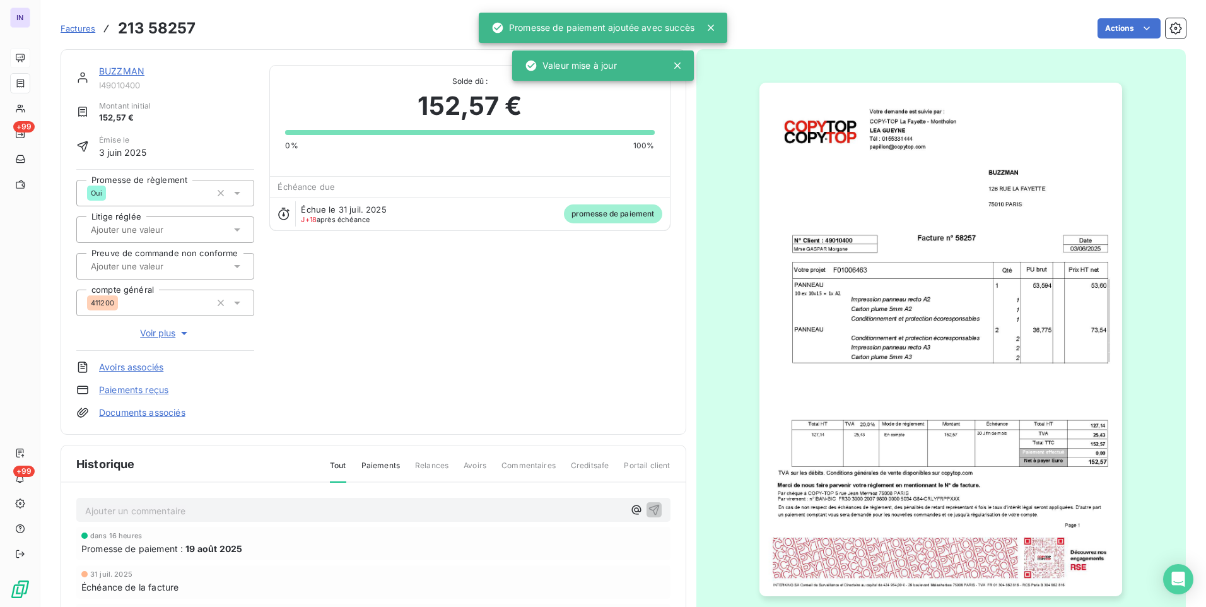
click at [122, 73] on link "BUZZMAN" at bounding box center [121, 71] width 45 height 11
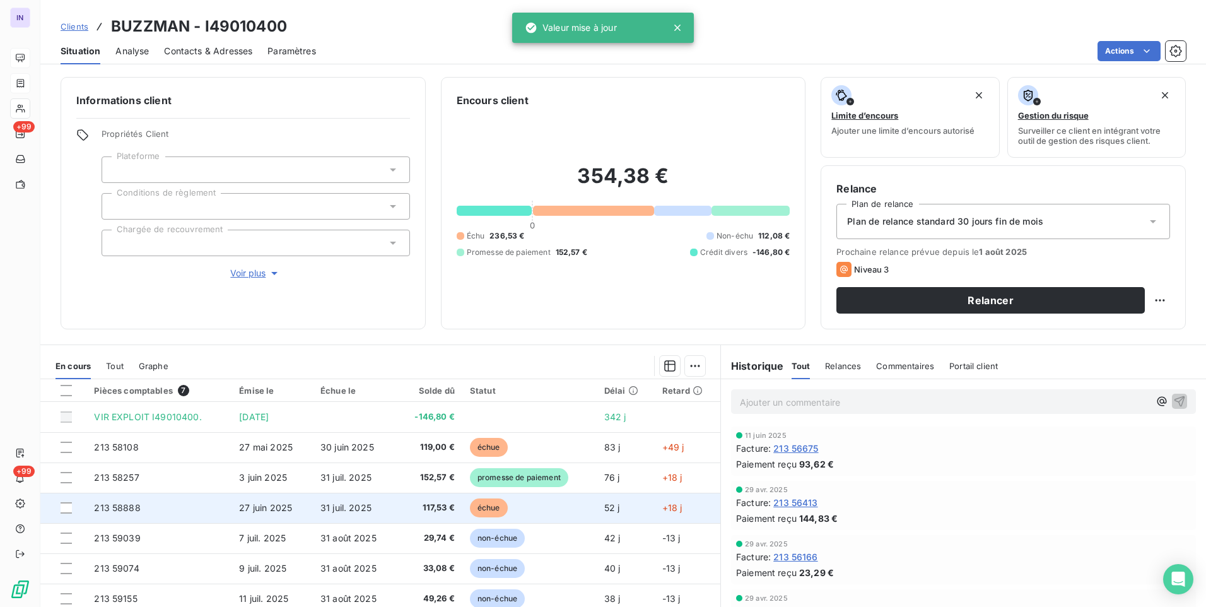
click at [422, 507] on span "117,53 €" at bounding box center [429, 508] width 50 height 13
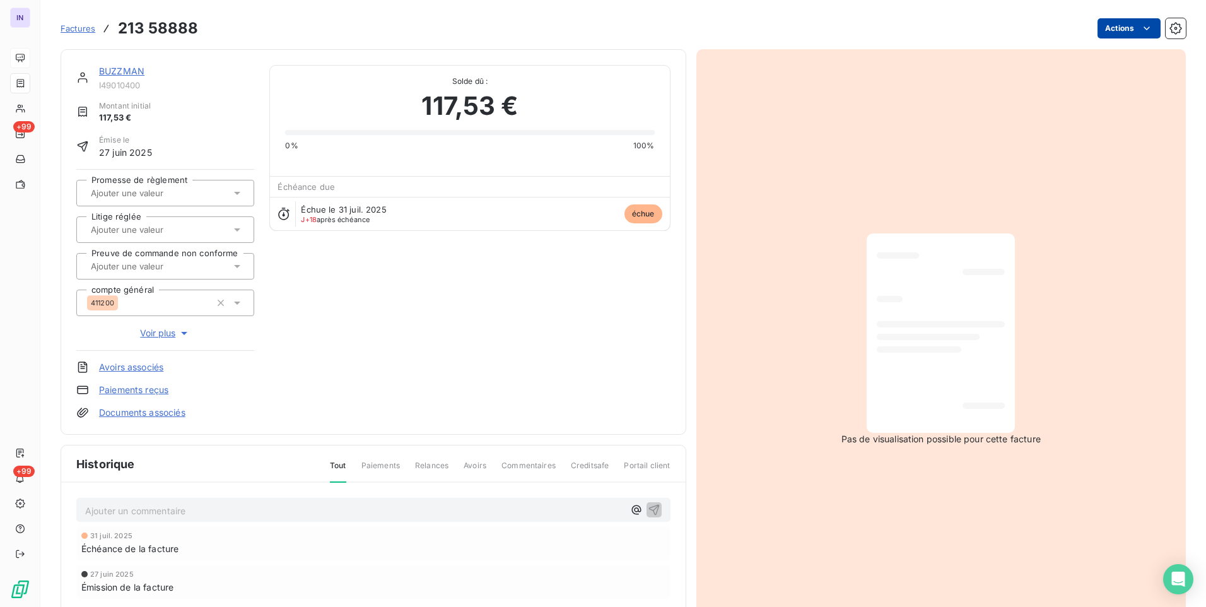
click at [1110, 28] on html "IN +99 +99 Factures 213 58888 Actions BUZZMAN I49010400 Montant initial 117,53 …" at bounding box center [603, 303] width 1206 height 607
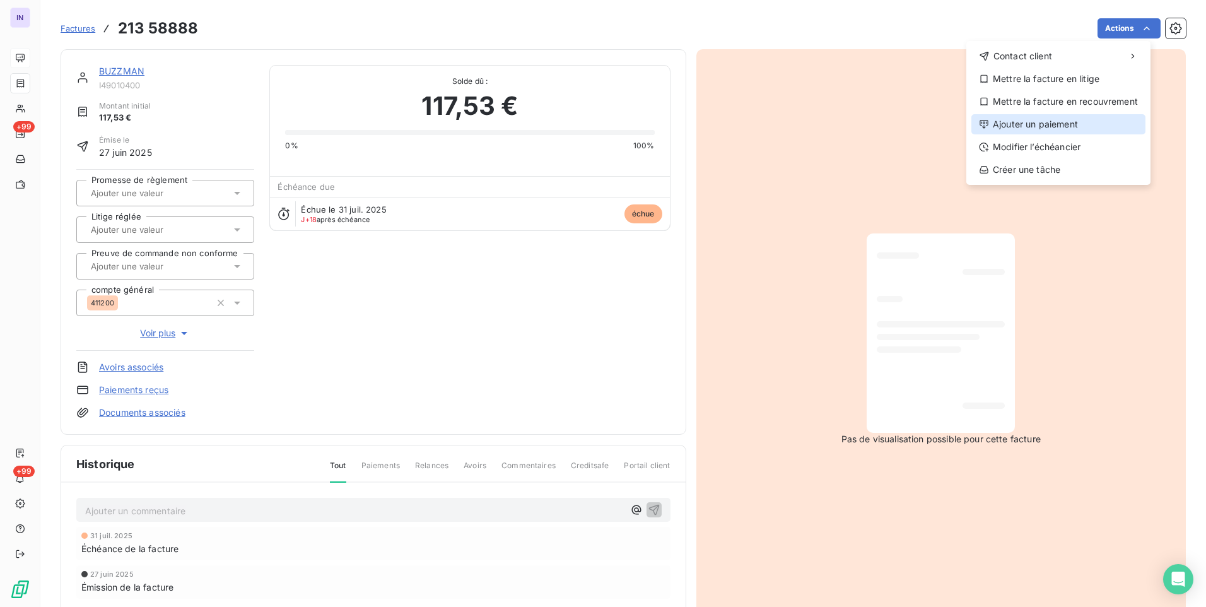
click at [1031, 117] on div "Ajouter un paiement" at bounding box center [1059, 124] width 174 height 20
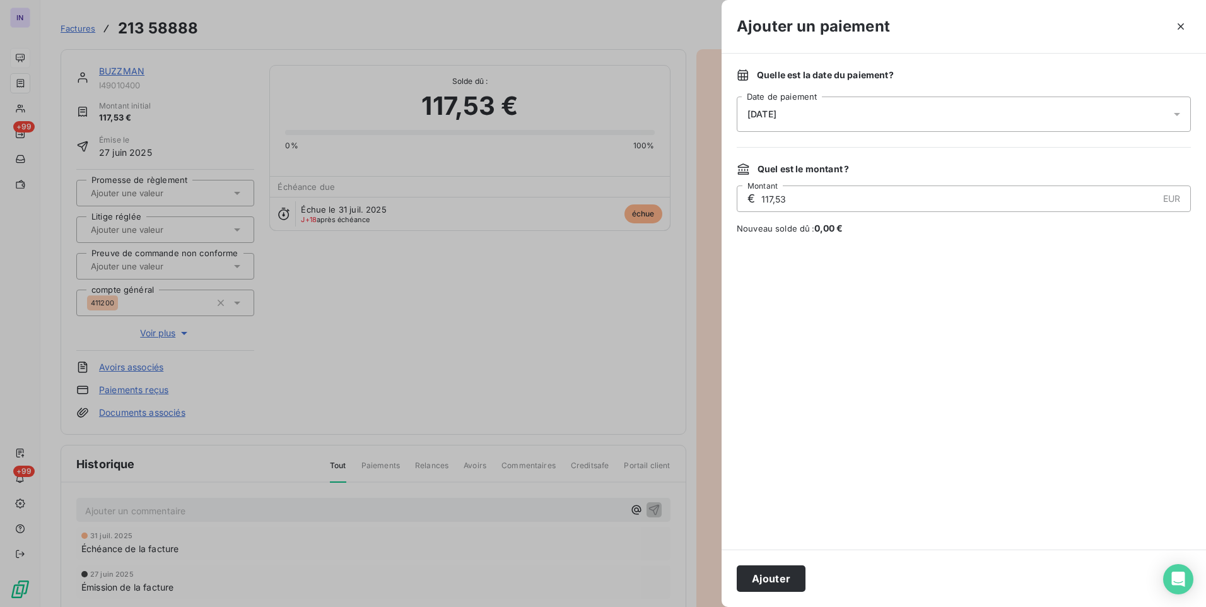
click at [879, 112] on div "[DATE]" at bounding box center [964, 114] width 454 height 35
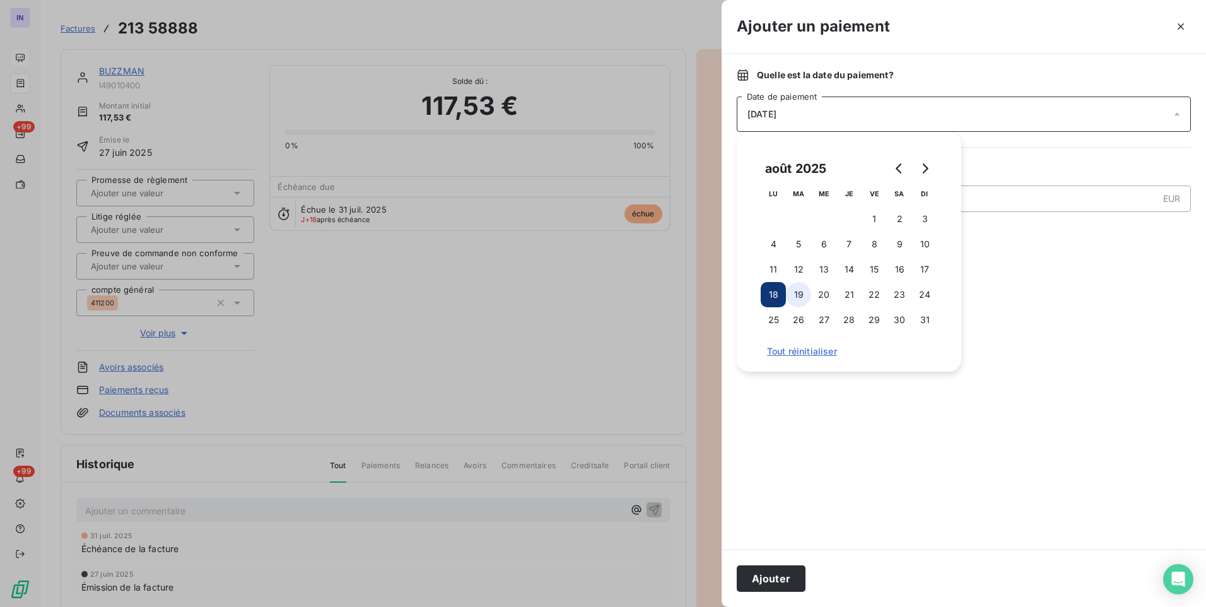
click at [796, 288] on button "19" at bounding box center [798, 294] width 25 height 25
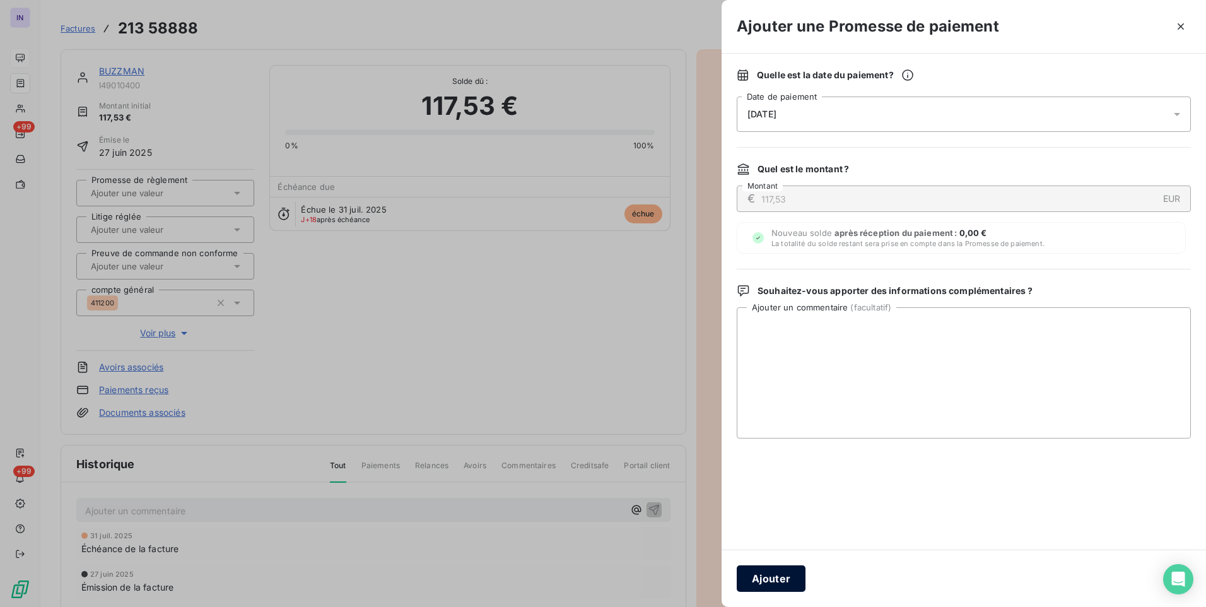
click at [759, 582] on button "Ajouter" at bounding box center [771, 578] width 69 height 27
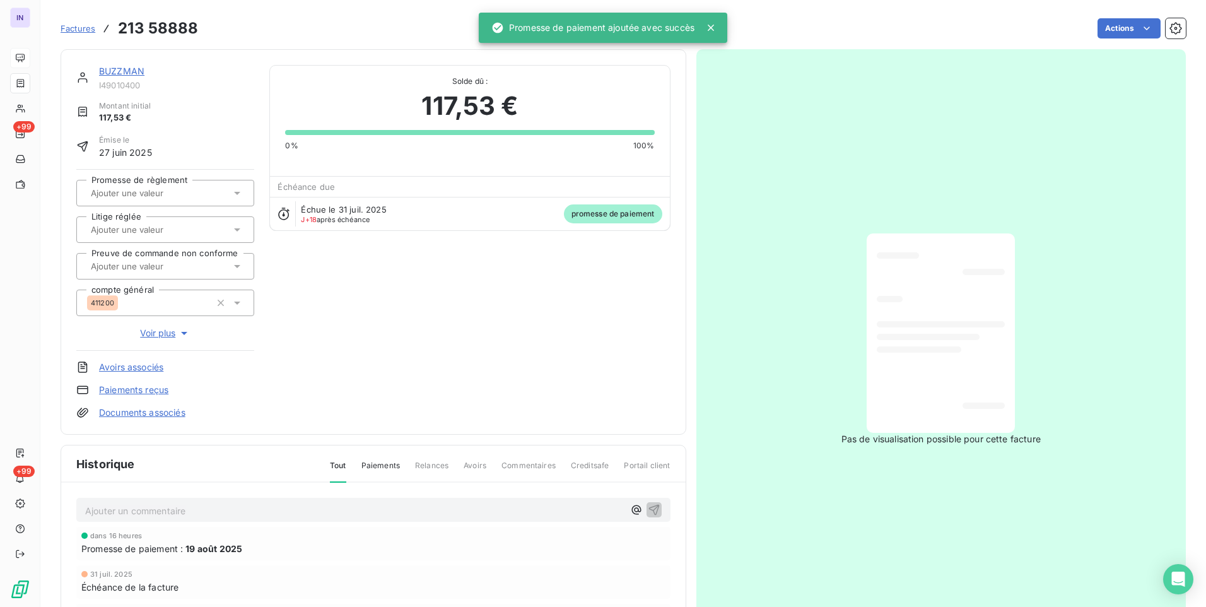
click at [208, 187] on div at bounding box center [159, 193] width 144 height 16
click at [192, 219] on div "Oui" at bounding box center [173, 226] width 143 height 20
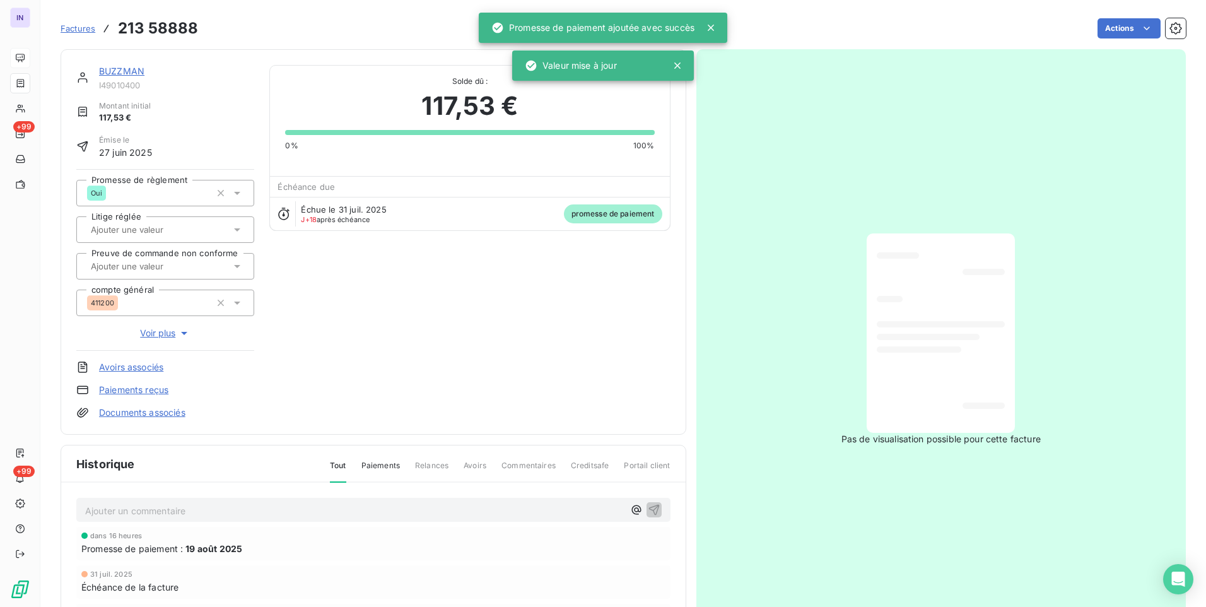
click at [128, 69] on link "BUZZMAN" at bounding box center [121, 71] width 45 height 11
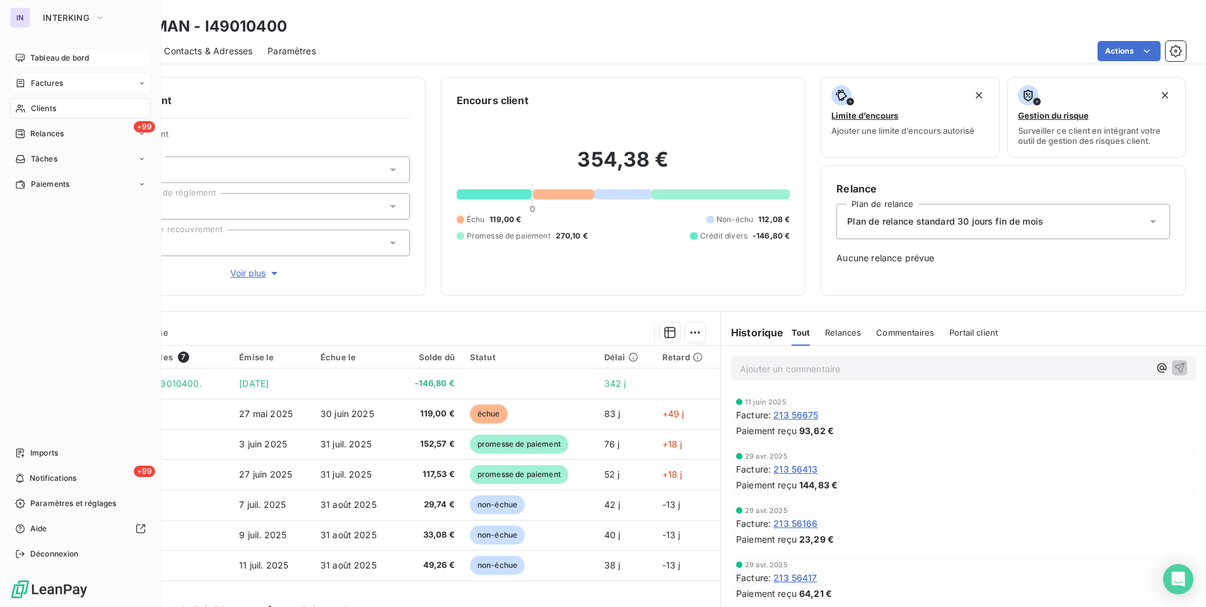
drag, startPoint x: 45, startPoint y: 109, endPoint x: 115, endPoint y: 102, distance: 71.1
click at [45, 109] on span "Clients" at bounding box center [43, 108] width 25 height 11
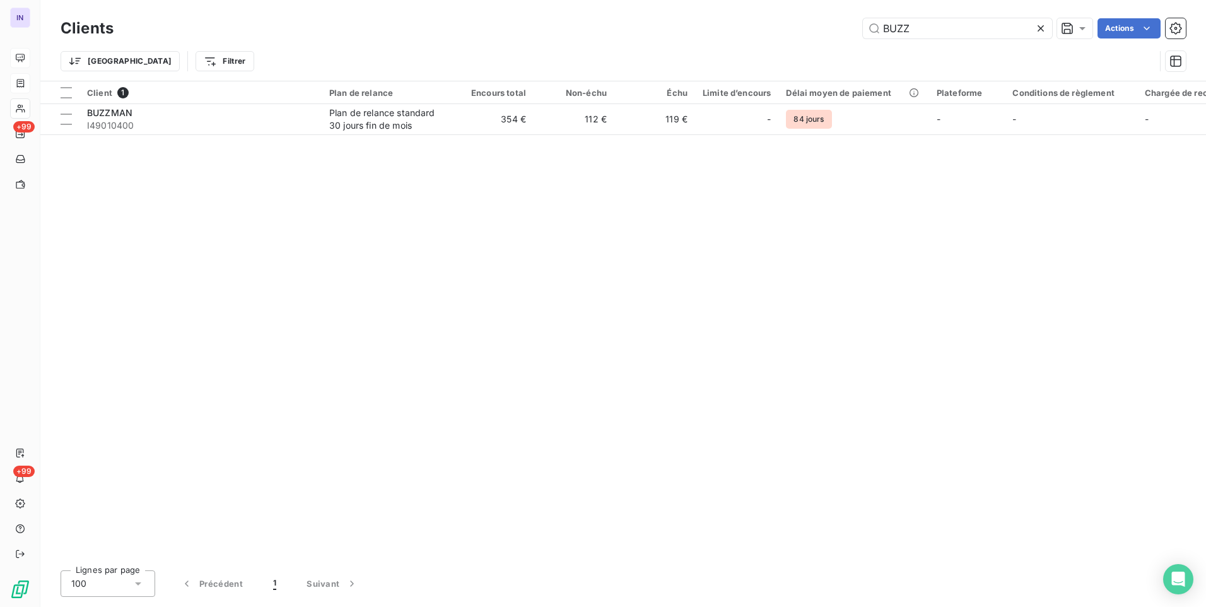
drag, startPoint x: 906, startPoint y: 33, endPoint x: 822, endPoint y: 32, distance: 83.9
click at [822, 32] on div "BUZZ Actions" at bounding box center [658, 28] width 1058 height 20
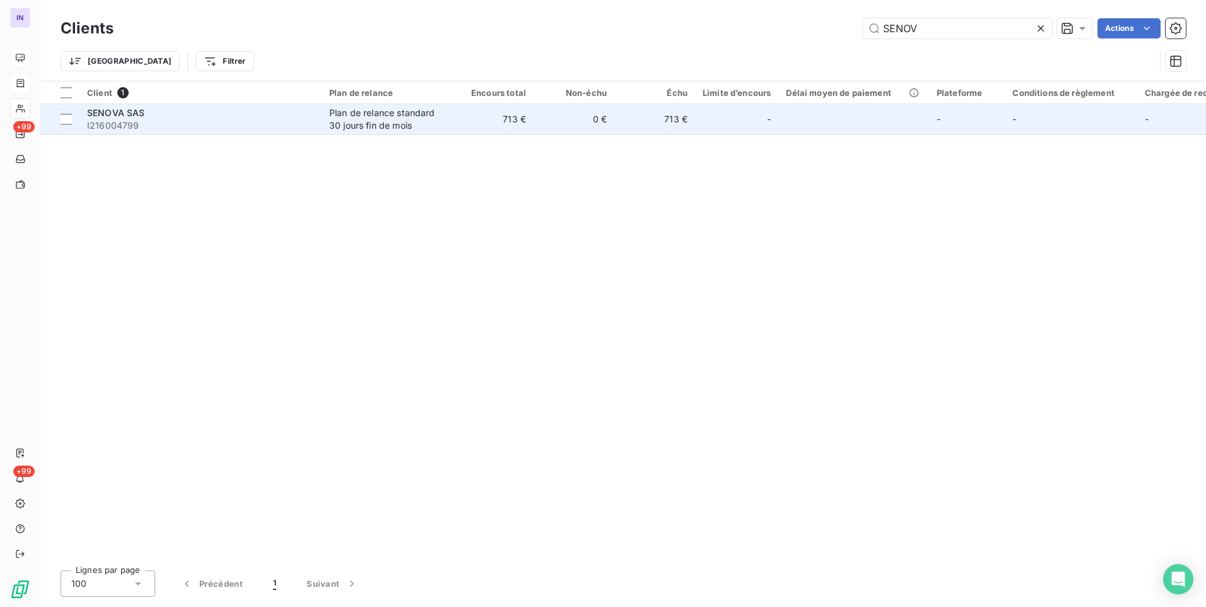
type input "SENOV"
click at [296, 113] on div "SENOVA SAS" at bounding box center [200, 113] width 227 height 13
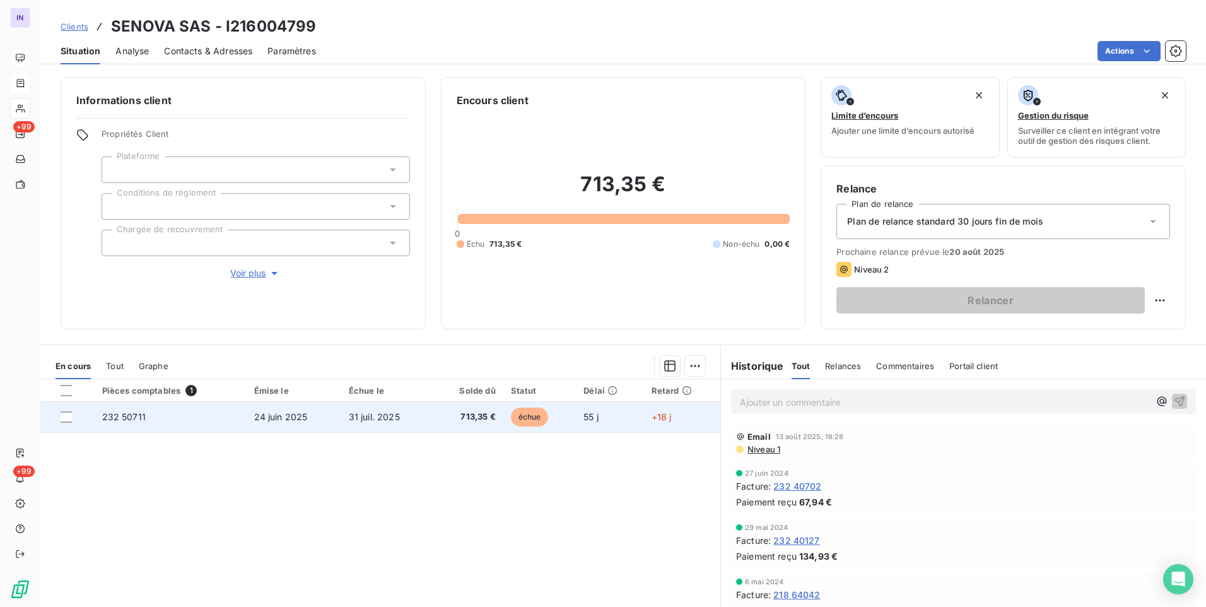
click at [341, 414] on td "31 juil. 2025" at bounding box center [386, 417] width 91 height 30
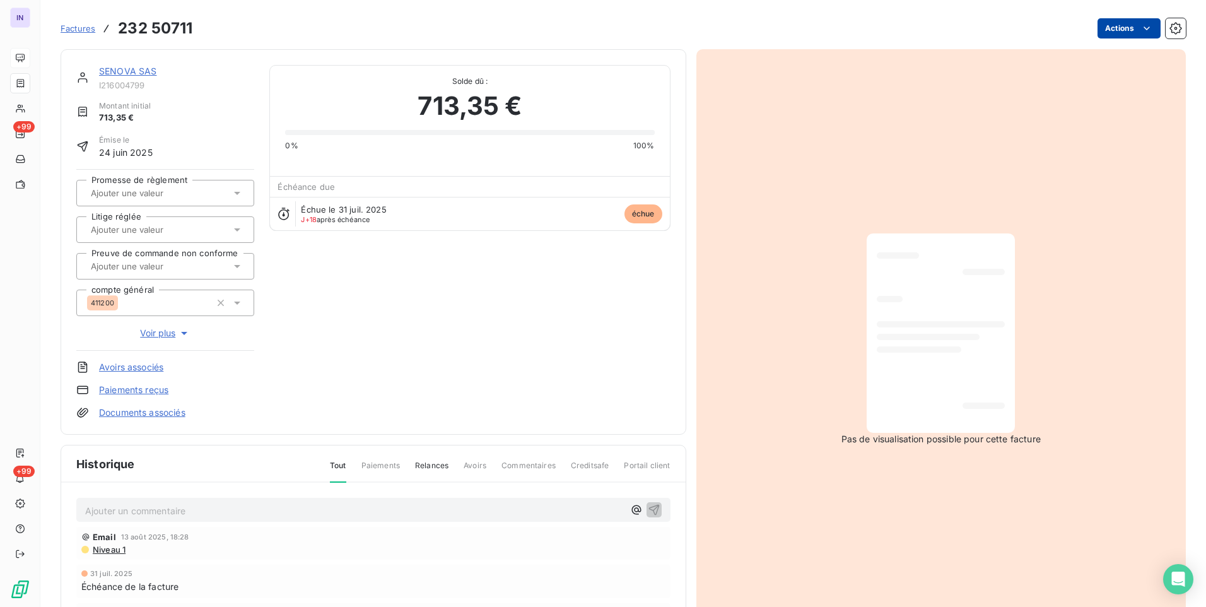
click at [1106, 28] on html "IN +99 +99 Factures 232 50711 Actions SENOVA SAS I216004799 Montant initial 713…" at bounding box center [603, 303] width 1206 height 607
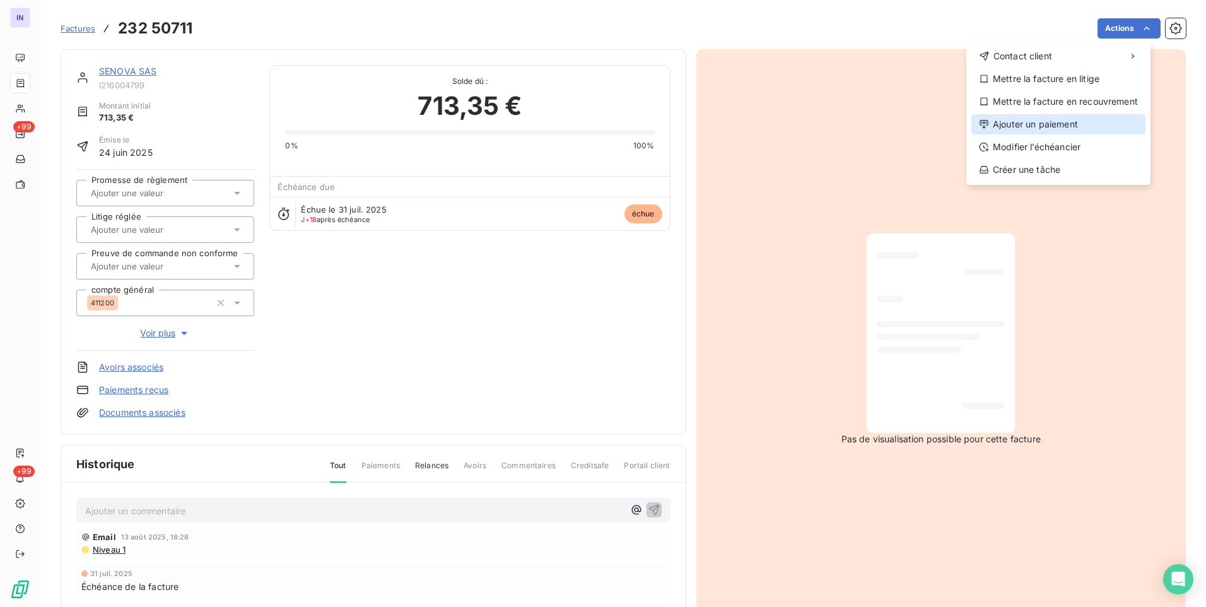
click at [1030, 133] on div "Ajouter un paiement" at bounding box center [1059, 124] width 174 height 20
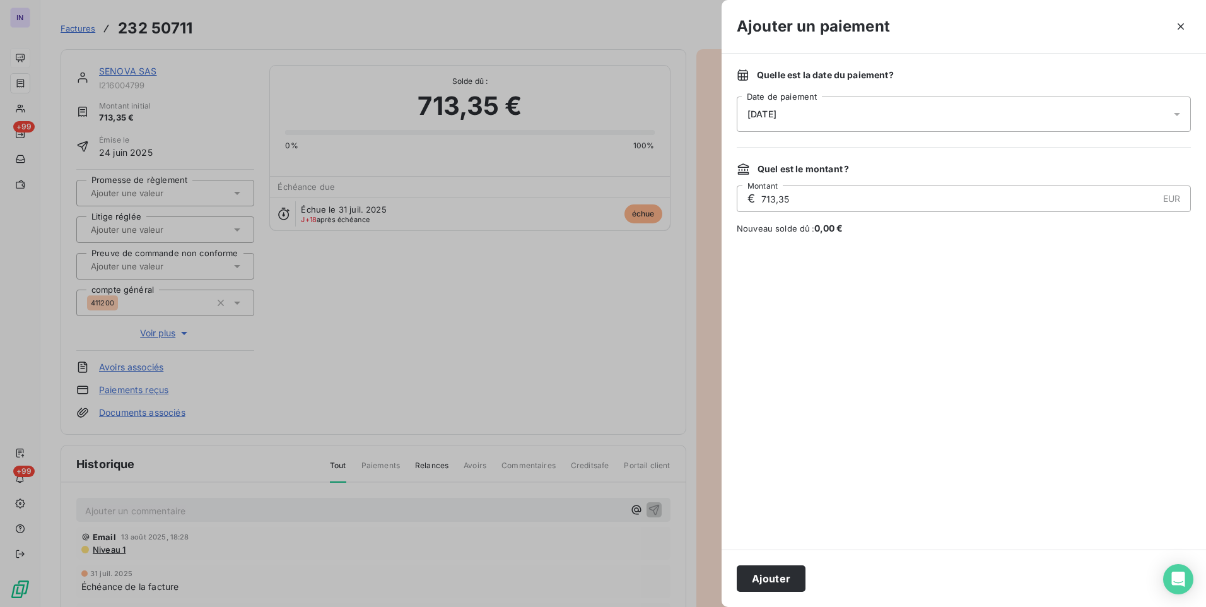
click at [871, 114] on div "[DATE]" at bounding box center [964, 114] width 454 height 35
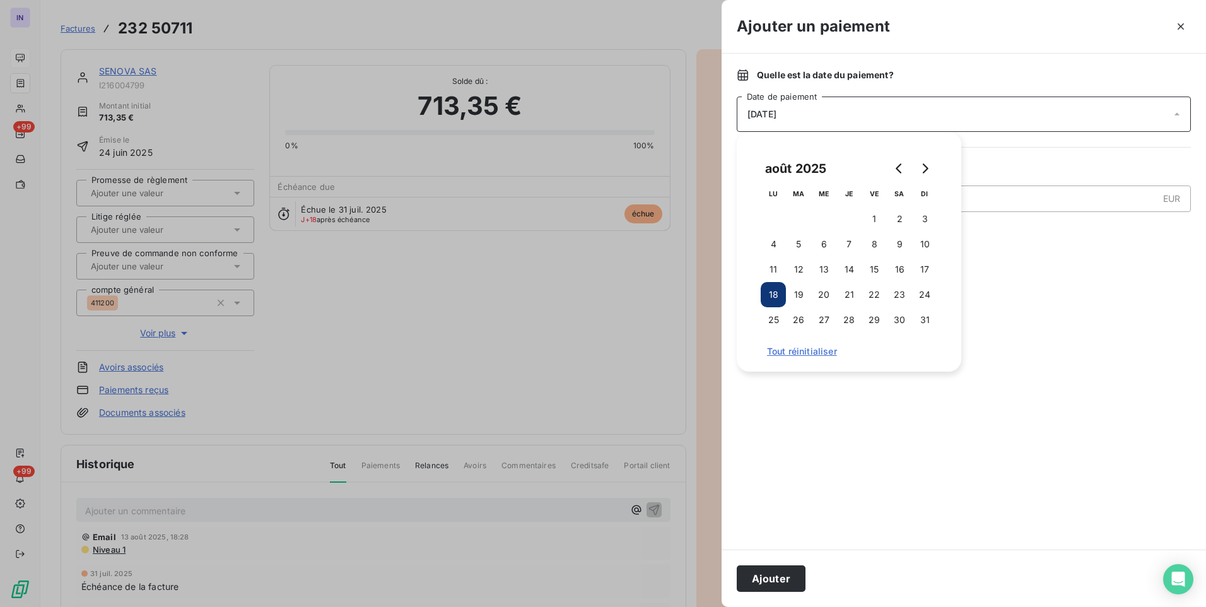
drag, startPoint x: 928, startPoint y: 318, endPoint x: 877, endPoint y: 365, distance: 69.7
click at [928, 319] on button "31" at bounding box center [924, 319] width 25 height 25
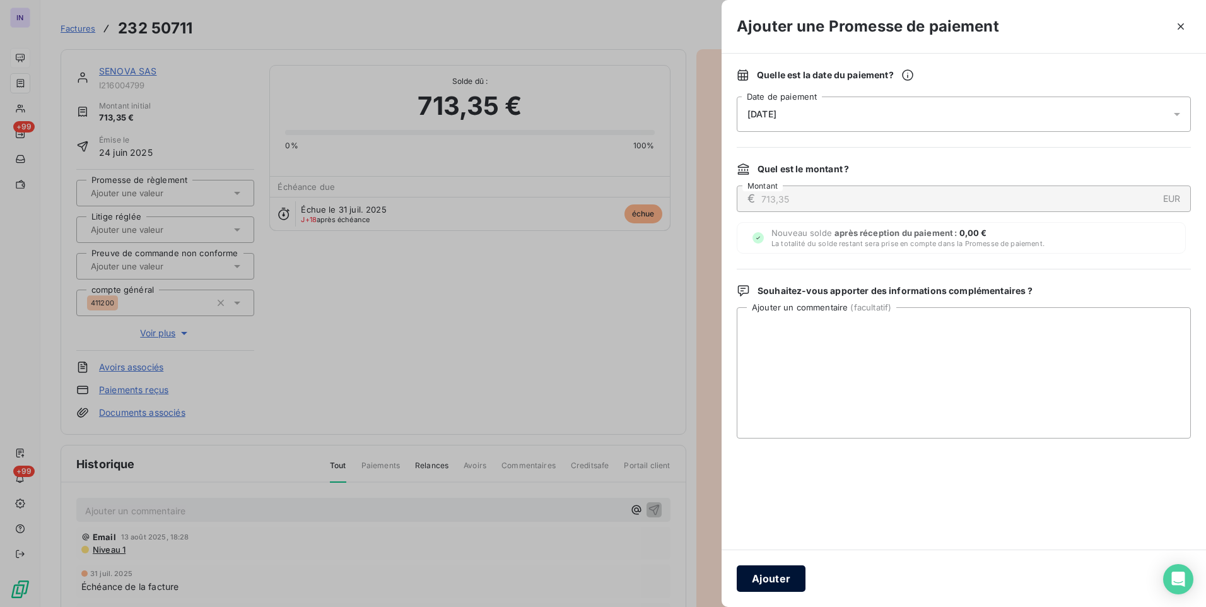
click at [777, 577] on button "Ajouter" at bounding box center [771, 578] width 69 height 27
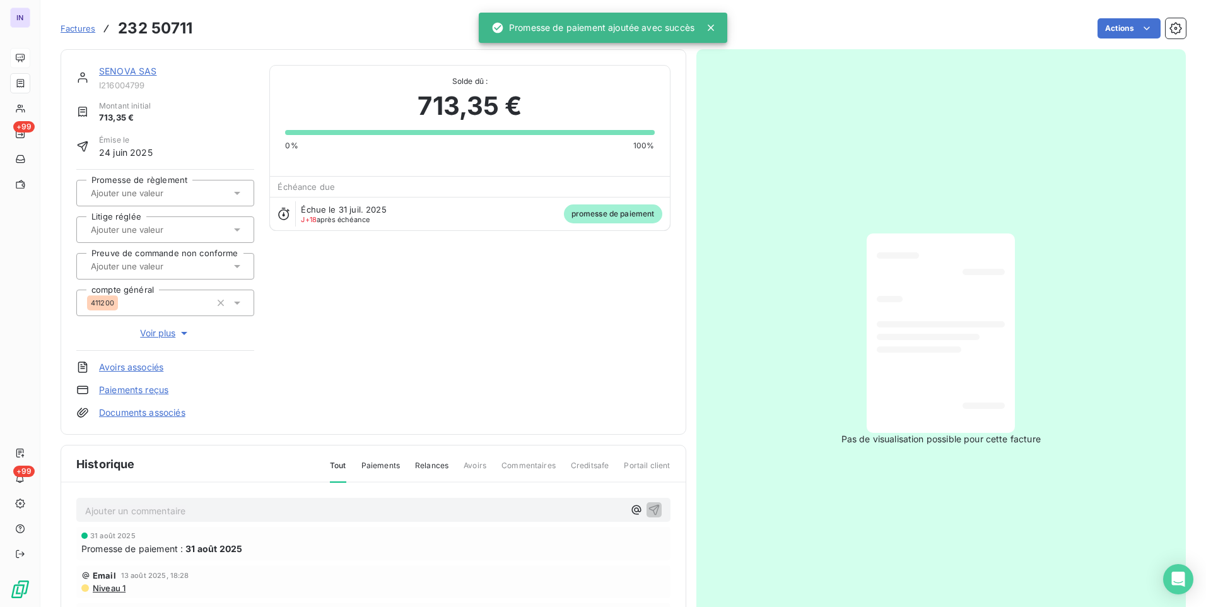
click at [219, 193] on div at bounding box center [159, 193] width 144 height 16
click at [186, 228] on div "Oui" at bounding box center [173, 226] width 143 height 20
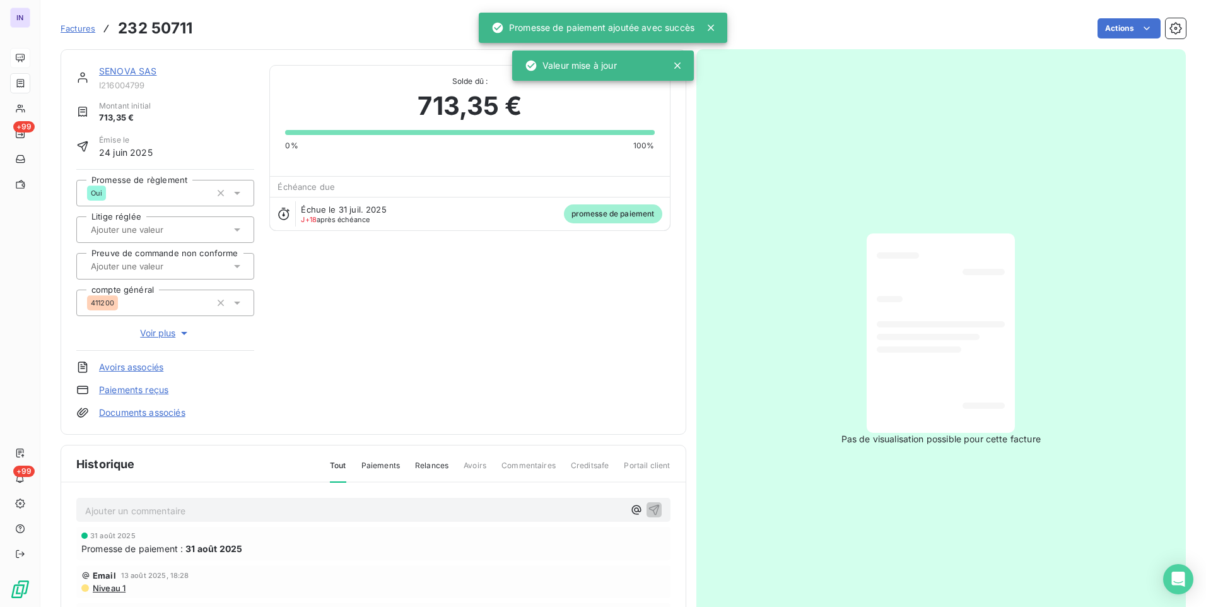
click at [134, 68] on link "SENOVA SAS" at bounding box center [128, 71] width 58 height 11
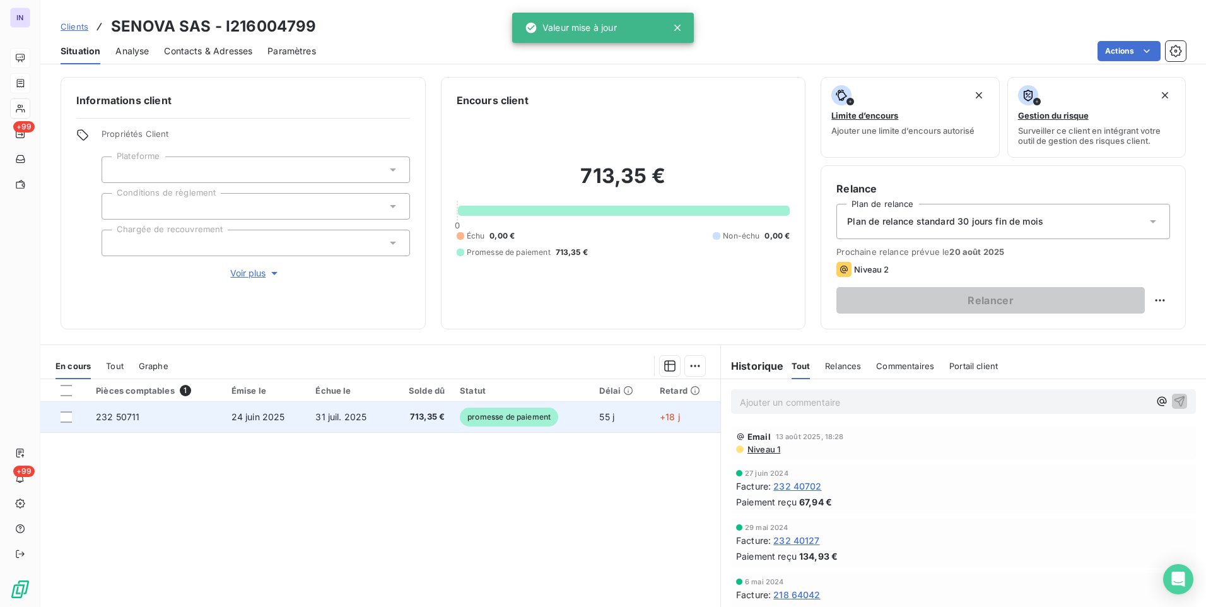
click at [246, 416] on span "24 juin 2025" at bounding box center [259, 416] width 54 height 11
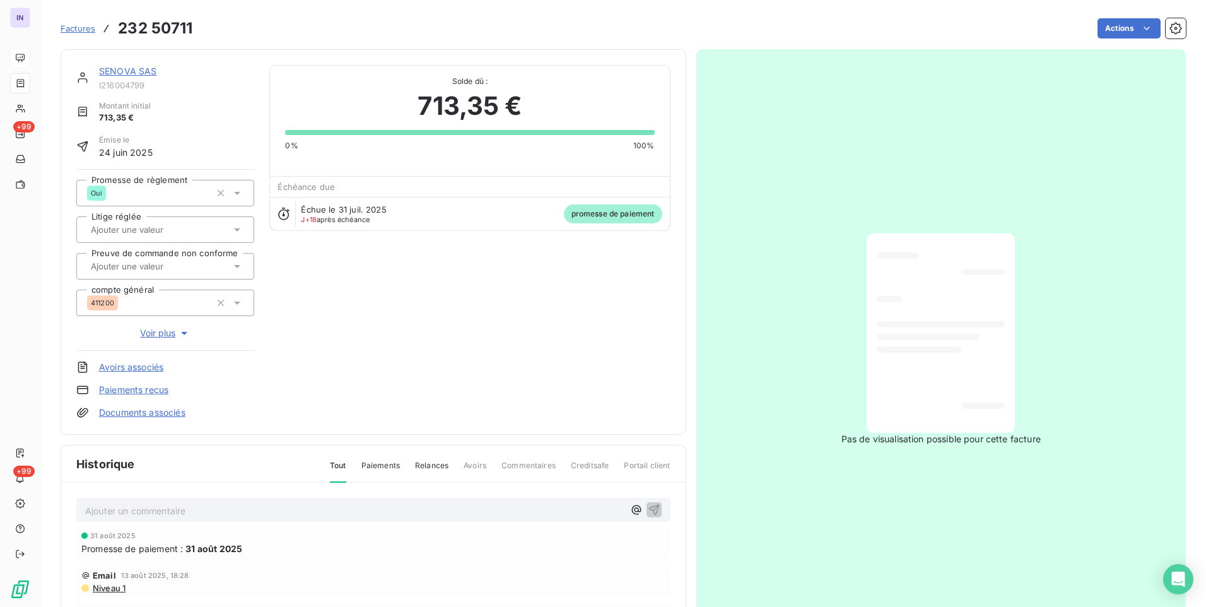
click at [168, 518] on p "Ajouter un commentaire ﻿" at bounding box center [354, 511] width 539 height 16
click at [224, 510] on p "[DATE] ST - Mail reçu de" at bounding box center [354, 510] width 539 height 15
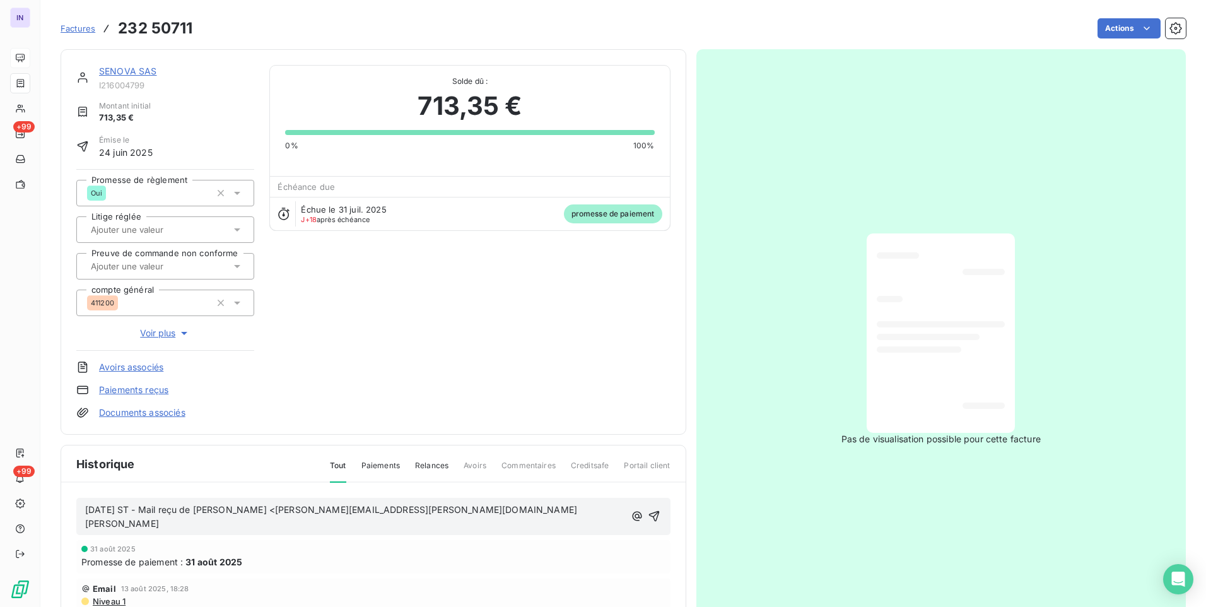
click at [129, 526] on p "[DATE] ST - Mail reçu de [PERSON_NAME] <[PERSON_NAME][EMAIL_ADDRESS][PERSON_NAM…" at bounding box center [355, 517] width 540 height 29
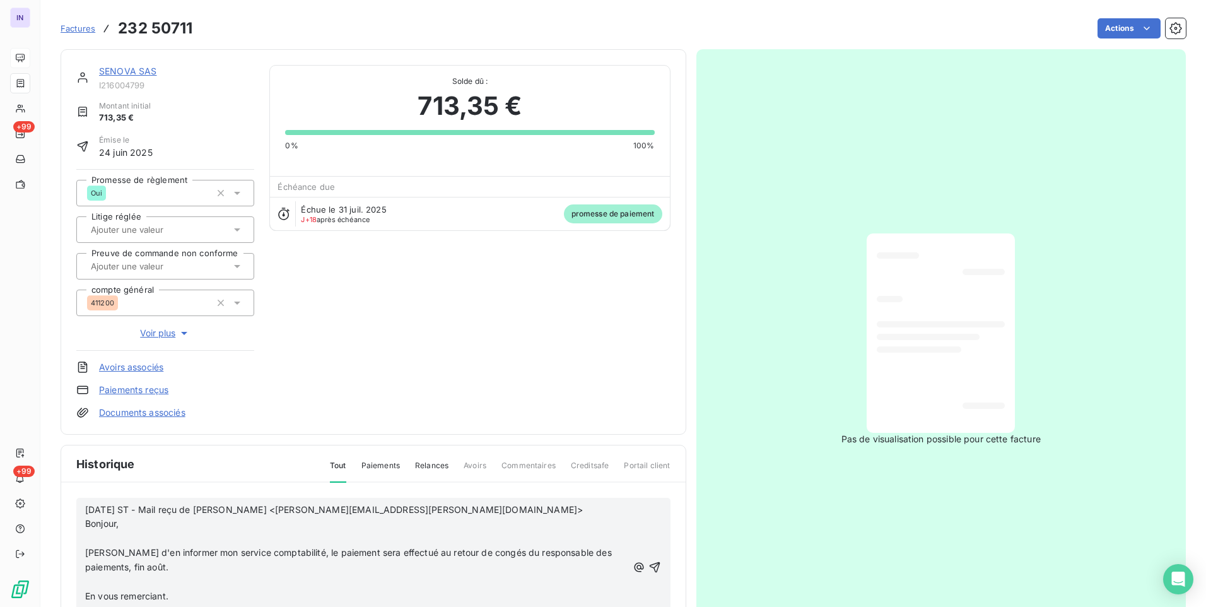
click at [96, 534] on p "﻿" at bounding box center [356, 538] width 542 height 15
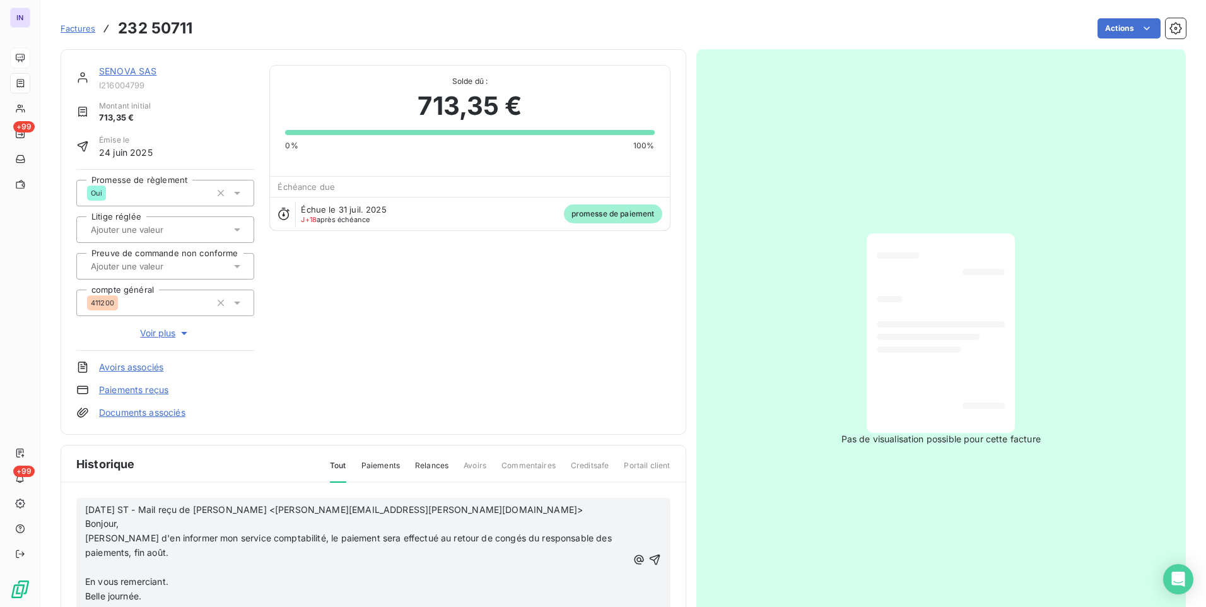
click at [94, 567] on p "﻿" at bounding box center [356, 567] width 542 height 15
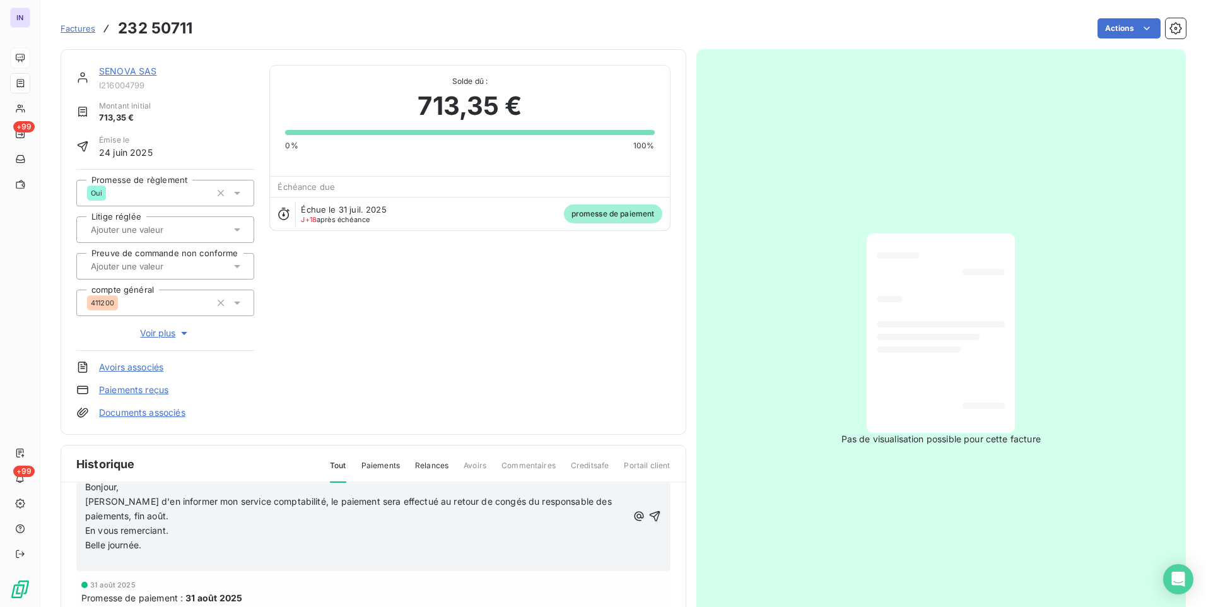
click at [105, 565] on p "﻿" at bounding box center [356, 560] width 542 height 15
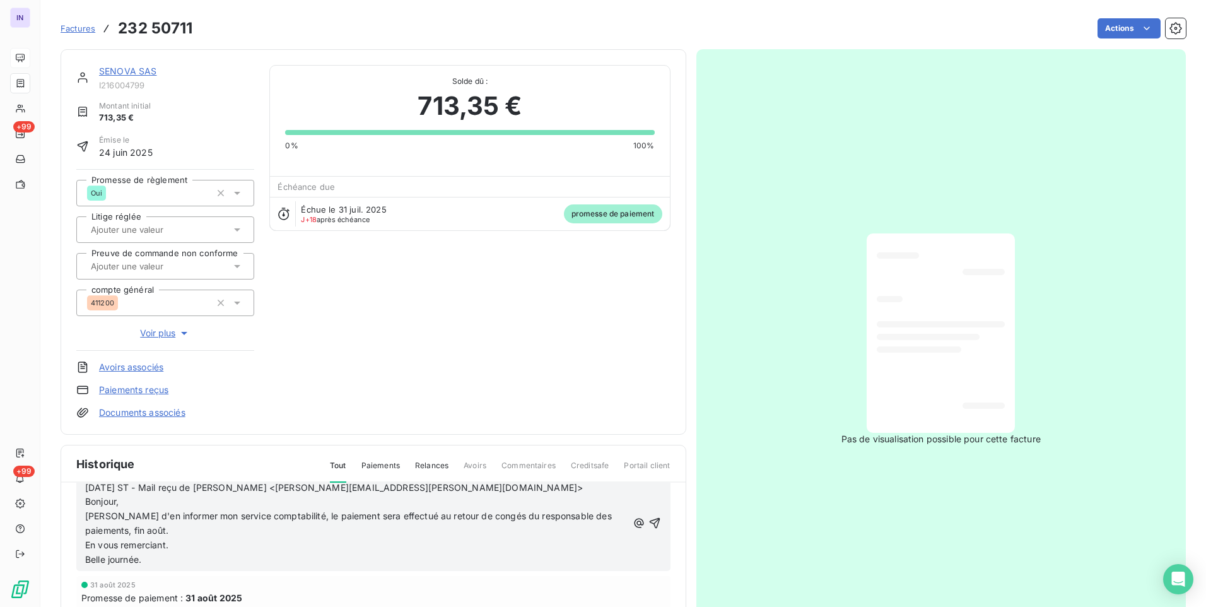
scroll to position [0, 0]
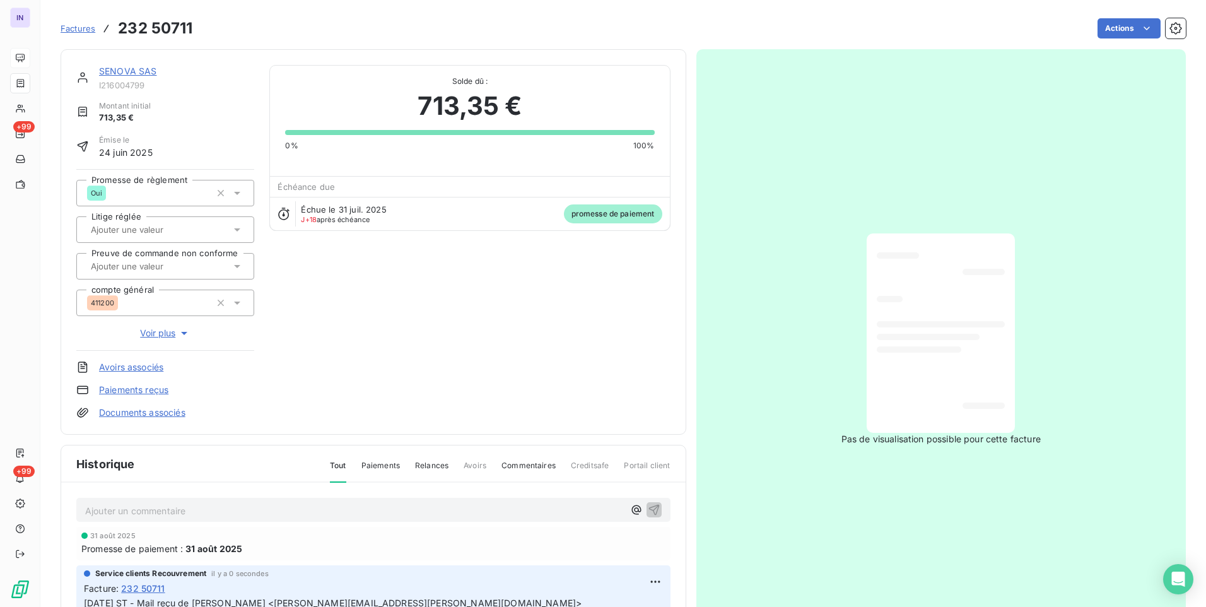
click at [138, 76] on div "SENOVA SAS" at bounding box center [176, 71] width 155 height 13
click at [138, 72] on link "SENOVA SAS" at bounding box center [128, 71] width 58 height 11
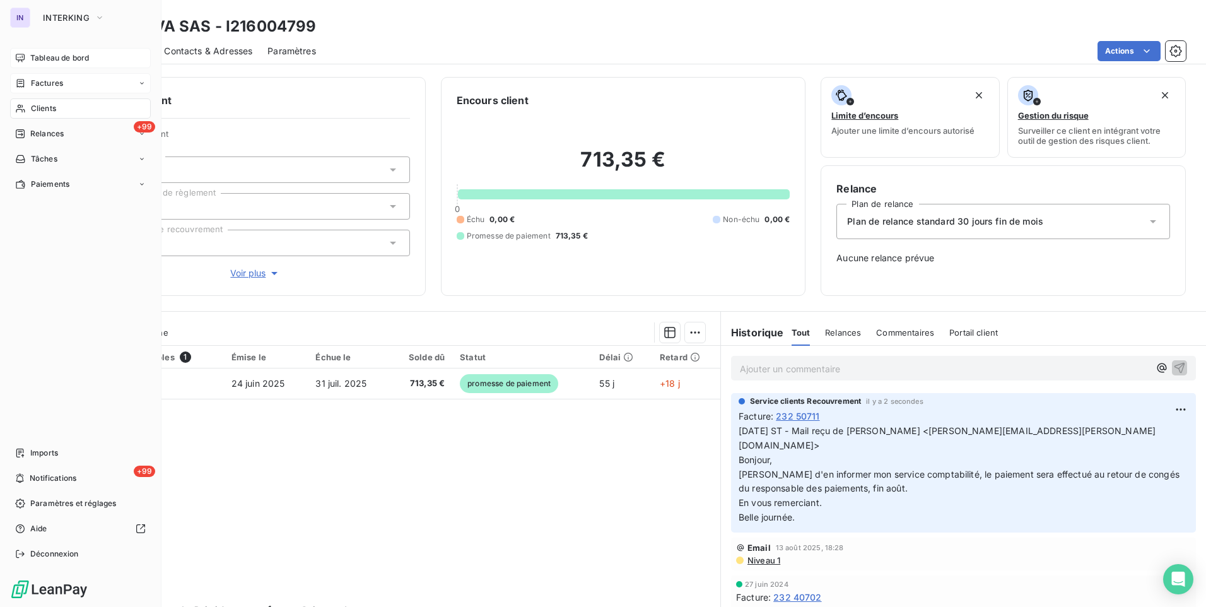
click at [49, 104] on span "Clients" at bounding box center [43, 108] width 25 height 11
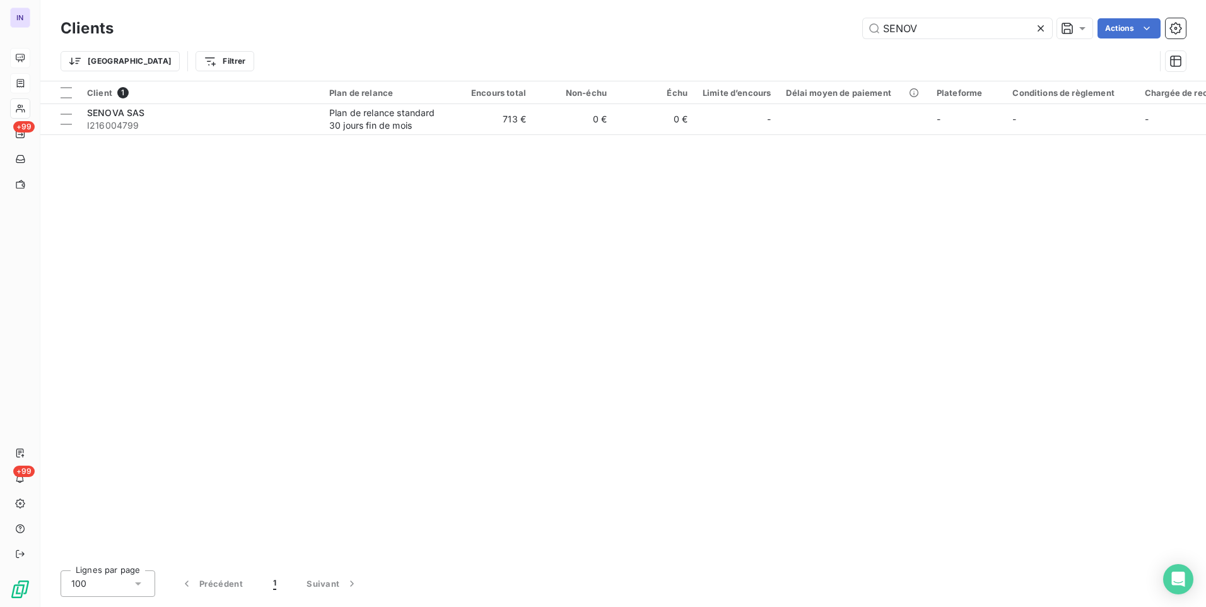
drag, startPoint x: 853, startPoint y: 28, endPoint x: 751, endPoint y: 29, distance: 102.2
click at [751, 29] on div "SENOV Actions" at bounding box center [658, 28] width 1058 height 20
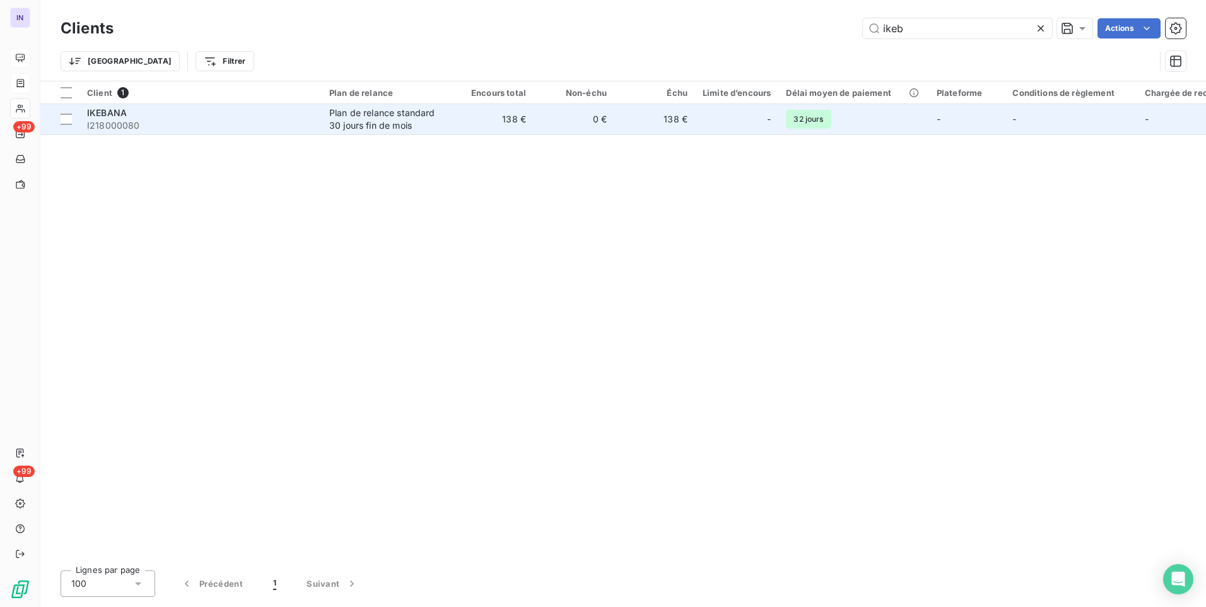
type input "ikeb"
click at [139, 119] on span "I218000080" at bounding box center [200, 125] width 227 height 13
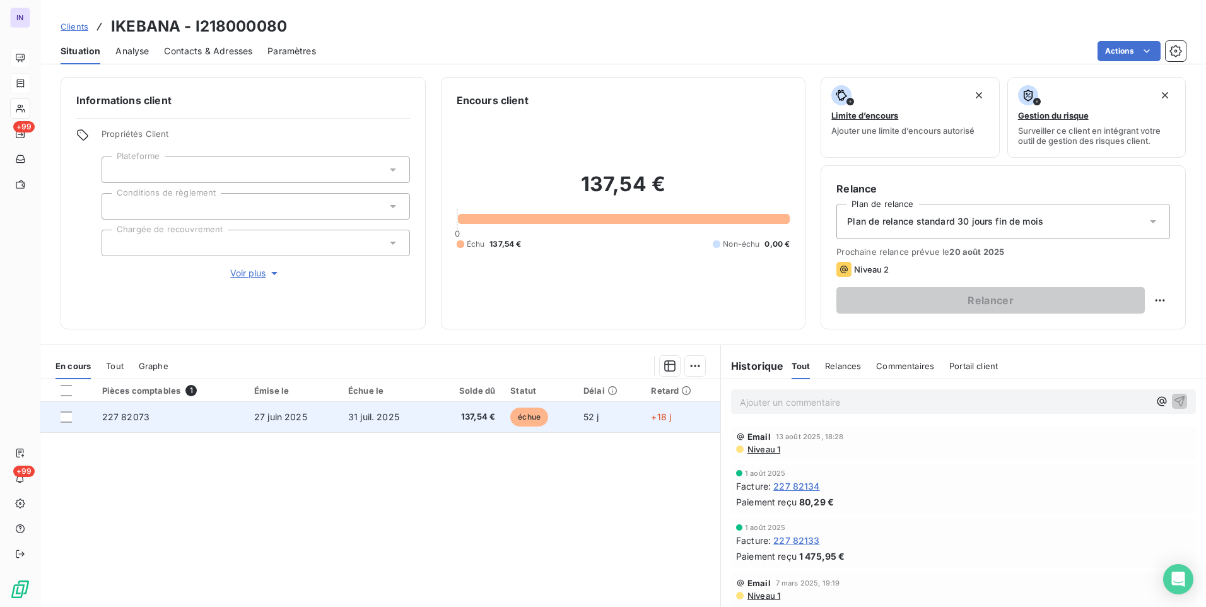
click at [358, 413] on span "31 juil. 2025" at bounding box center [373, 416] width 51 height 11
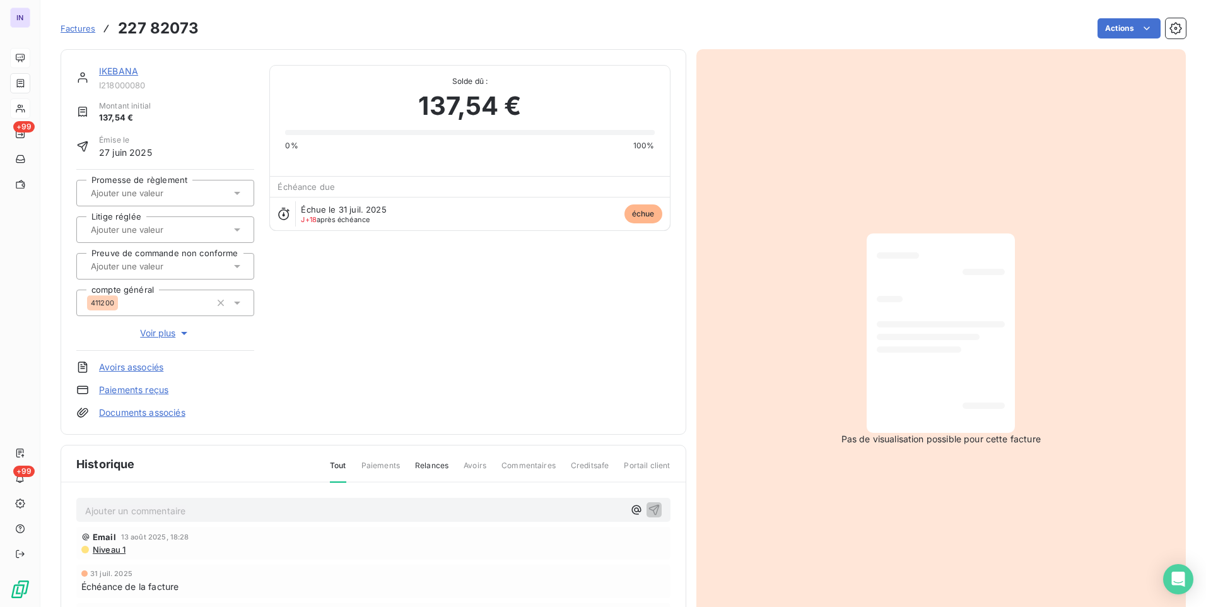
click at [127, 512] on p "Ajouter un commentaire ﻿" at bounding box center [354, 511] width 539 height 16
click at [245, 515] on p "[DATE] ST - Mail reçu de" at bounding box center [354, 510] width 539 height 15
click at [109, 517] on p "[DATE] ST - Mail reçu de [PERSON_NAME] <[PERSON_NAME][EMAIL_ADDRESS][PERSON_NAM…" at bounding box center [354, 510] width 539 height 15
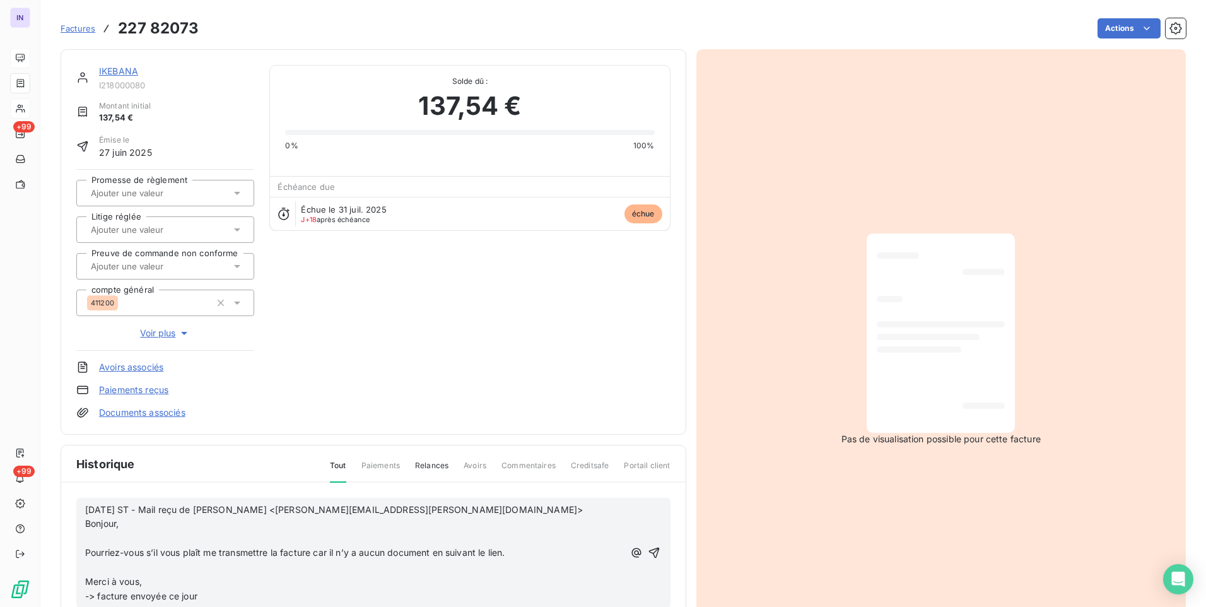
click at [93, 565] on p "﻿" at bounding box center [354, 567] width 539 height 15
click at [106, 539] on p "﻿" at bounding box center [354, 538] width 539 height 15
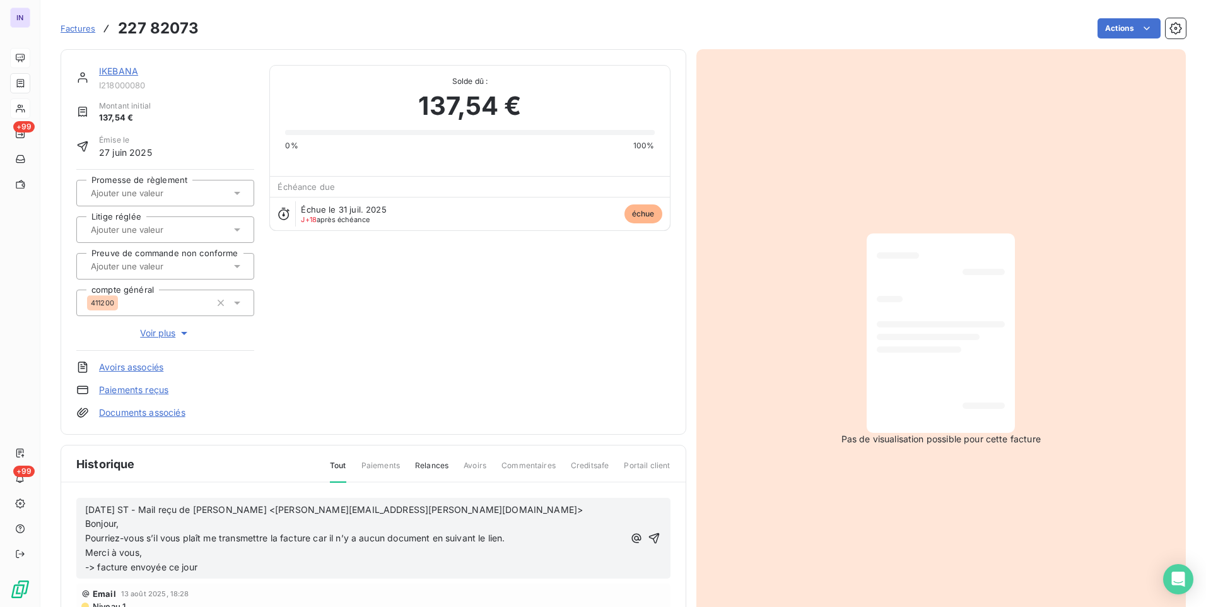
click at [206, 568] on p "-> facture envoyée ce jour" at bounding box center [354, 567] width 539 height 15
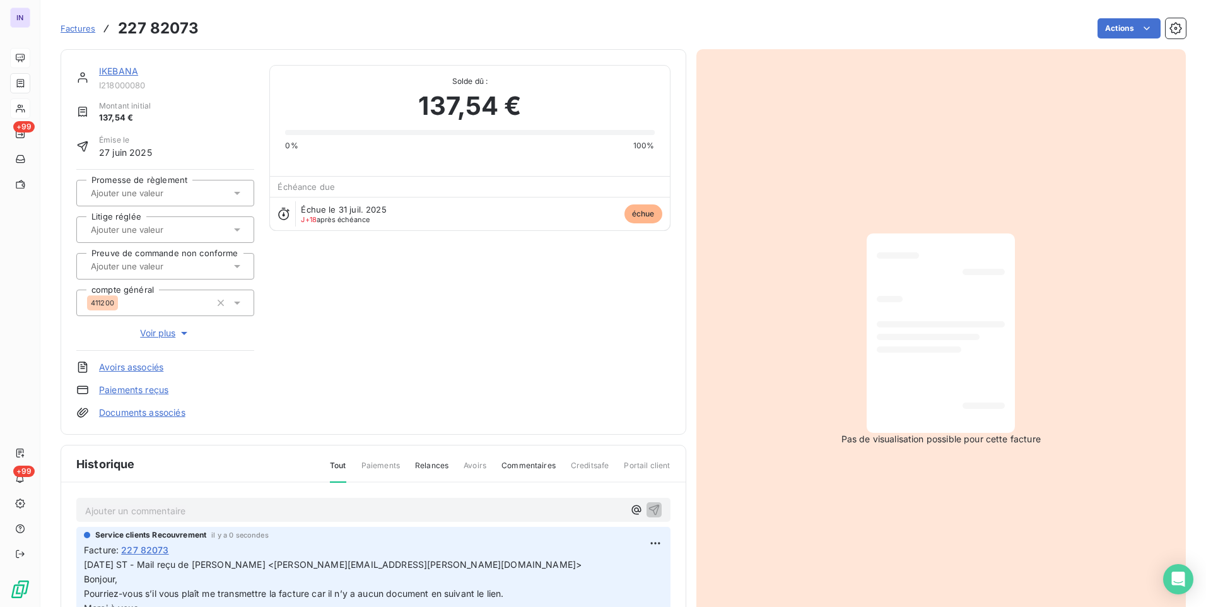
click at [122, 71] on link "IKEBANA" at bounding box center [118, 71] width 39 height 11
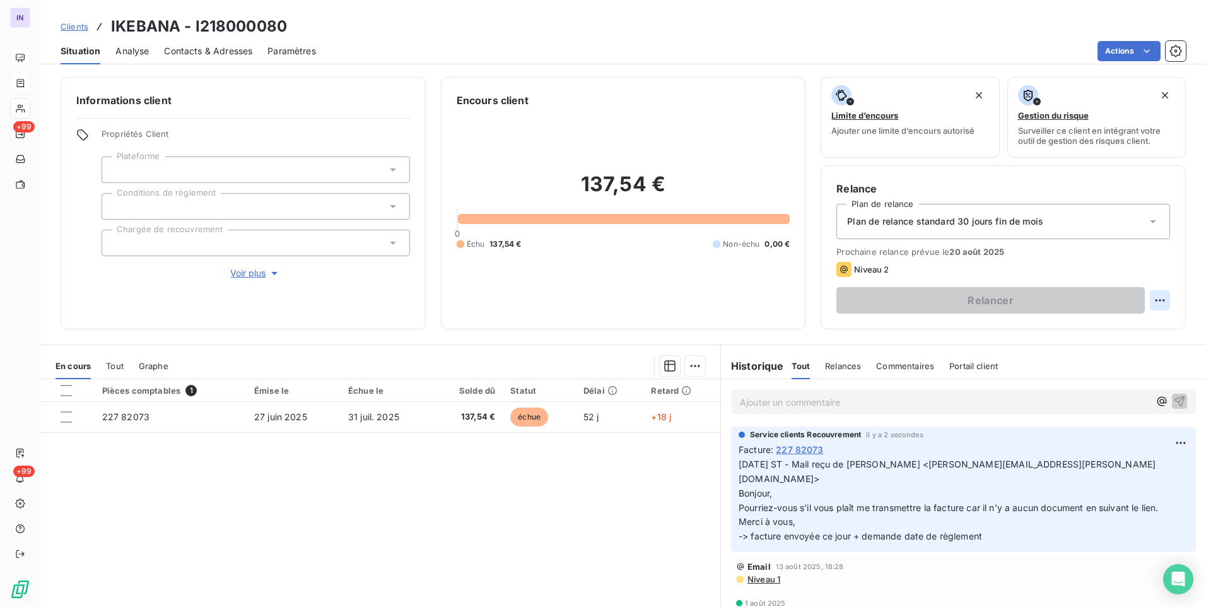
click at [1157, 301] on html "IN +99 +99 Clients IKEBANA - I218000080 Situation Analyse Contacts & Adresses P…" at bounding box center [603, 303] width 1206 height 607
click at [1086, 333] on div "Replanifier cette action" at bounding box center [1098, 328] width 113 height 20
select select "7"
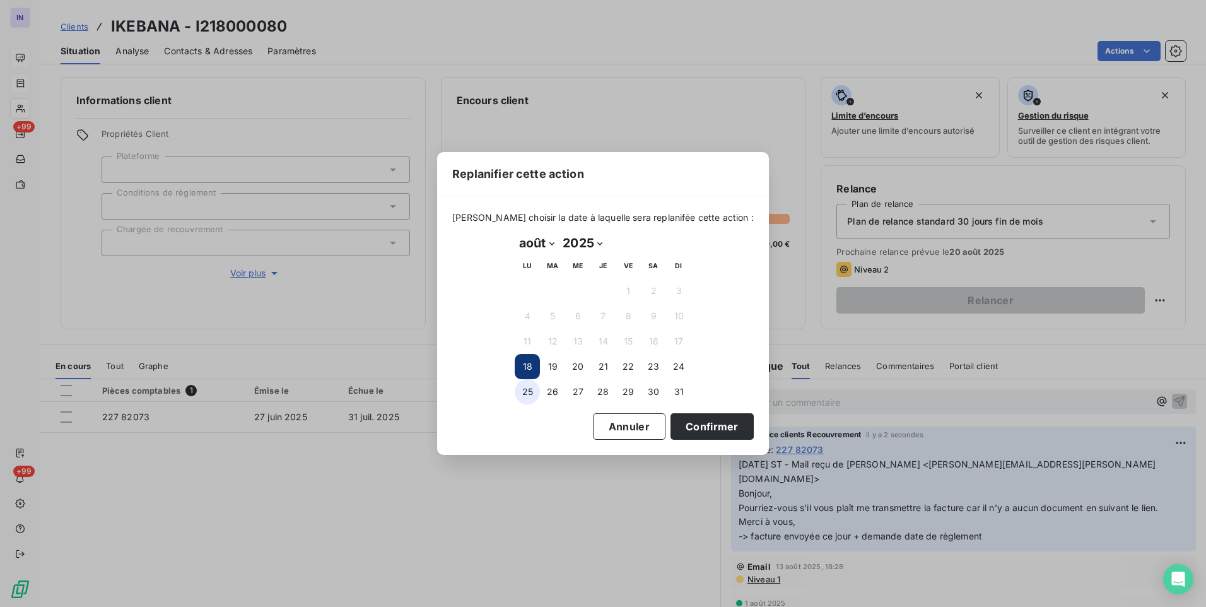
click at [531, 392] on button "25" at bounding box center [527, 391] width 25 height 25
click at [695, 431] on button "Confirmer" at bounding box center [712, 426] width 83 height 27
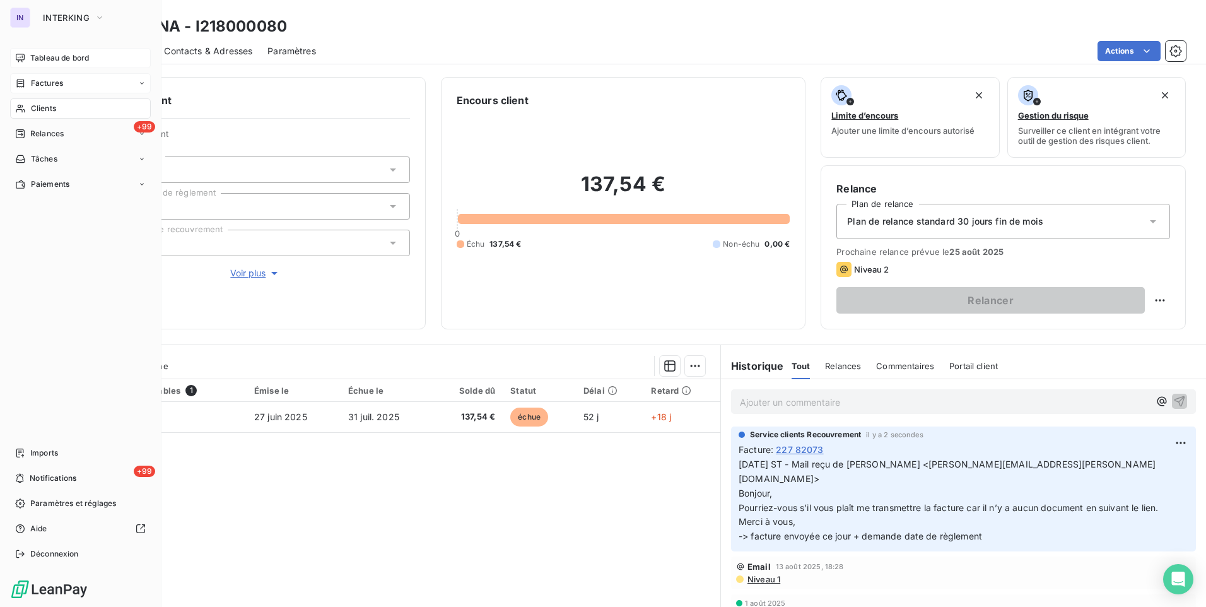
drag, startPoint x: 52, startPoint y: 109, endPoint x: 122, endPoint y: 109, distance: 69.4
click at [52, 109] on span "Clients" at bounding box center [43, 108] width 25 height 11
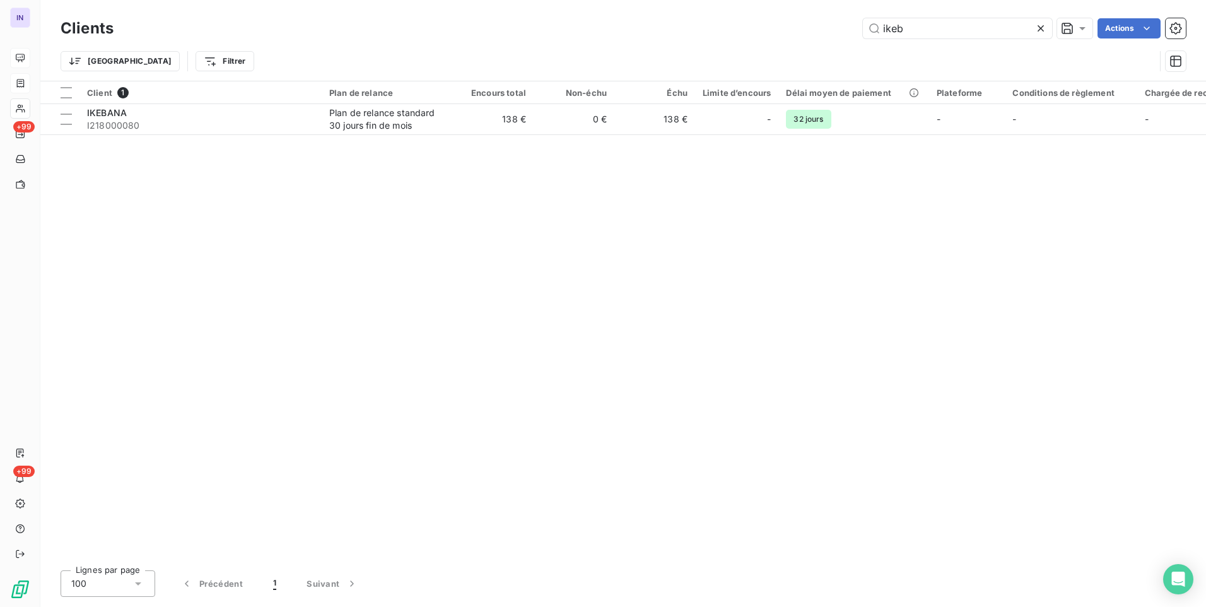
drag, startPoint x: 861, startPoint y: 26, endPoint x: 835, endPoint y: 22, distance: 25.5
click at [839, 25] on div "ikeb Actions" at bounding box center [658, 28] width 1058 height 20
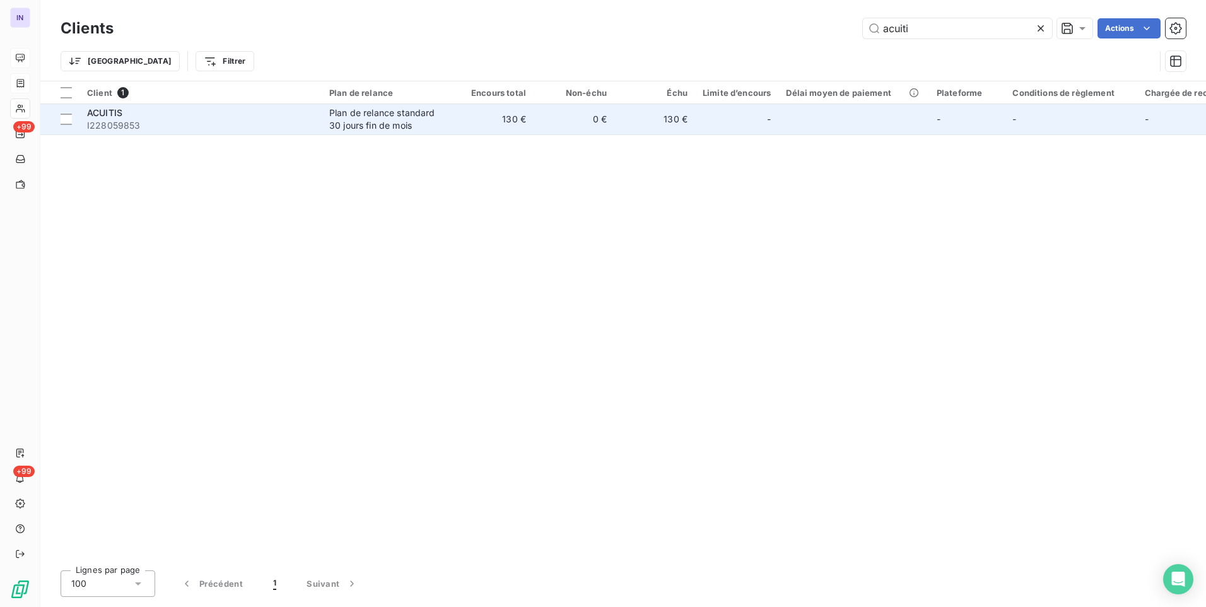
type input "acuiti"
click at [354, 127] on div "Plan de relance standard 30 jours fin de mois" at bounding box center [387, 119] width 116 height 25
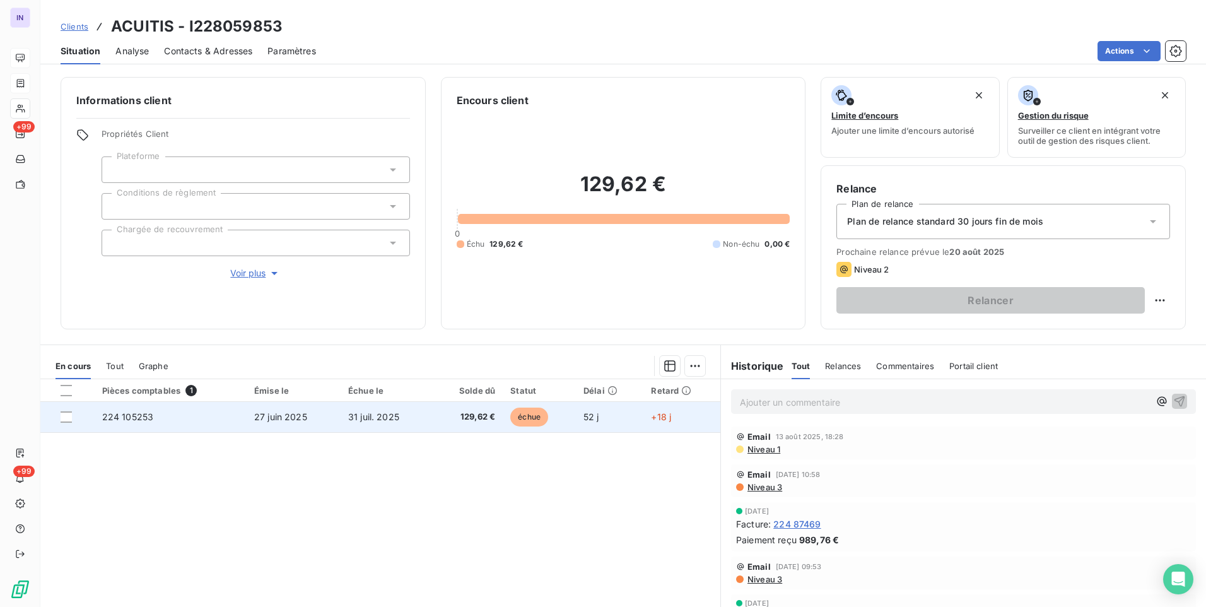
click at [299, 416] on span "27 juin 2025" at bounding box center [280, 416] width 53 height 11
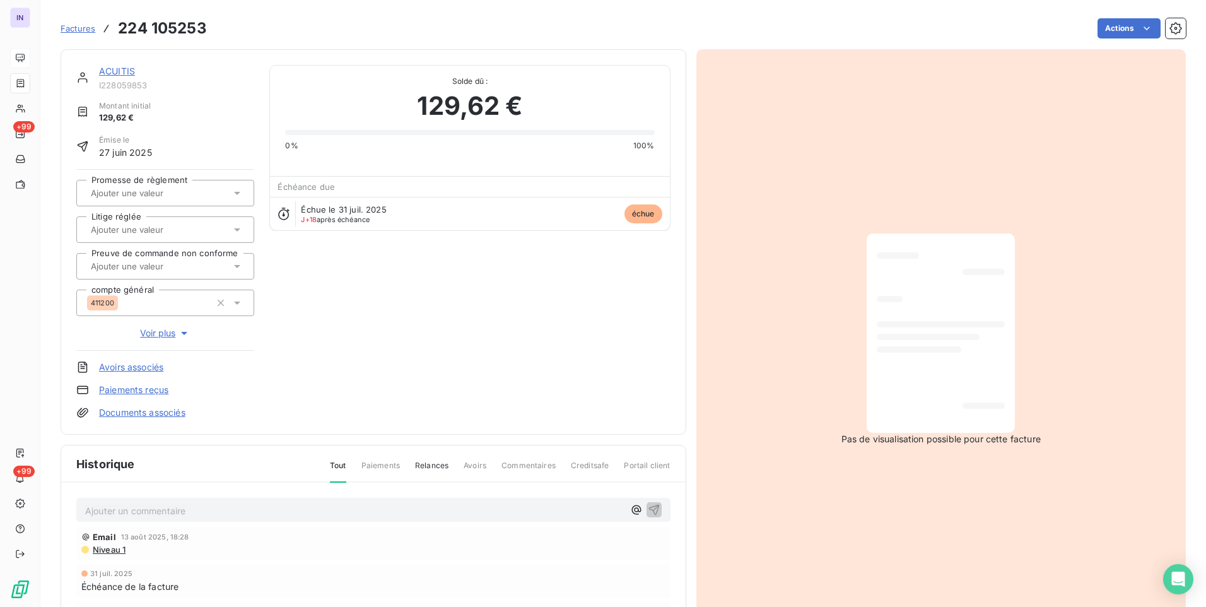
click at [102, 513] on p "Ajouter un commentaire ﻿" at bounding box center [354, 511] width 539 height 16
click at [309, 510] on p "[DATE] ST - Mail reçu de" at bounding box center [354, 510] width 539 height 15
click at [162, 517] on p "[DATE] ST - Mail reçu de [PERSON_NAME] <[PERSON_NAME][EMAIL_ADDRESS][PERSON_NAM…" at bounding box center [354, 510] width 539 height 15
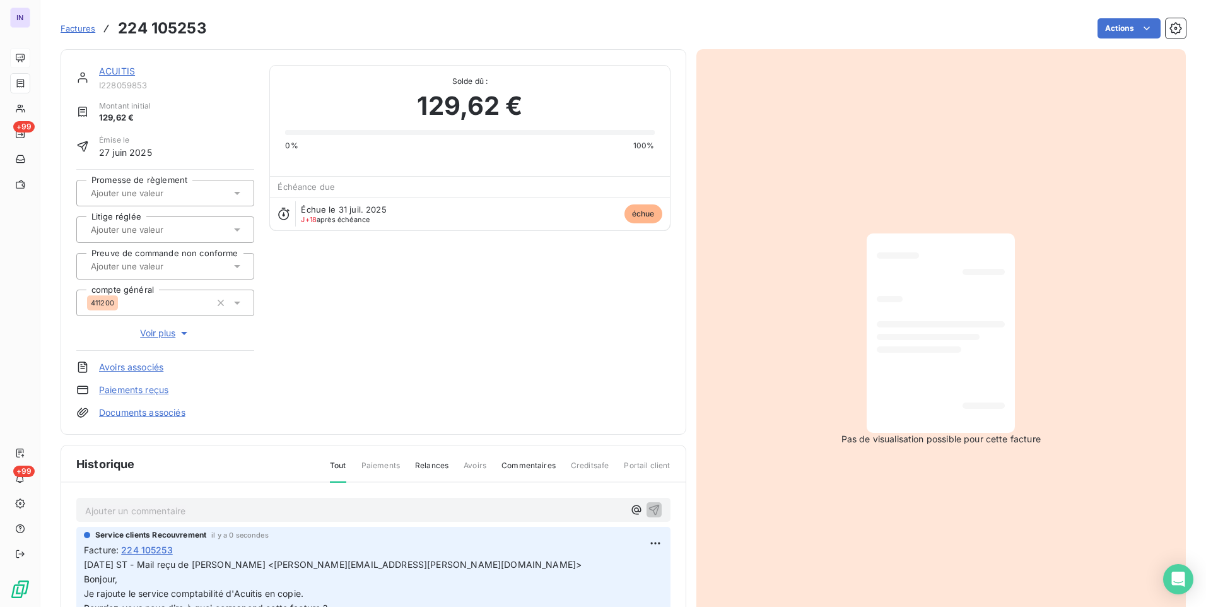
click at [119, 73] on link "ACUITIS" at bounding box center [117, 71] width 36 height 11
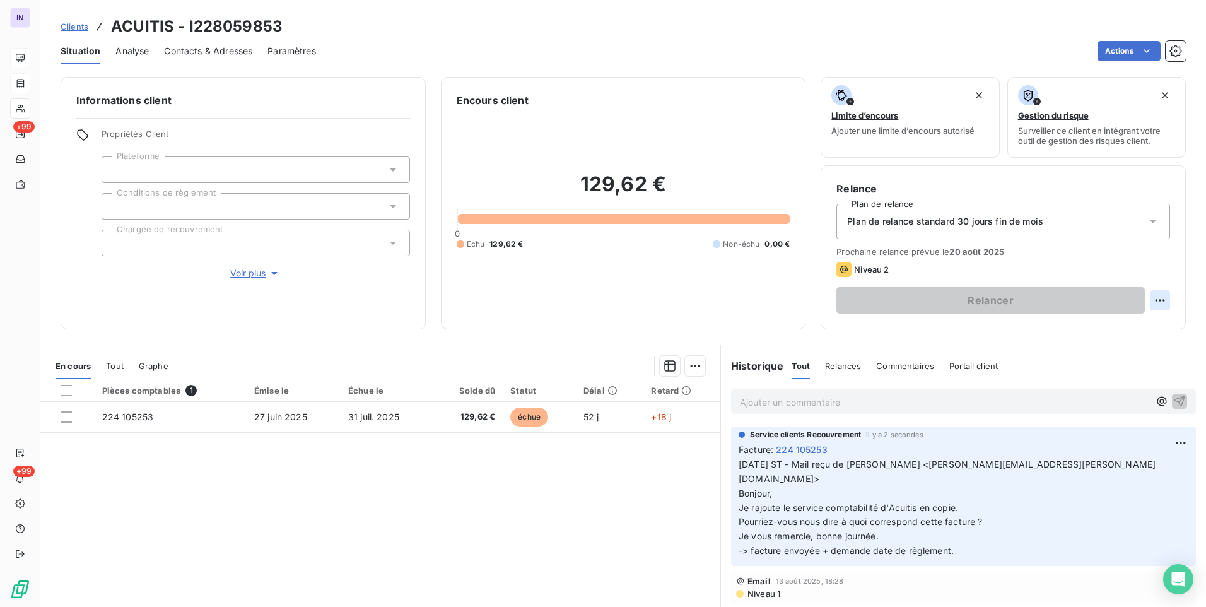
click at [1150, 297] on html "IN +99 +99 Clients ACUITIS - I228059853 Situation Analyse Contacts & Adresses P…" at bounding box center [603, 303] width 1206 height 607
click at [1142, 325] on div "Replanifier cette action" at bounding box center [1098, 328] width 113 height 20
select select "7"
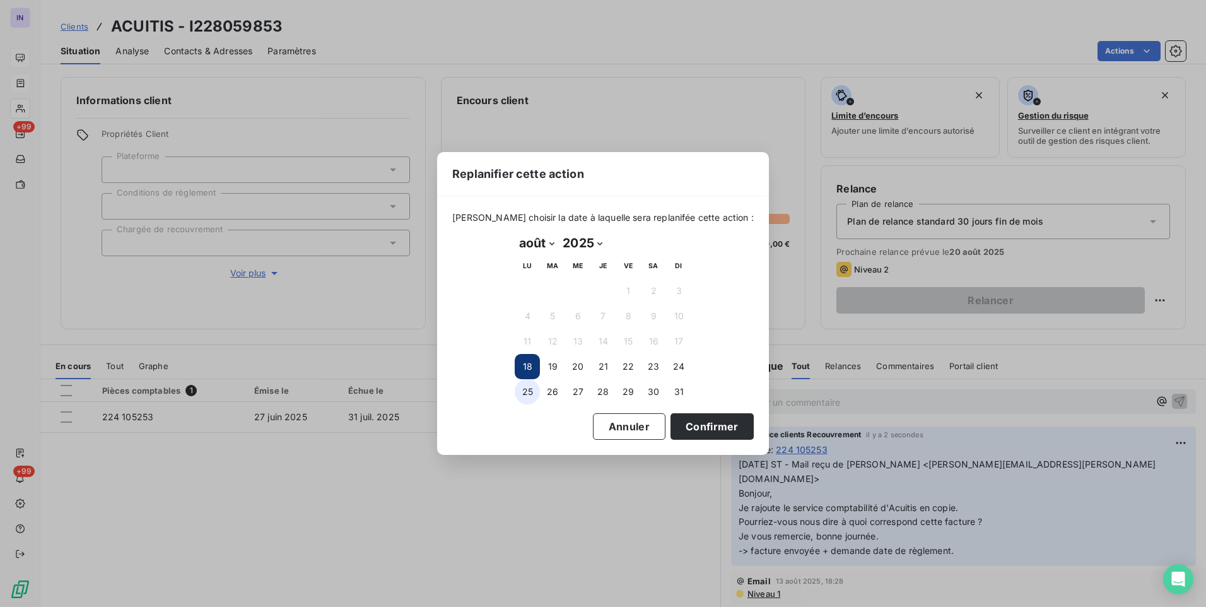
click at [524, 396] on button "25" at bounding box center [527, 391] width 25 height 25
drag, startPoint x: 695, startPoint y: 427, endPoint x: 685, endPoint y: 428, distance: 9.5
click at [695, 428] on button "Confirmer" at bounding box center [712, 426] width 83 height 27
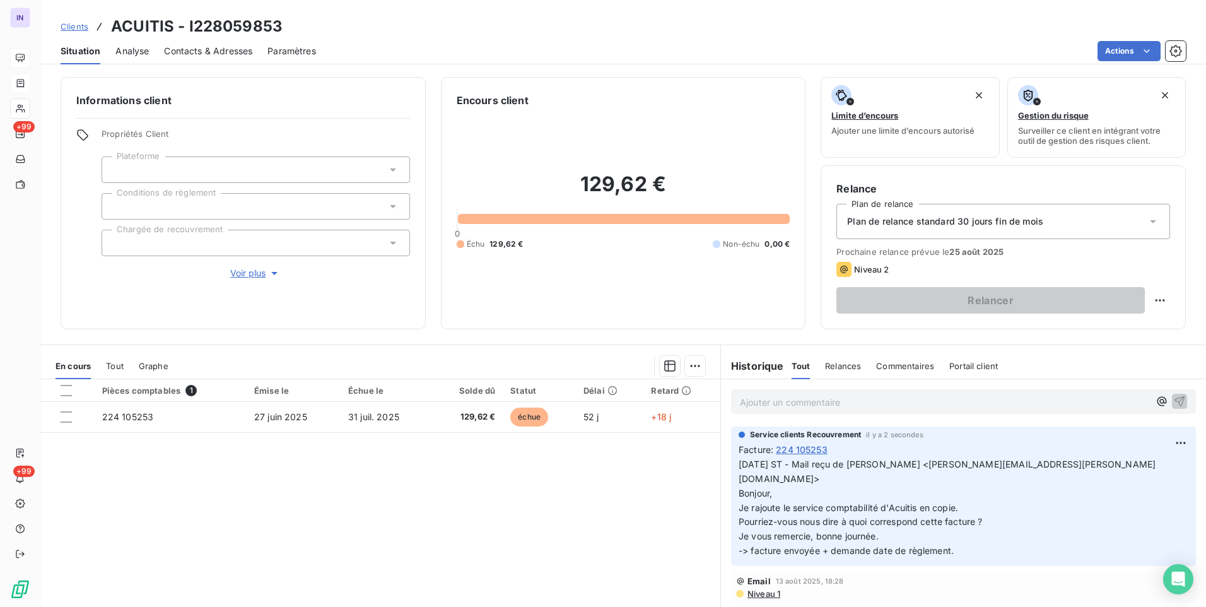
click at [213, 48] on span "Contacts & Adresses" at bounding box center [208, 51] width 88 height 13
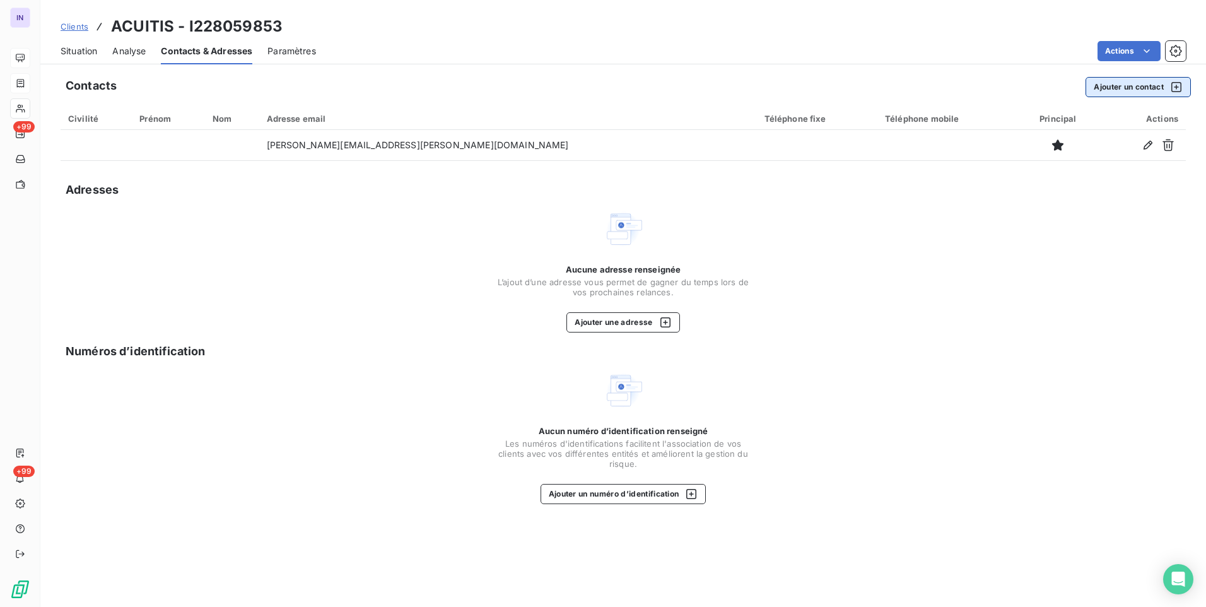
click at [1131, 90] on button "Ajouter un contact" at bounding box center [1138, 87] width 105 height 20
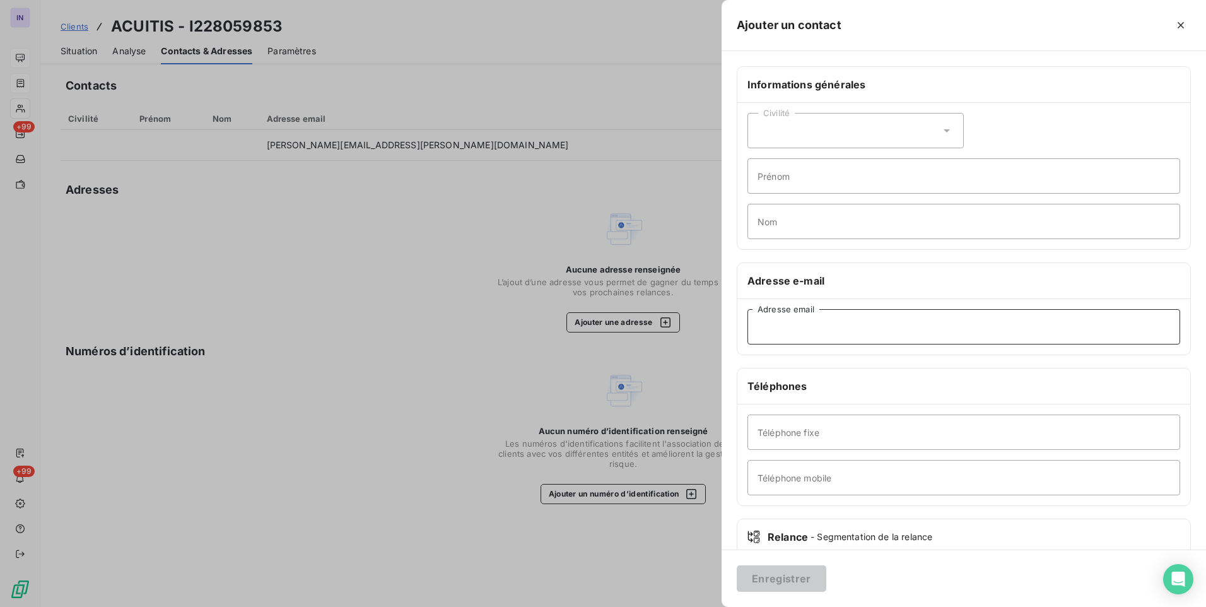
click at [866, 323] on input "Adresse email" at bounding box center [964, 326] width 433 height 35
paste input "Acuitis, Comptabilite <[EMAIL_ADDRESS][DOMAIN_NAME]>"
click at [854, 328] on input "Acuitis, Comptabilite <[EMAIL_ADDRESS][DOMAIN_NAME]>" at bounding box center [964, 326] width 433 height 35
click at [873, 327] on input "[EMAIL_ADDRESS][DOMAIN_NAME]>" at bounding box center [964, 326] width 433 height 35
type input "[EMAIL_ADDRESS][DOMAIN_NAME]"
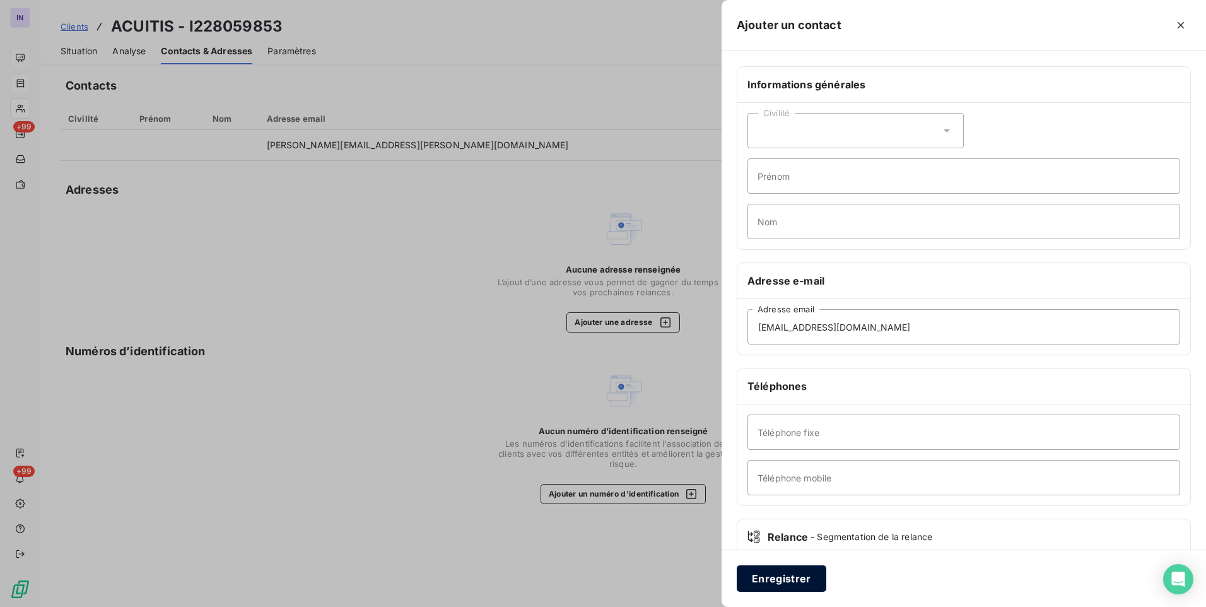
click at [788, 572] on button "Enregistrer" at bounding box center [782, 578] width 90 height 27
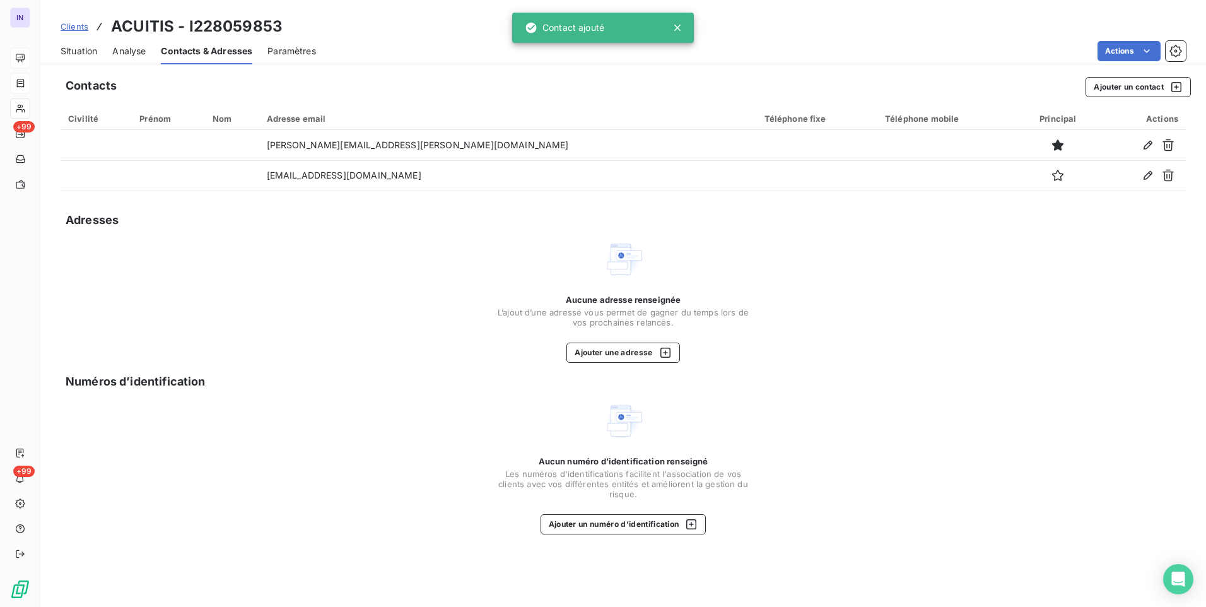
drag, startPoint x: 1006, startPoint y: 179, endPoint x: 856, endPoint y: 220, distance: 155.7
click at [1052, 179] on icon "button" at bounding box center [1058, 175] width 13 height 13
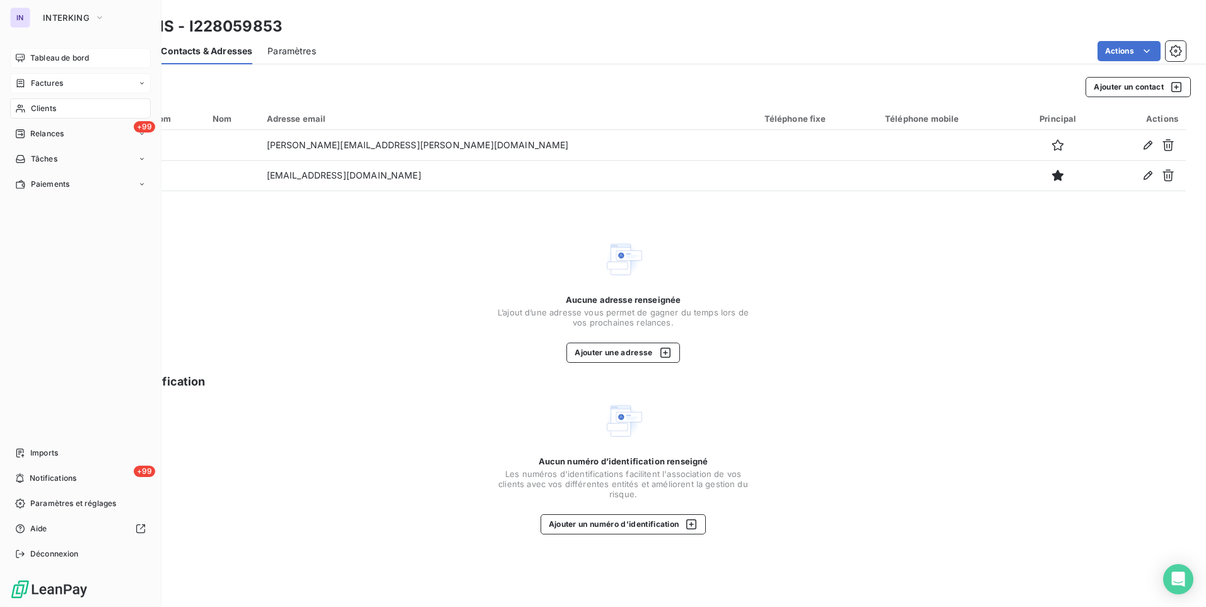
drag, startPoint x: 42, startPoint y: 115, endPoint x: 76, endPoint y: 112, distance: 33.5
click at [42, 115] on div "Clients" at bounding box center [80, 108] width 141 height 20
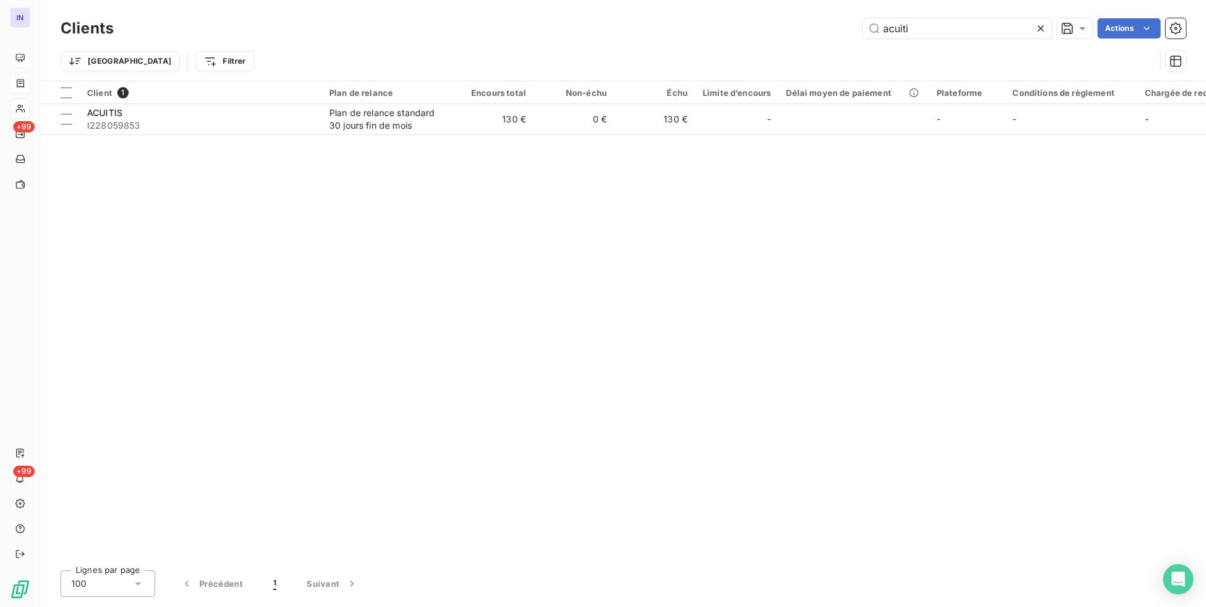
drag, startPoint x: 946, startPoint y: 22, endPoint x: 684, endPoint y: 22, distance: 261.9
click at [685, 23] on div "acuiti Actions" at bounding box center [658, 28] width 1058 height 20
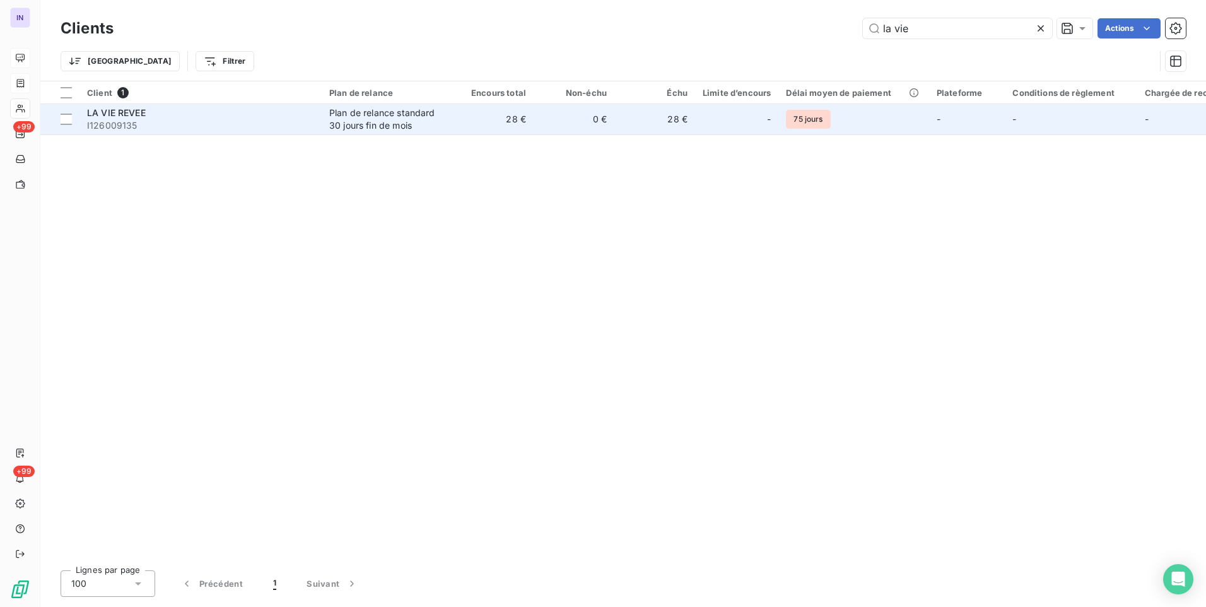
type input "la vie"
click at [381, 124] on div "Plan de relance standard 30 jours fin de mois" at bounding box center [387, 119] width 116 height 25
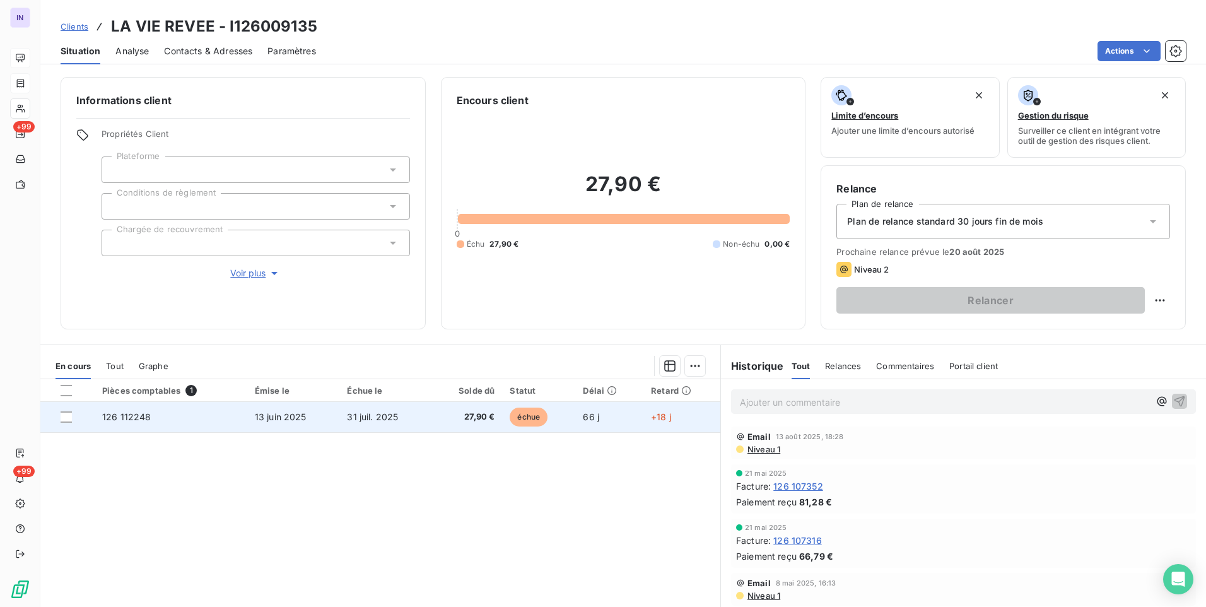
click at [280, 421] on span "13 juin 2025" at bounding box center [281, 416] width 52 height 11
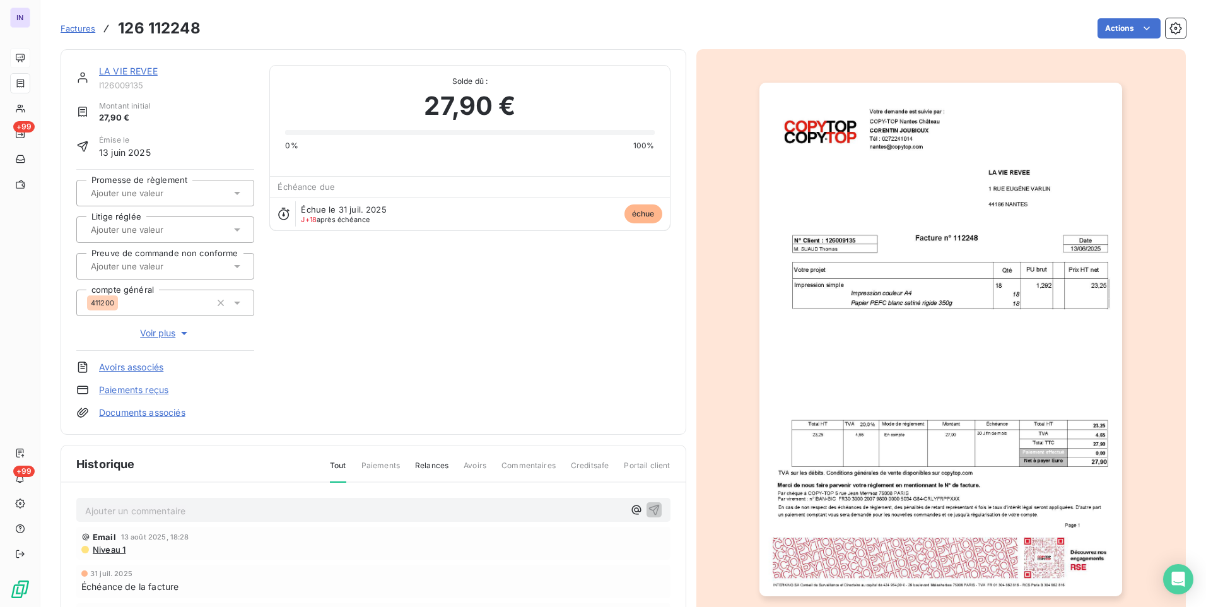
click at [122, 510] on p "Ajouter un commentaire ﻿" at bounding box center [354, 511] width 539 height 16
click at [220, 507] on p "[DATE] ST - Mail reçu de" at bounding box center [354, 510] width 539 height 15
click at [175, 517] on p "[DATE] ST - Mail reçu [PERSON_NAME] <[PERSON_NAME][EMAIL_ADDRESS][DOMAIN_NAME]>" at bounding box center [354, 510] width 539 height 15
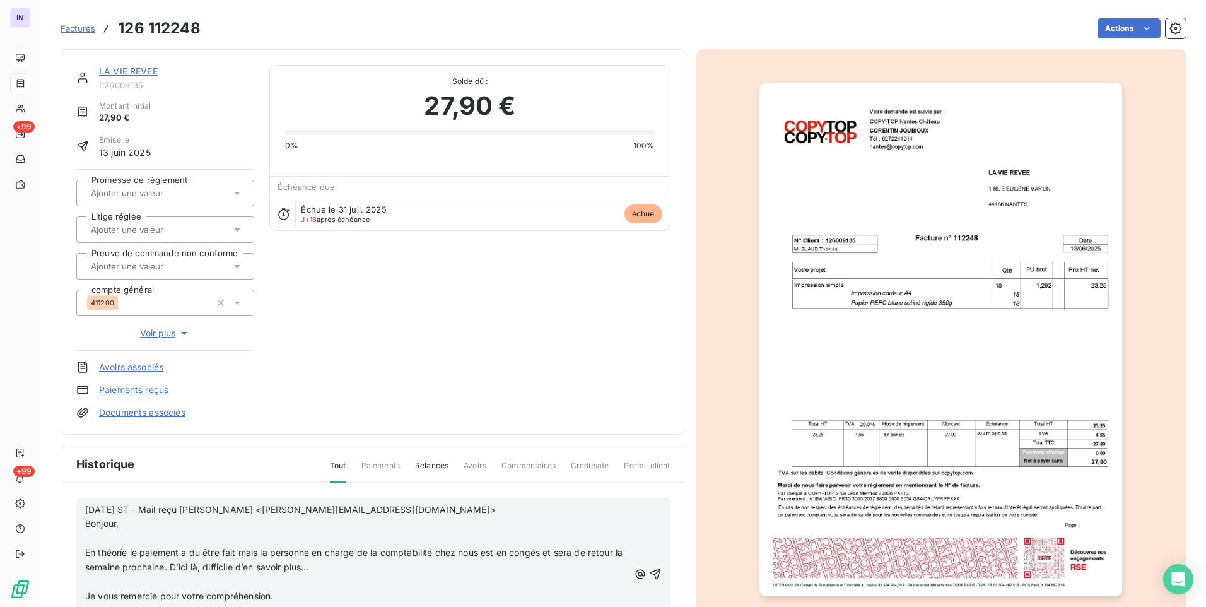
click at [97, 532] on div "[DATE] ST - Mail reçu [PERSON_NAME] <[PERSON_NAME][EMAIL_ADDRESS][DOMAIN_NAME]>…" at bounding box center [357, 575] width 544 height 145
click at [95, 539] on p "﻿" at bounding box center [357, 538] width 544 height 15
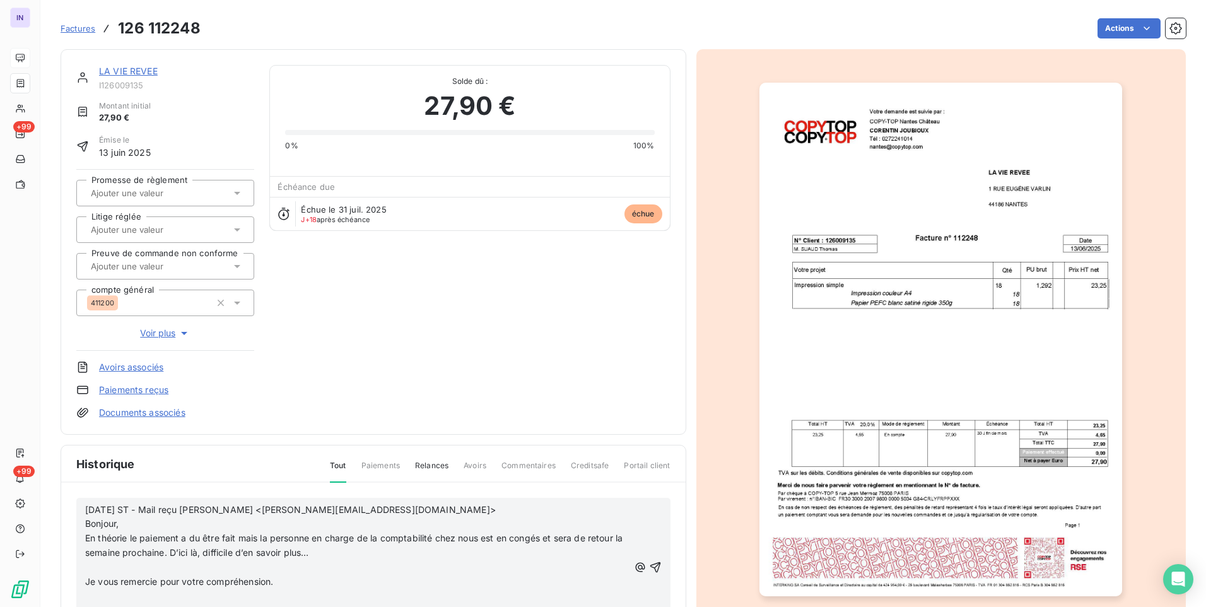
click at [108, 559] on p "En théorie le paiement a du être fait mais la personne en charge de la comptabi…" at bounding box center [357, 545] width 544 height 29
click at [95, 570] on p "﻿" at bounding box center [357, 567] width 544 height 15
click at [99, 583] on p "﻿" at bounding box center [357, 582] width 544 height 15
click at [98, 594] on p "﻿" at bounding box center [357, 596] width 544 height 15
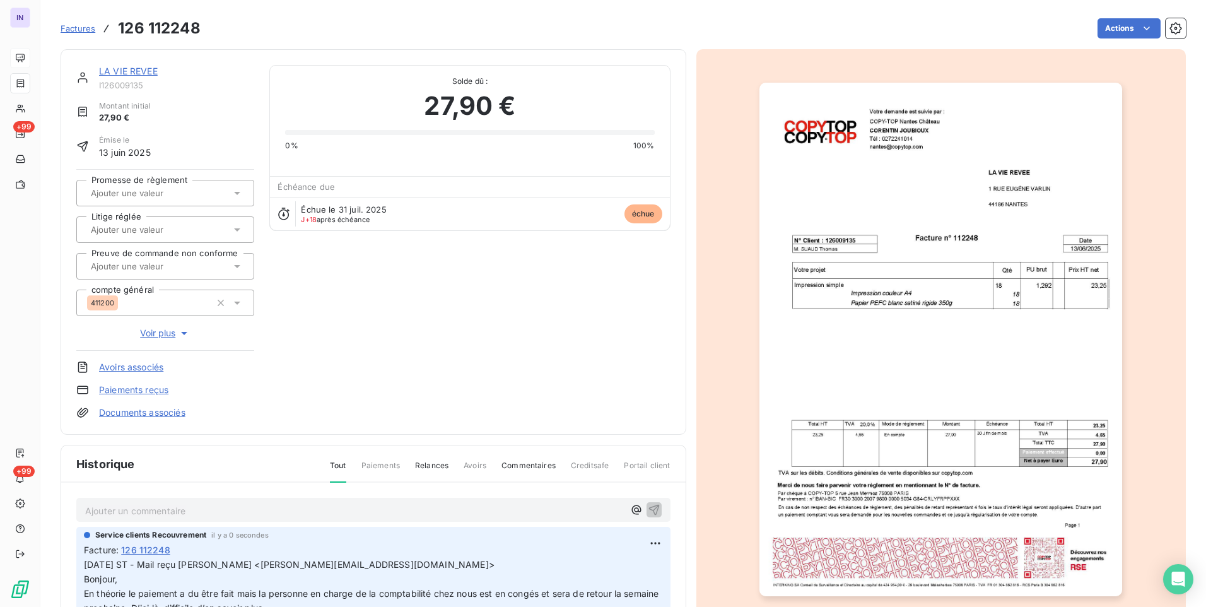
click at [141, 66] on div "LA VIE REVEE" at bounding box center [176, 71] width 155 height 13
click at [141, 72] on link "LA VIE REVEE" at bounding box center [128, 71] width 59 height 11
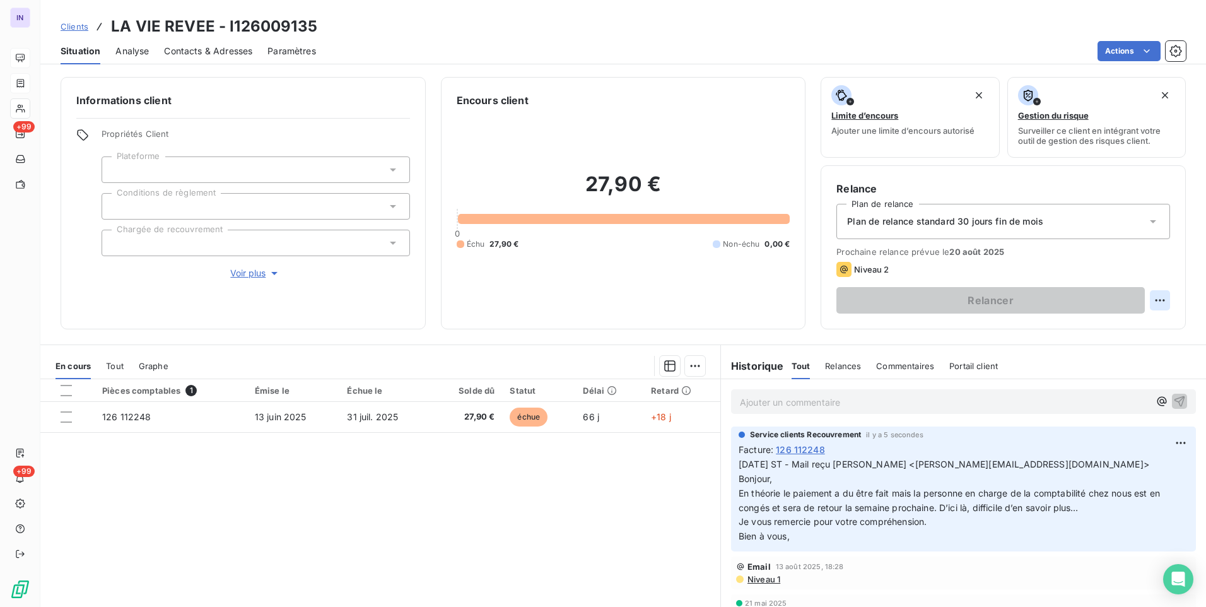
click at [1151, 295] on html "IN +99 +99 Clients LA VIE REVEE - I126009135 Situation Analyse Contacts & Adres…" at bounding box center [603, 303] width 1206 height 607
click at [1090, 334] on div "Replanifier cette action" at bounding box center [1098, 328] width 113 height 20
select select "7"
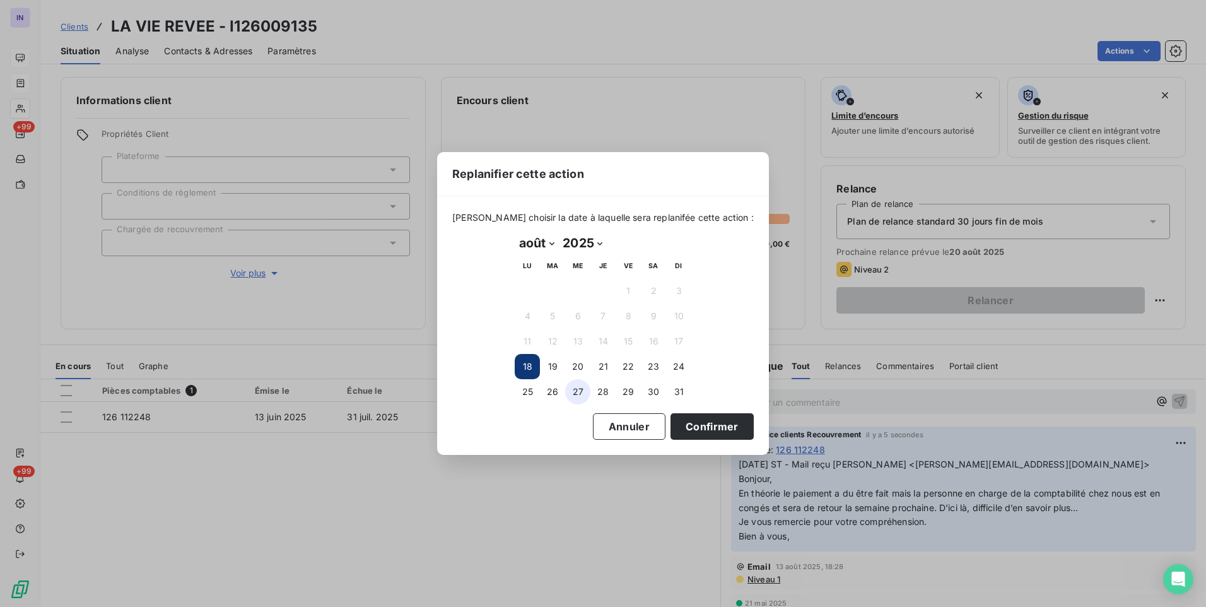
click at [574, 390] on button "27" at bounding box center [577, 391] width 25 height 25
click at [694, 427] on button "Confirmer" at bounding box center [712, 426] width 83 height 27
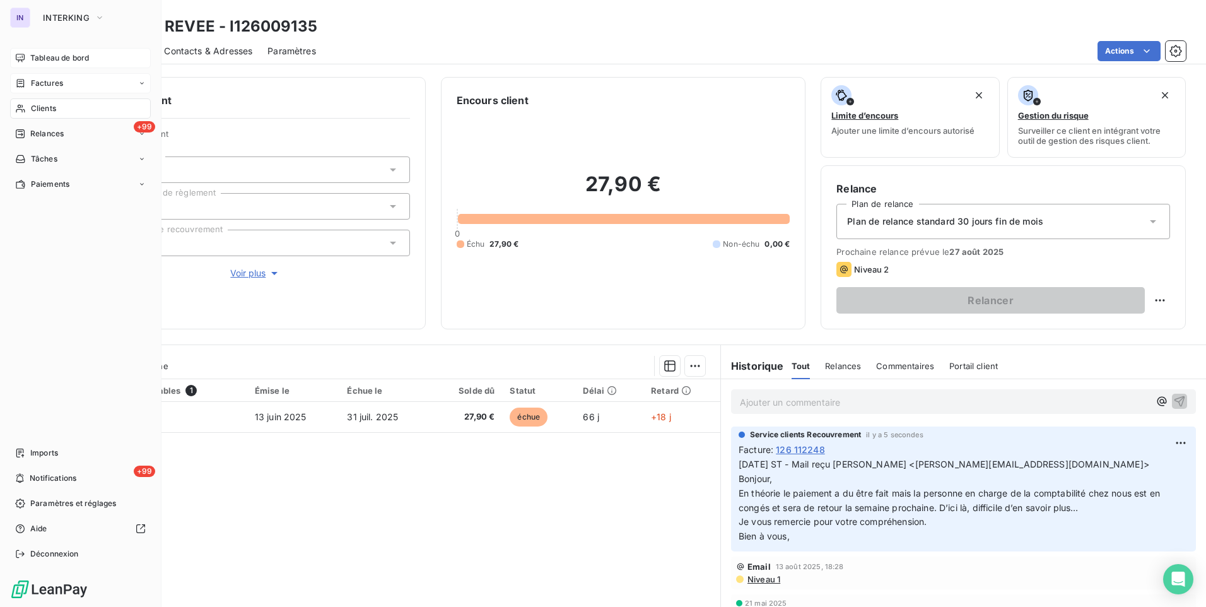
click at [49, 55] on span "Tableau de bord" at bounding box center [59, 57] width 59 height 11
